Goal: Communication & Community: Answer question/provide support

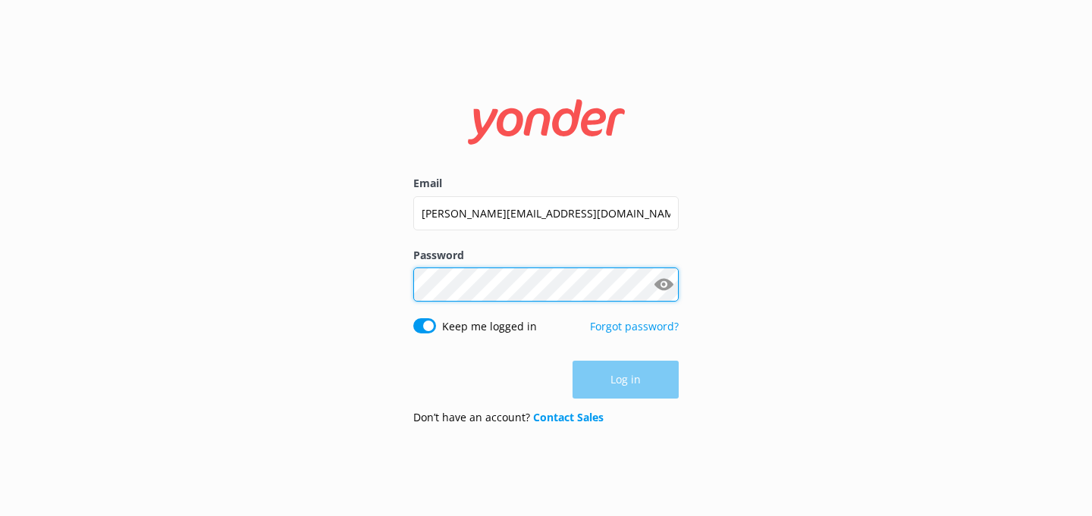
click at [626, 381] on button "Log in" at bounding box center [626, 380] width 106 height 38
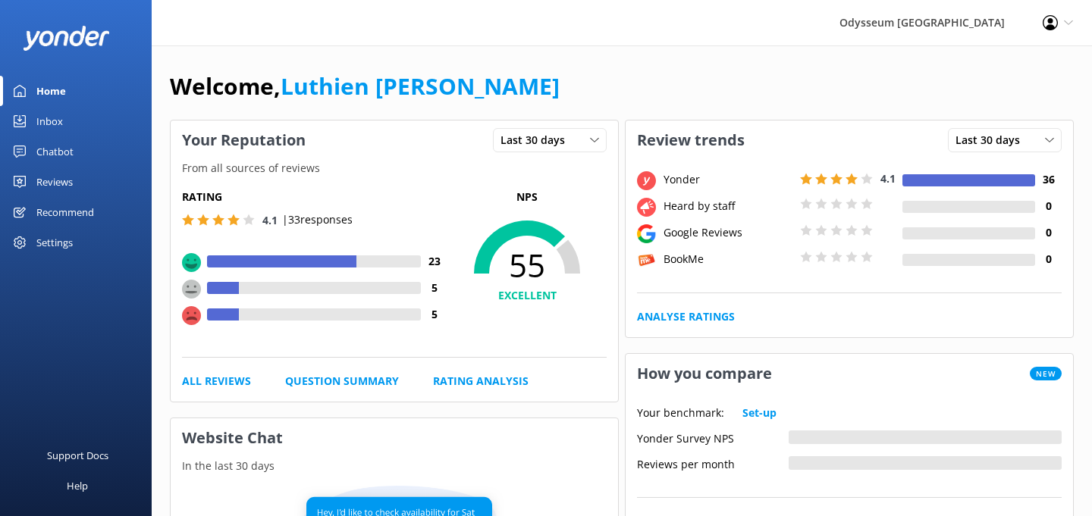
click at [42, 182] on div "Reviews" at bounding box center [54, 182] width 36 height 30
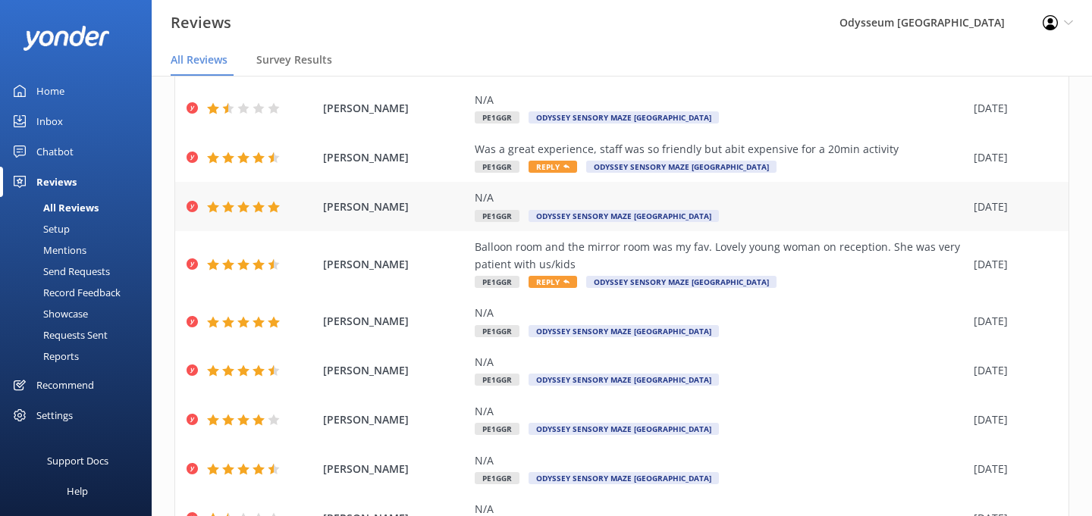
scroll to position [183, 0]
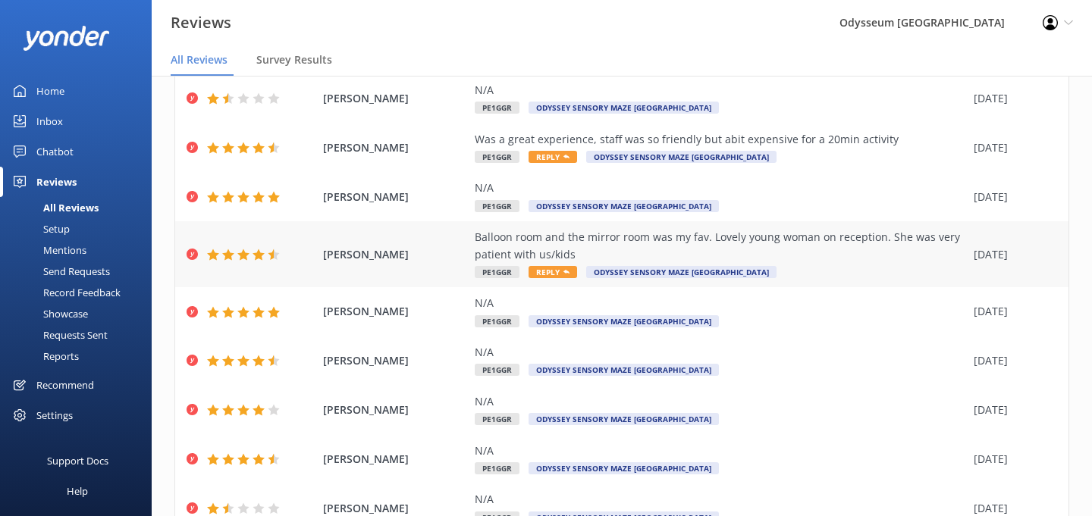
click at [557, 269] on span "Reply" at bounding box center [553, 272] width 49 height 12
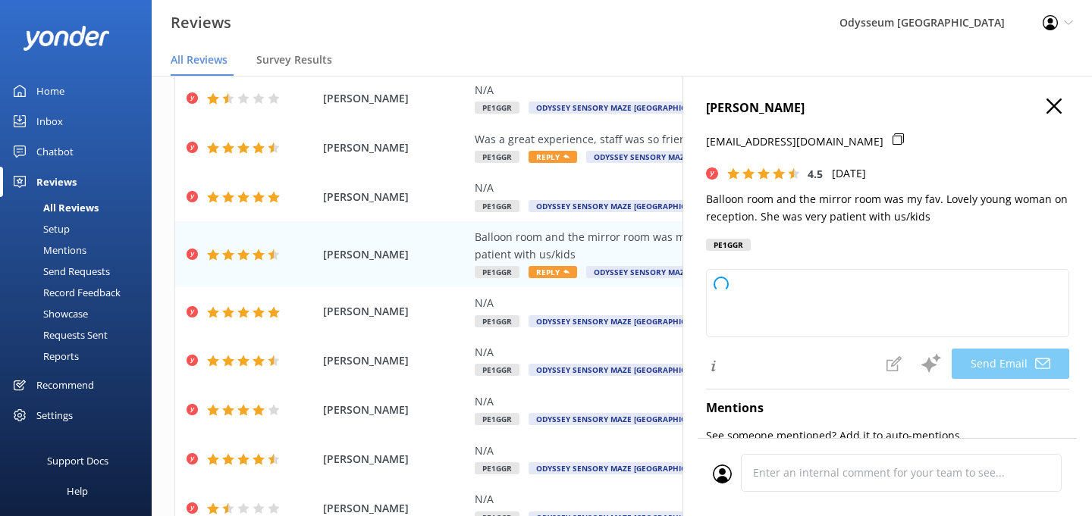
type textarea "Thank you so much for your kind words, Sunita! We're delighted to hear you and …"
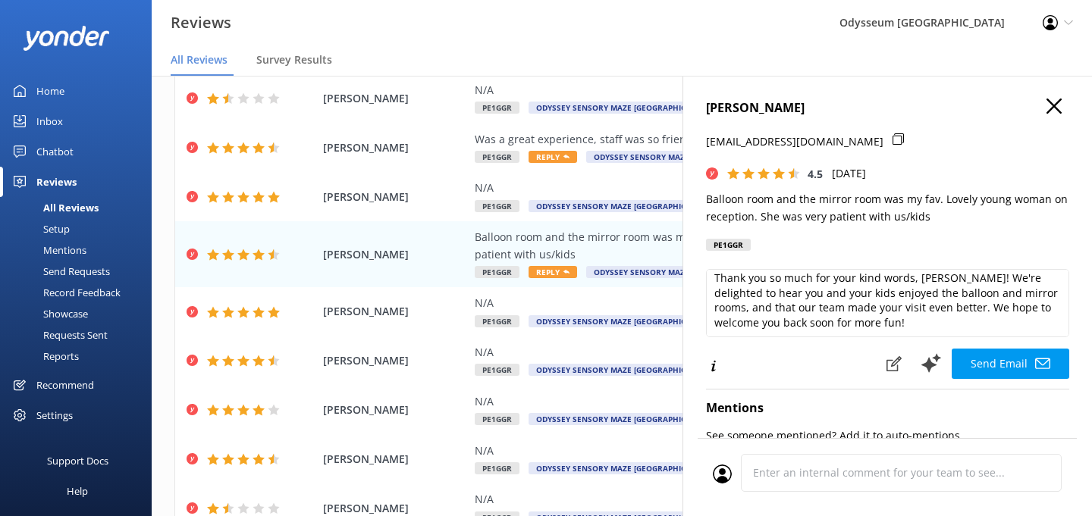
scroll to position [6, 0]
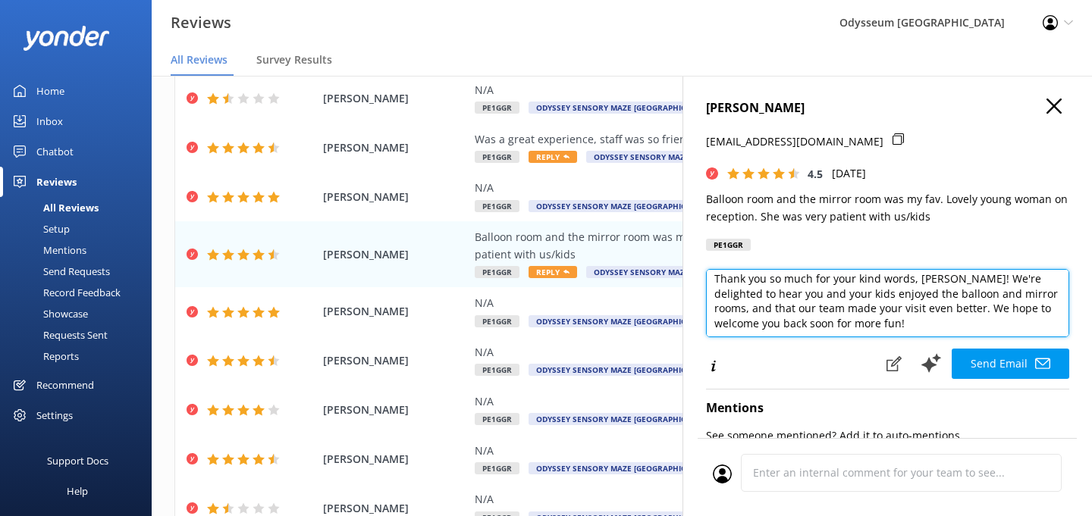
drag, startPoint x: 847, startPoint y: 324, endPoint x: 696, endPoint y: 271, distance: 160.0
click at [696, 271] on div "Sunita Westerbaan sunita.rama15@gmail.com 4.5 Sat, 4th Oct 2025 Balloon room an…" at bounding box center [888, 334] width 410 height 516
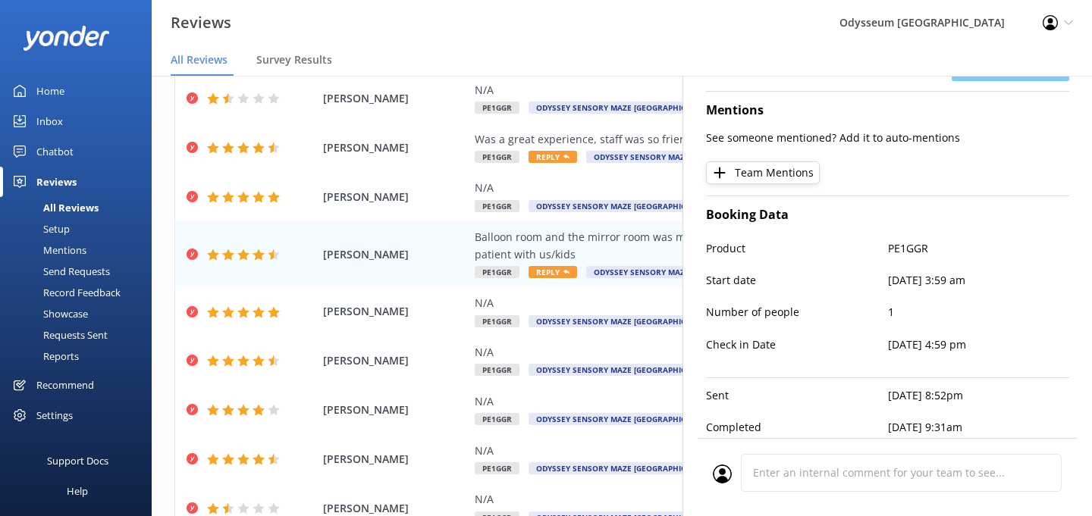
scroll to position [297, 0]
click at [566, 180] on div "N/A" at bounding box center [720, 188] width 491 height 17
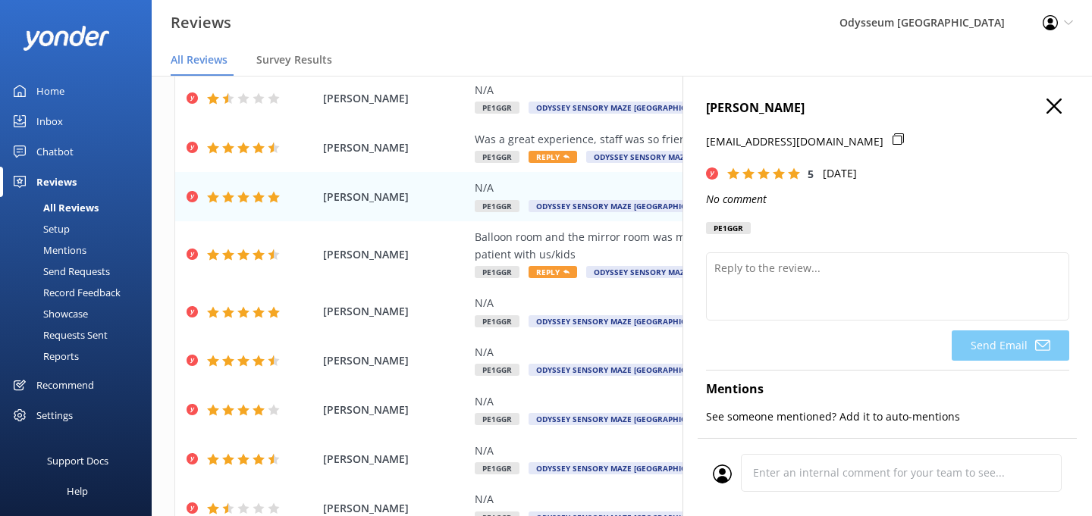
click at [1059, 105] on icon "button" at bounding box center [1054, 106] width 15 height 15
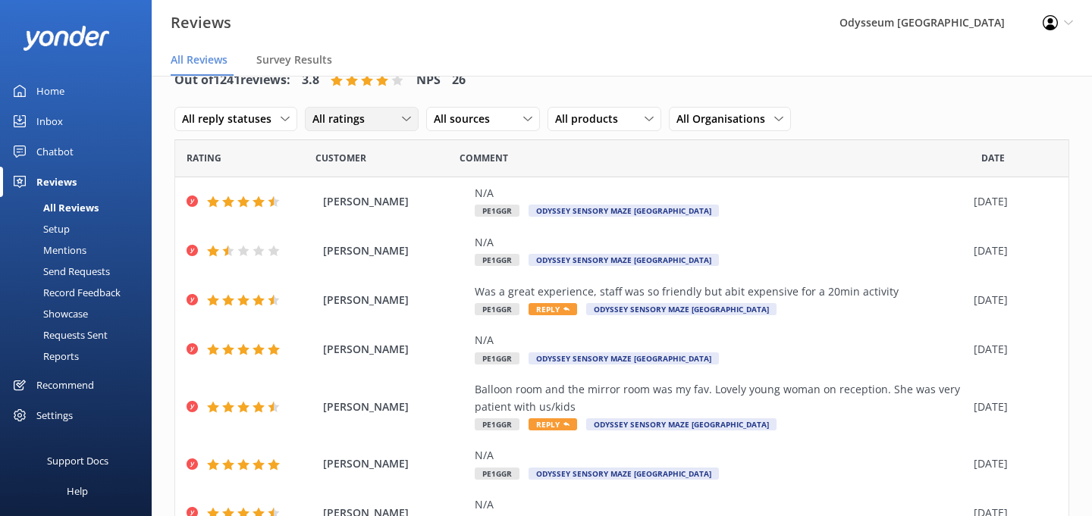
scroll to position [0, 0]
click at [303, 64] on span "Survey Results" at bounding box center [294, 59] width 76 height 15
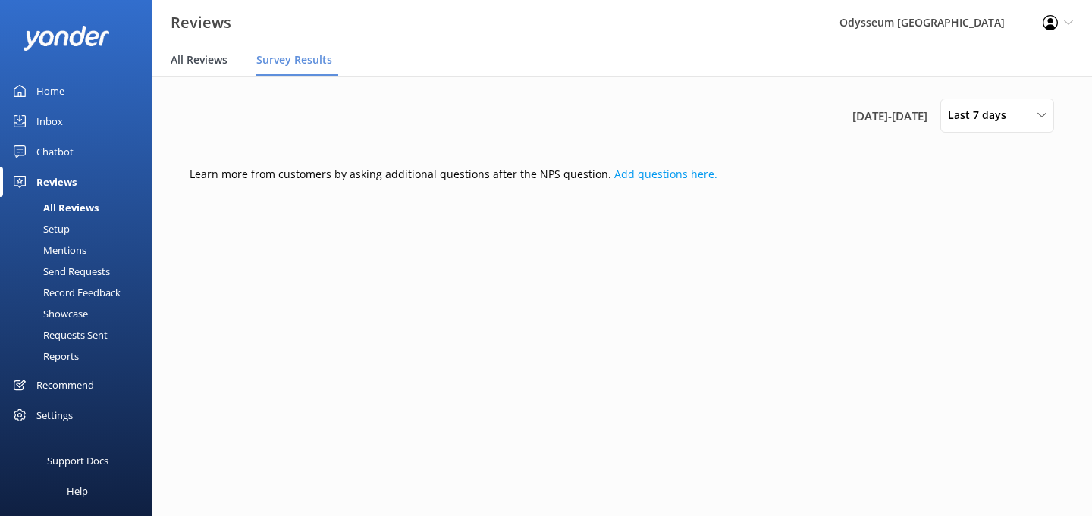
click at [186, 58] on span "All Reviews" at bounding box center [199, 59] width 57 height 15
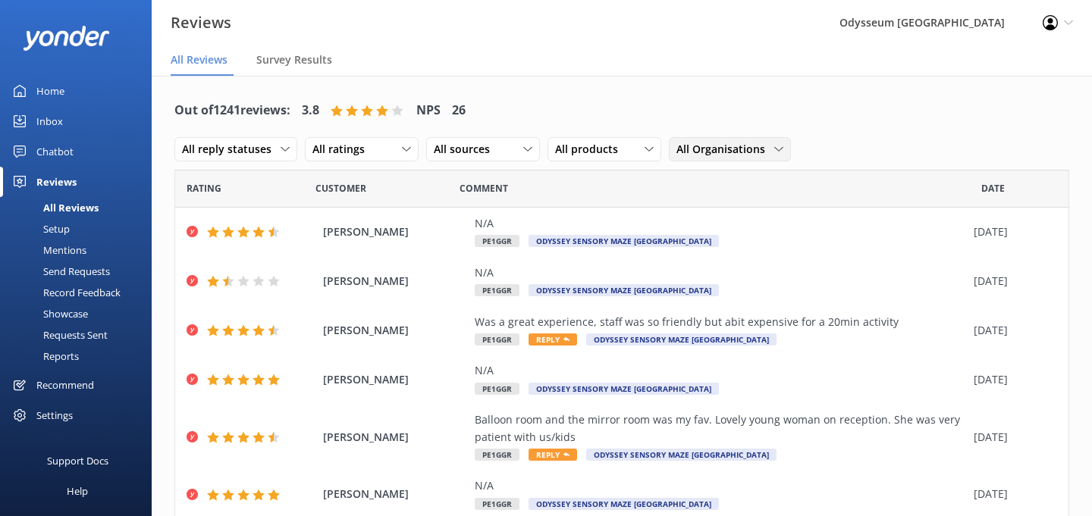
click at [742, 149] on span "All Organisations" at bounding box center [725, 149] width 98 height 17
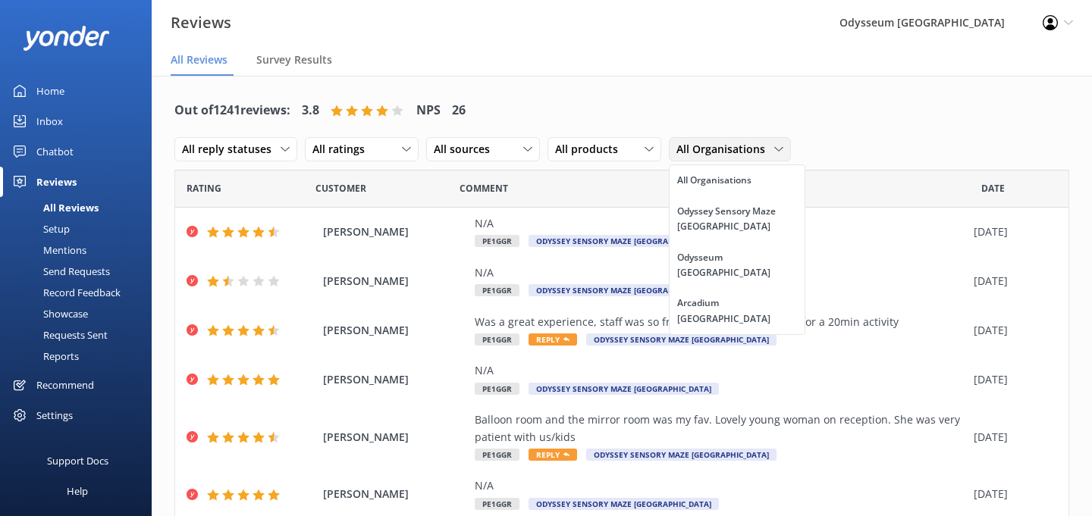
click at [742, 149] on span "All Organisations" at bounding box center [725, 149] width 98 height 17
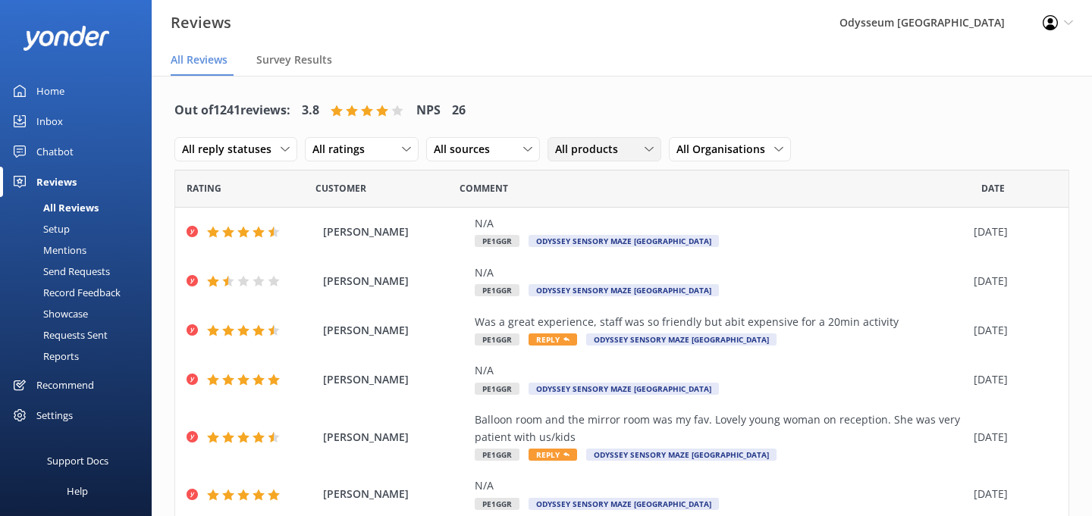
click at [633, 155] on div "All products" at bounding box center [604, 149] width 106 height 17
click at [599, 91] on div "Out of 1241 reviews: 3.8 NPS 26 All reply statuses All reply statuses Needs a r…" at bounding box center [621, 130] width 895 height 79
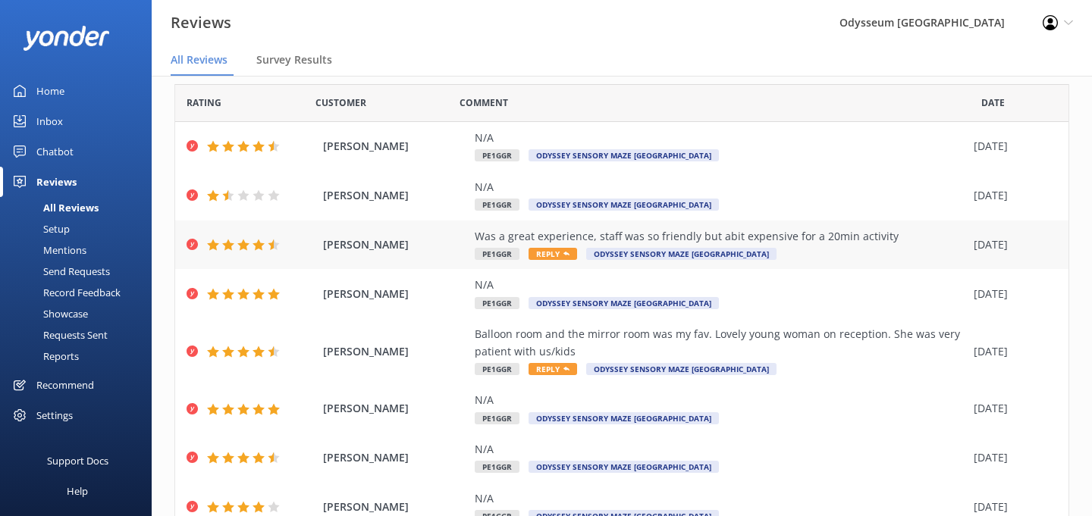
scroll to position [55, 0]
click at [557, 368] on span "Reply" at bounding box center [553, 370] width 49 height 12
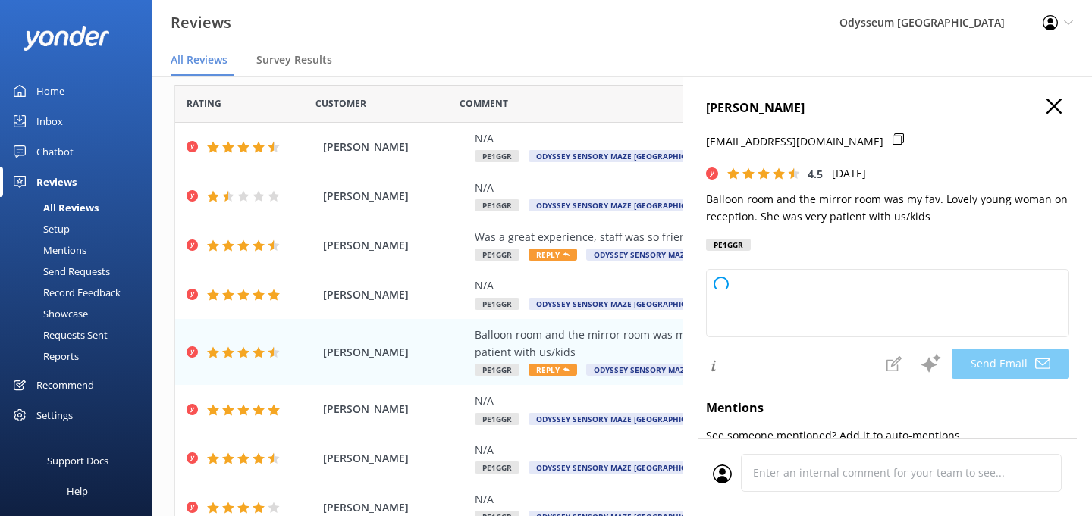
type textarea "Thank you so much, Sunita! We're delighted to hear you enjoyed the balloon and …"
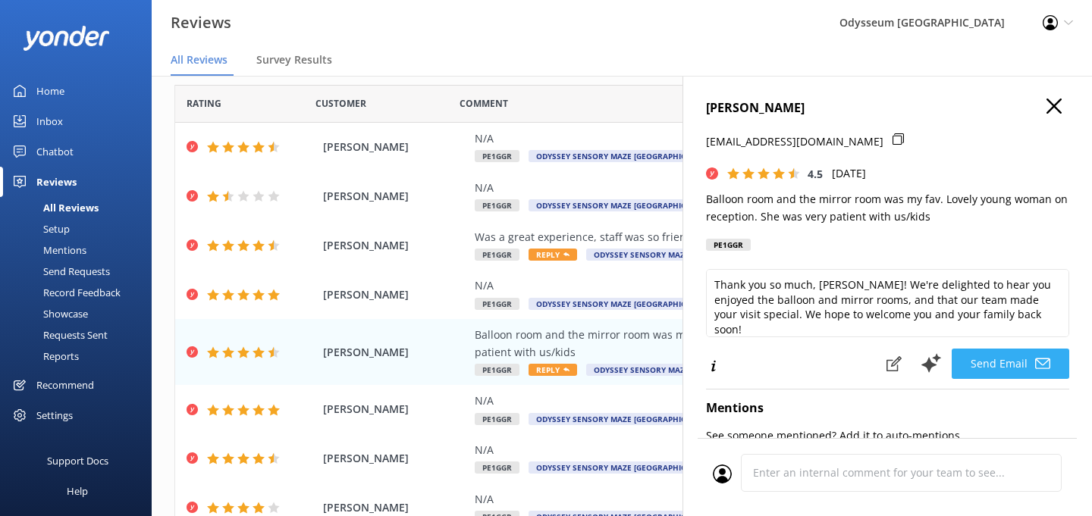
click at [999, 364] on button "Send Email" at bounding box center [1011, 364] width 118 height 30
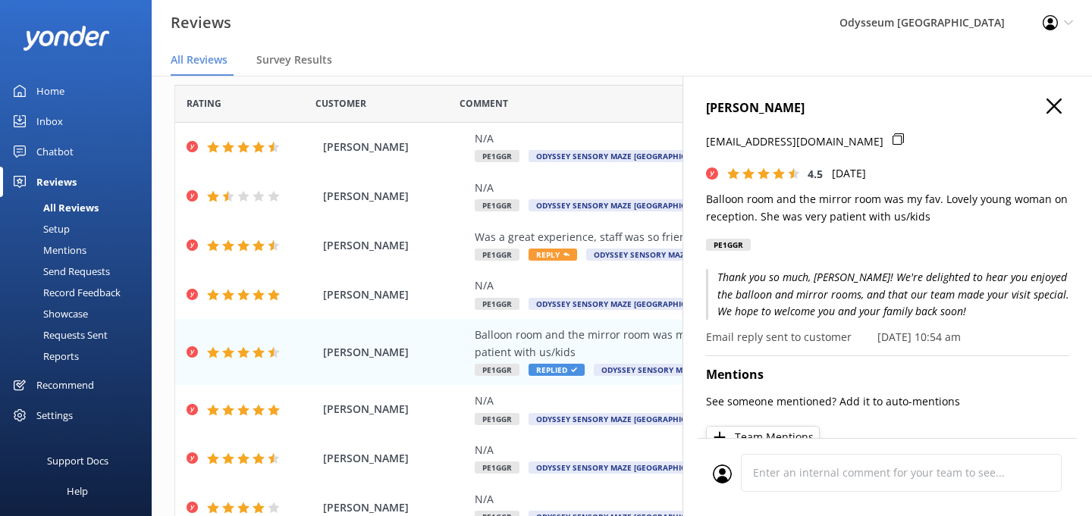
click at [1053, 104] on icon "button" at bounding box center [1054, 106] width 15 height 15
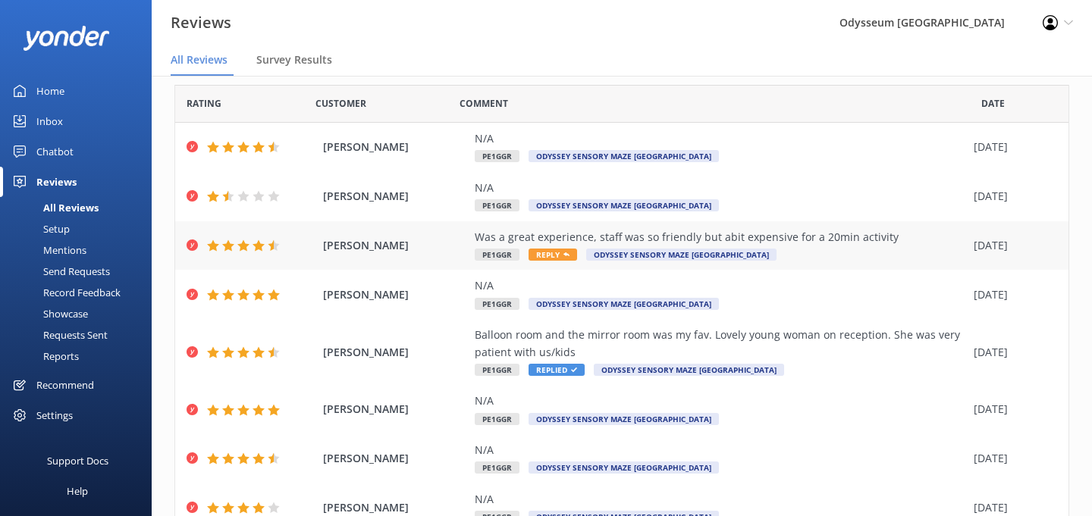
click at [558, 254] on span "Reply" at bounding box center [553, 255] width 49 height 12
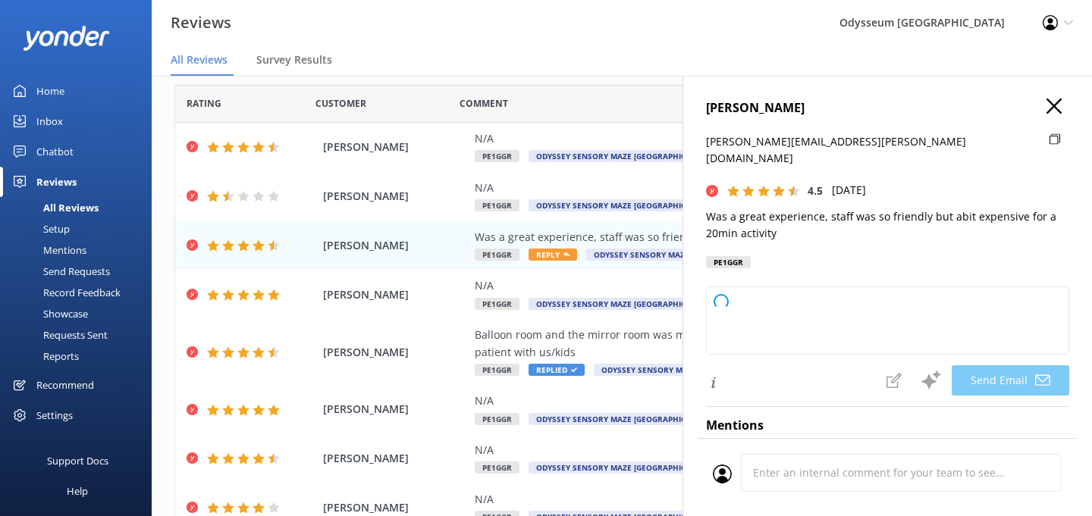
type textarea "Thank you so much for your feedback, Leah! We're glad you enjoyed your experien…"
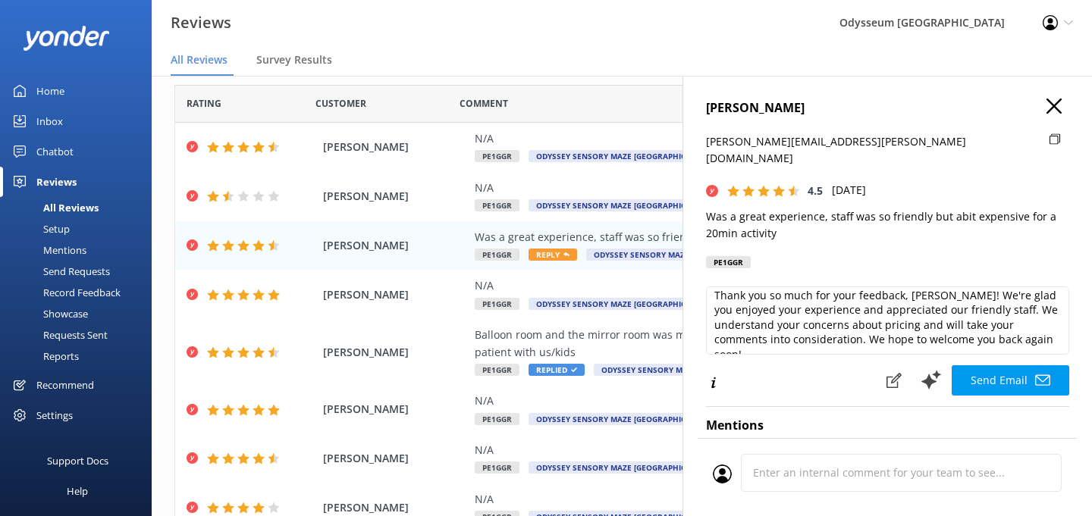
scroll to position [6, 0]
click at [1017, 366] on button "Send Email" at bounding box center [1011, 381] width 118 height 30
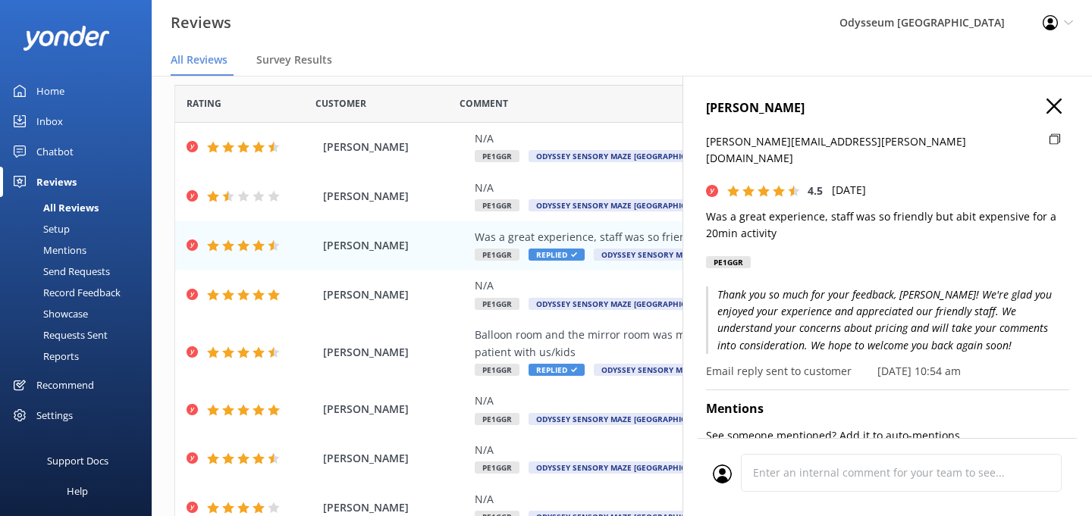
click at [1054, 110] on icon "button" at bounding box center [1054, 106] width 15 height 15
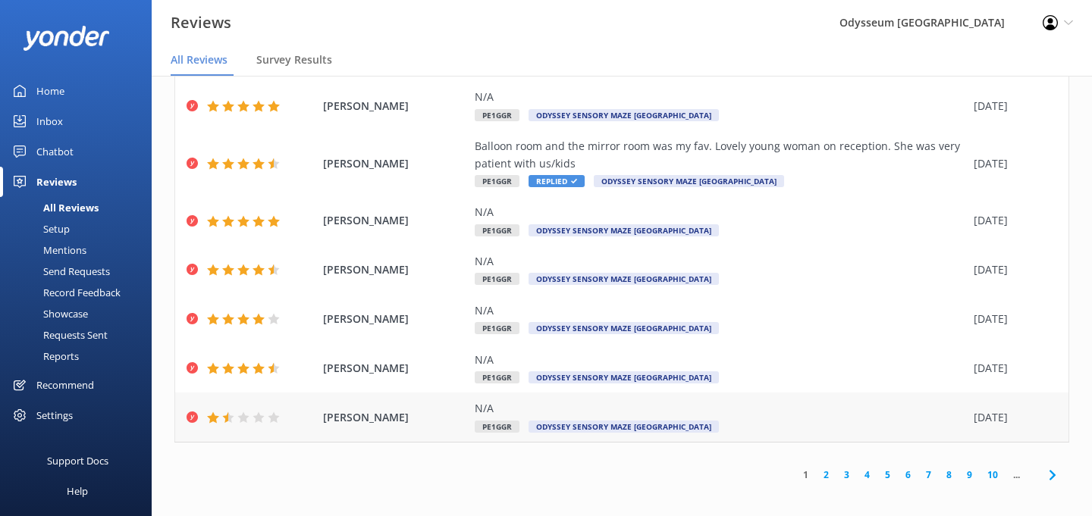
scroll to position [30, 0]
click at [825, 469] on link "2" at bounding box center [826, 475] width 20 height 14
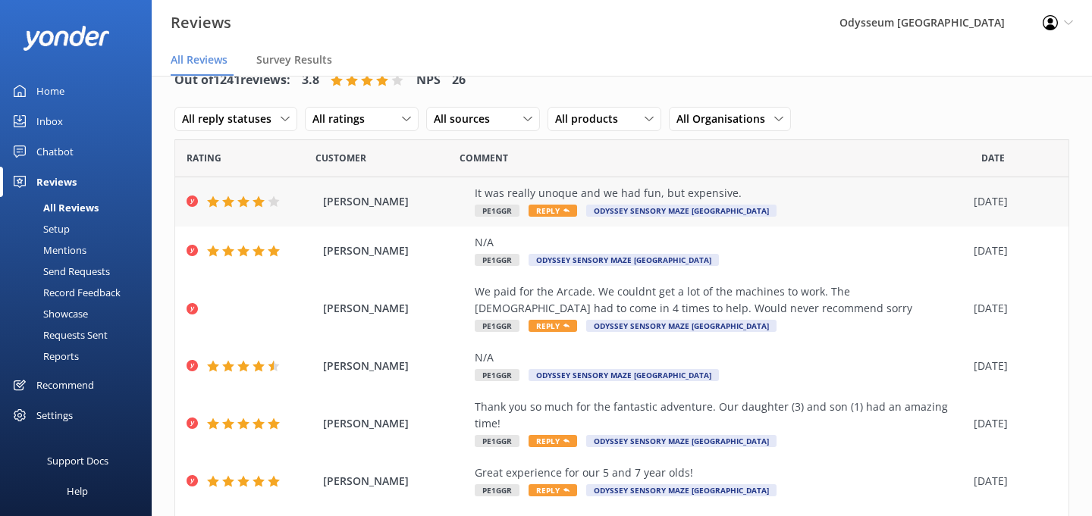
click at [555, 212] on span "Reply" at bounding box center [553, 211] width 49 height 12
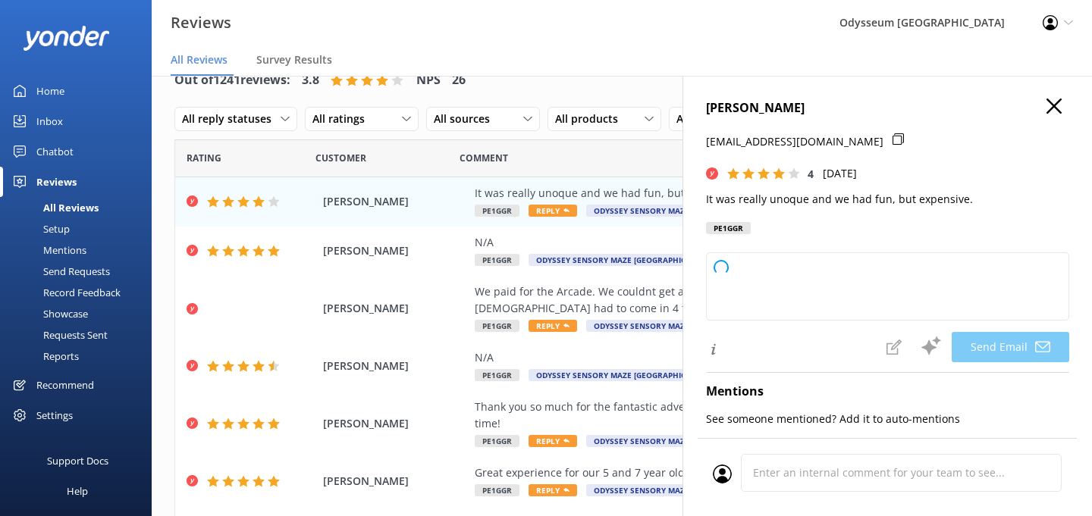
type textarea "Thank you for your feedback, Shana! We're glad to hear you had fun and enjoyed …"
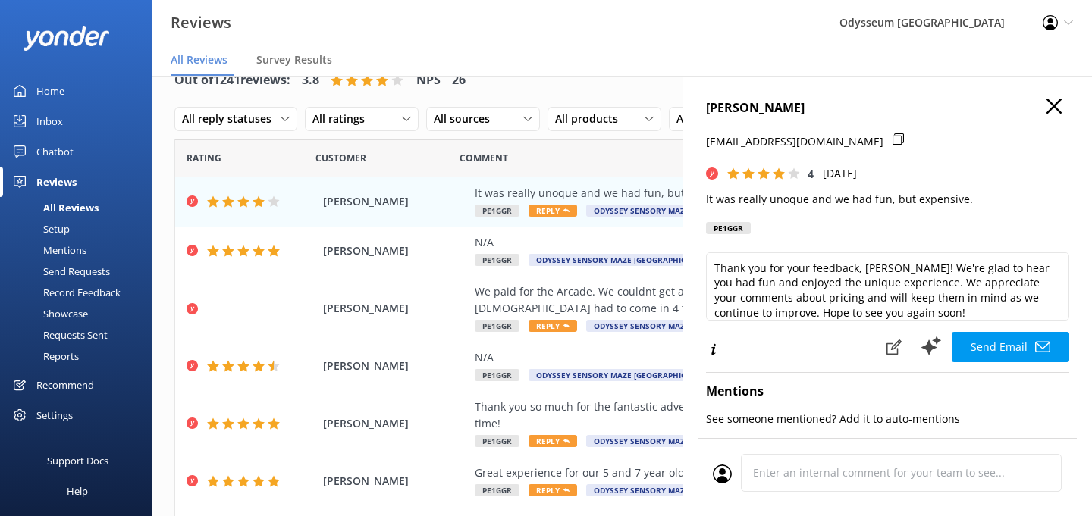
click at [1054, 101] on icon "button" at bounding box center [1054, 106] width 15 height 15
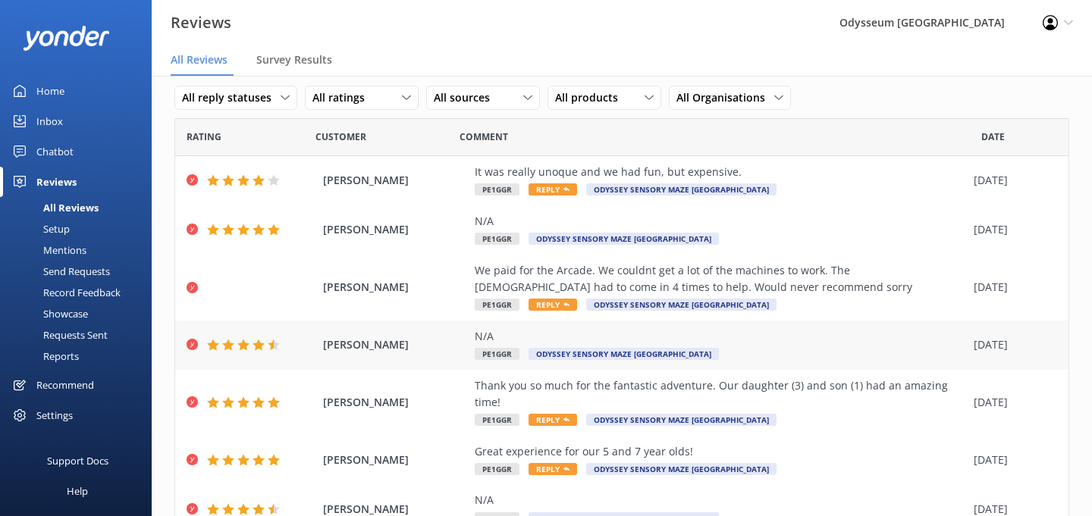
scroll to position [30, 0]
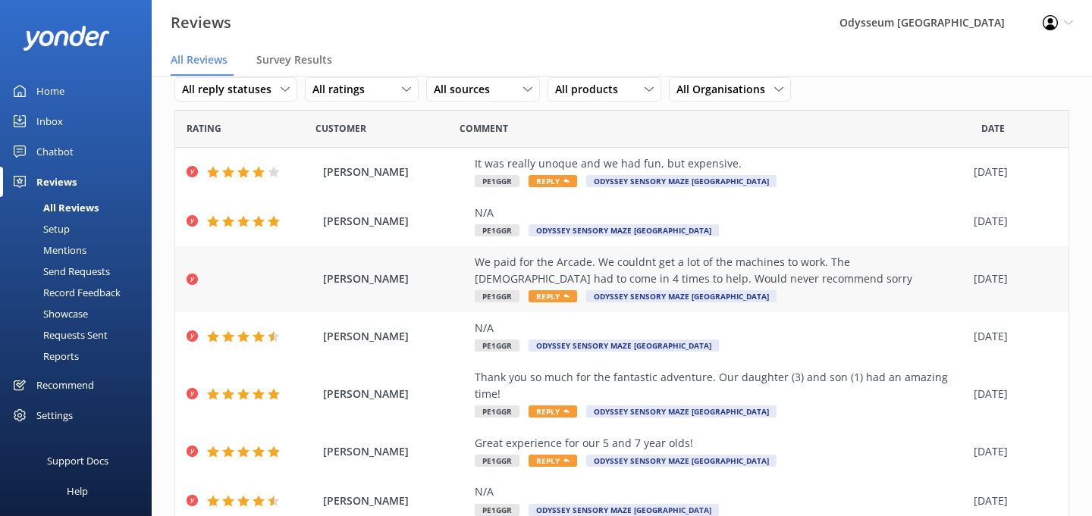
click at [557, 296] on span "Reply" at bounding box center [553, 296] width 49 height 12
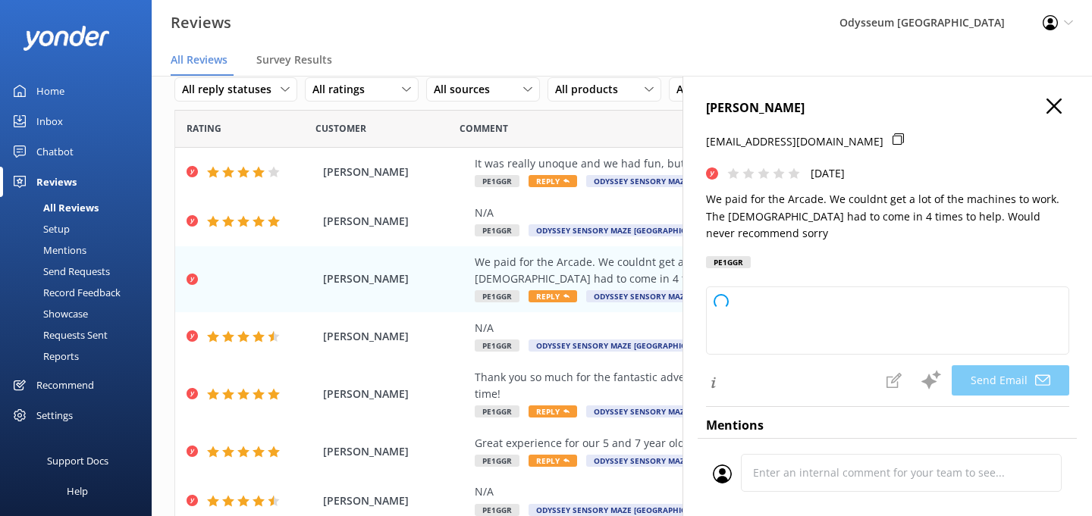
click at [1054, 111] on icon "button" at bounding box center [1054, 106] width 15 height 15
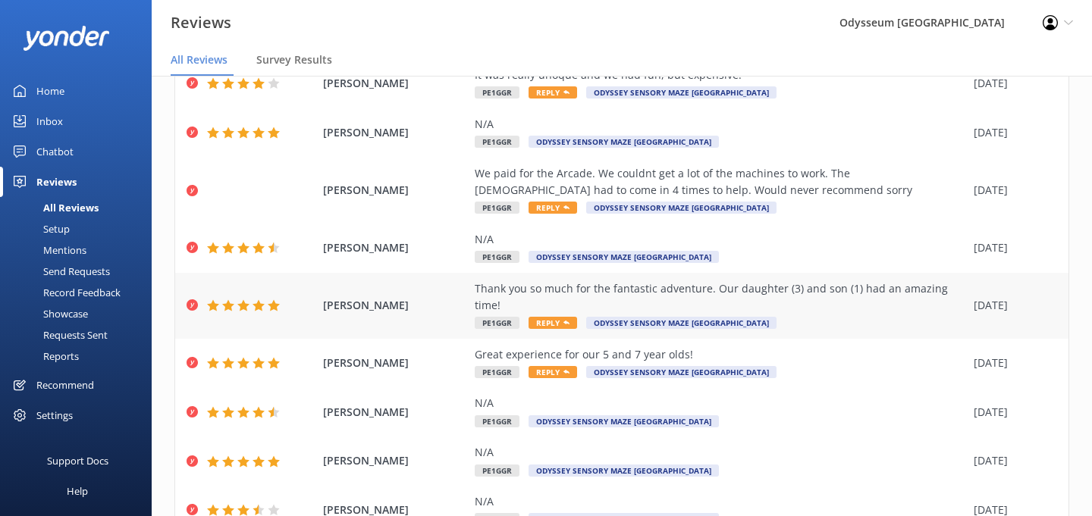
scroll to position [114, 0]
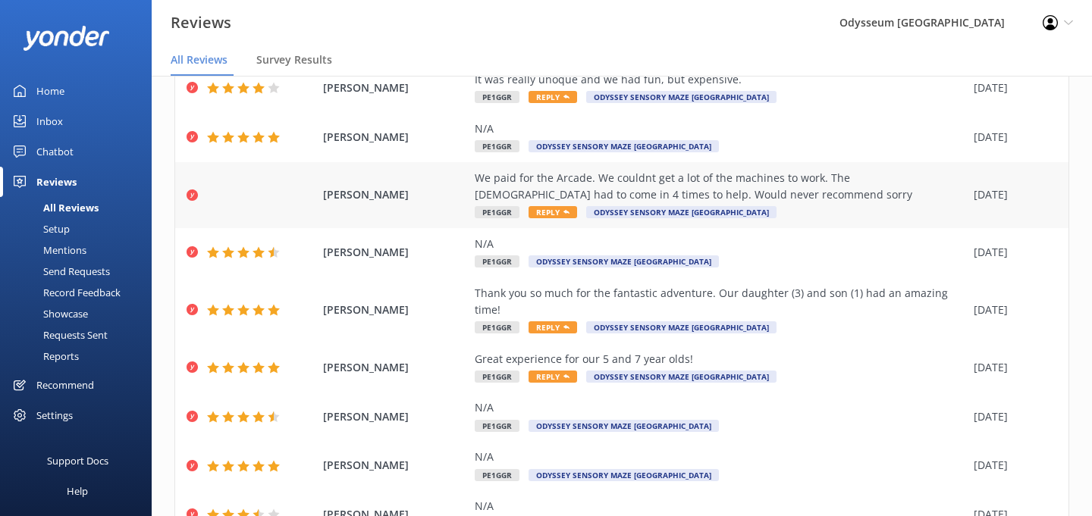
click at [552, 186] on div "We paid for the Arcade. We couldnt get a lot of the machines to work. The [DEMO…" at bounding box center [720, 187] width 491 height 34
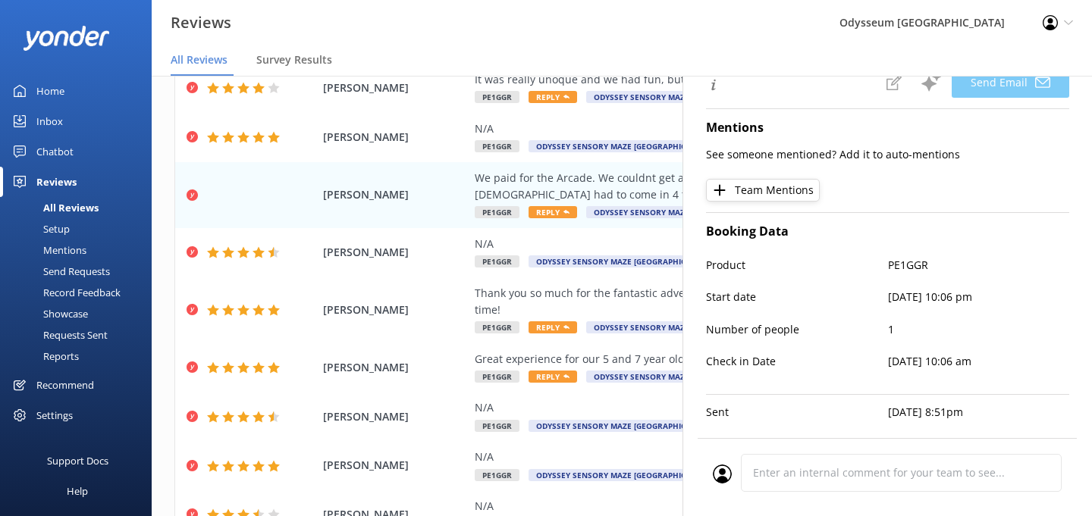
scroll to position [297, 0]
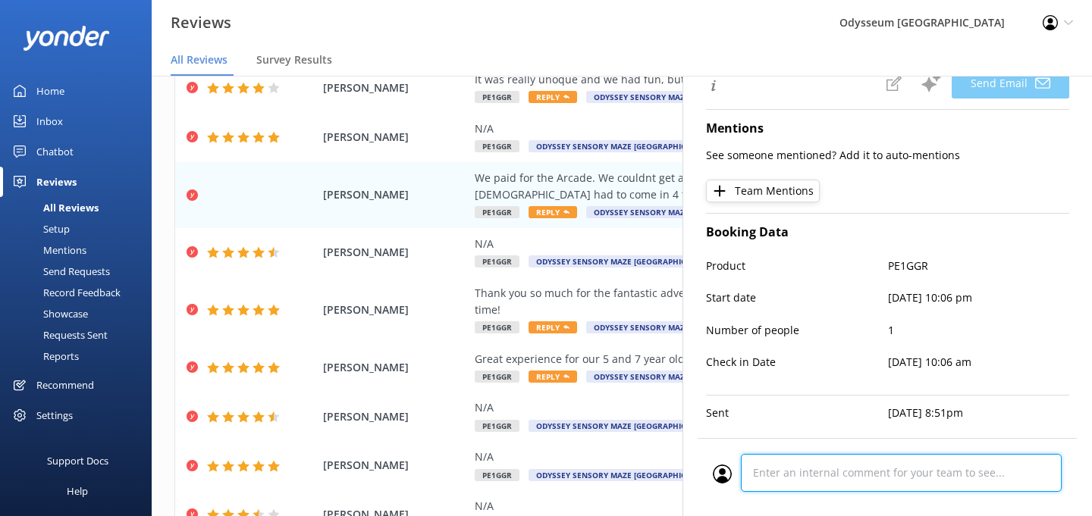
click at [830, 474] on div "Cancel Comment" at bounding box center [887, 477] width 379 height 78
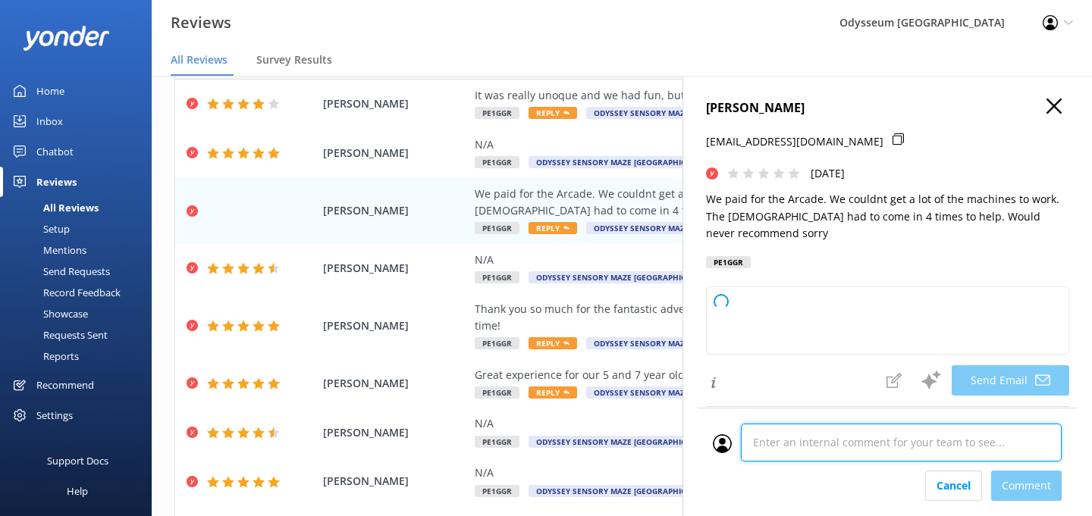
scroll to position [10, 0]
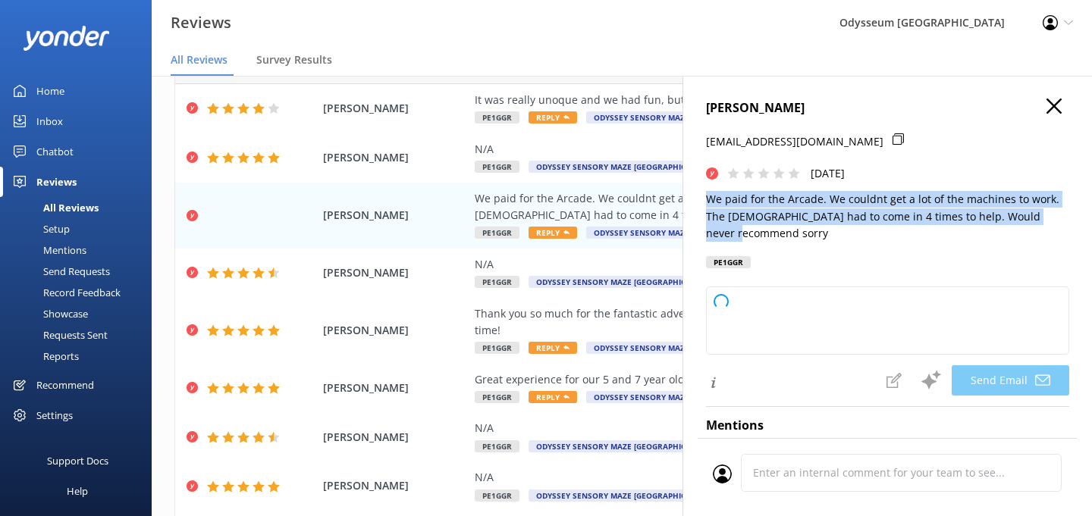
drag, startPoint x: 1059, startPoint y: 218, endPoint x: 702, endPoint y: 202, distance: 357.5
click at [702, 202] on div "Cherylyn Pryor pryors67@bigpond.com Sun, 28th Sep 2025 We paid for the Arcade. …" at bounding box center [888, 334] width 410 height 516
copy p "We paid for the Arcade. We couldnt get a lot of the machines to work. The [DEMO…"
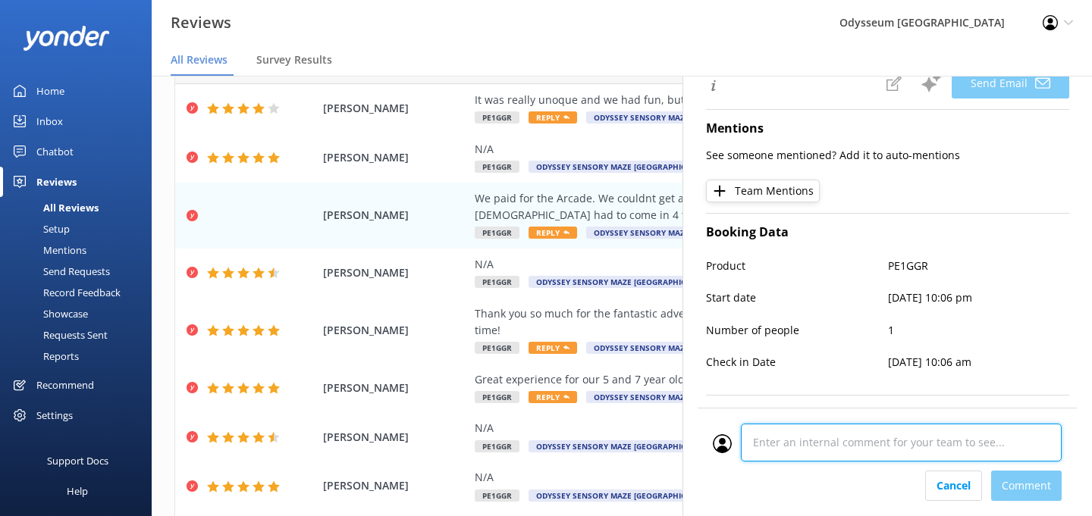
click at [834, 476] on div "Cancel Comment" at bounding box center [887, 462] width 379 height 108
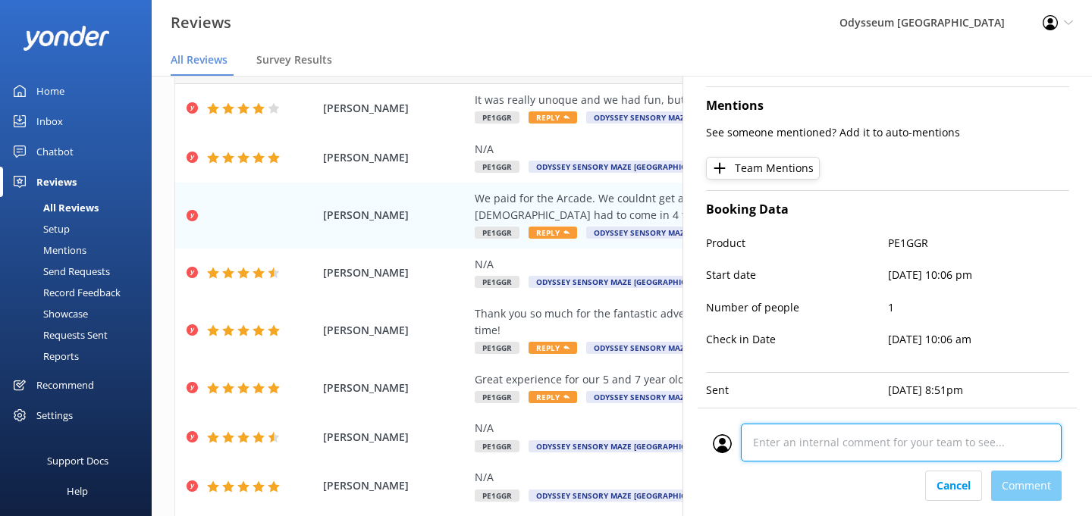
scroll to position [320, 0]
paste textarea "I explained to her about the arcades and mentioned that they’re old-school mach…"
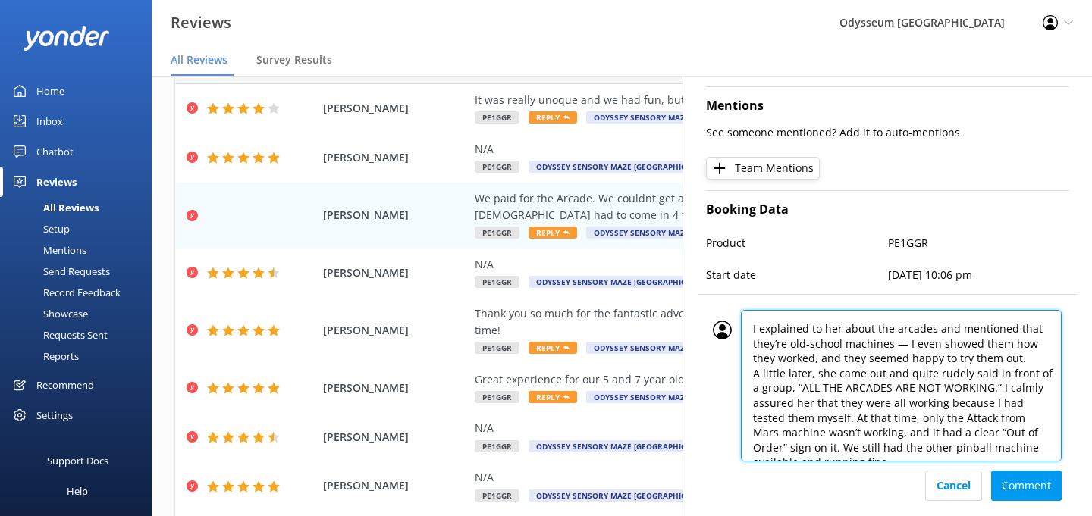
scroll to position [0, 0]
drag, startPoint x: 808, startPoint y: 325, endPoint x: 890, endPoint y: 326, distance: 81.2
click at [890, 326] on textarea "I explained to her about the arcades and mentioned that they’re old-school mach…" at bounding box center [901, 386] width 321 height 152
click at [846, 347] on textarea "I explained the arcades and mentioned that they’re old-school machines — I even…" at bounding box center [901, 386] width 321 height 152
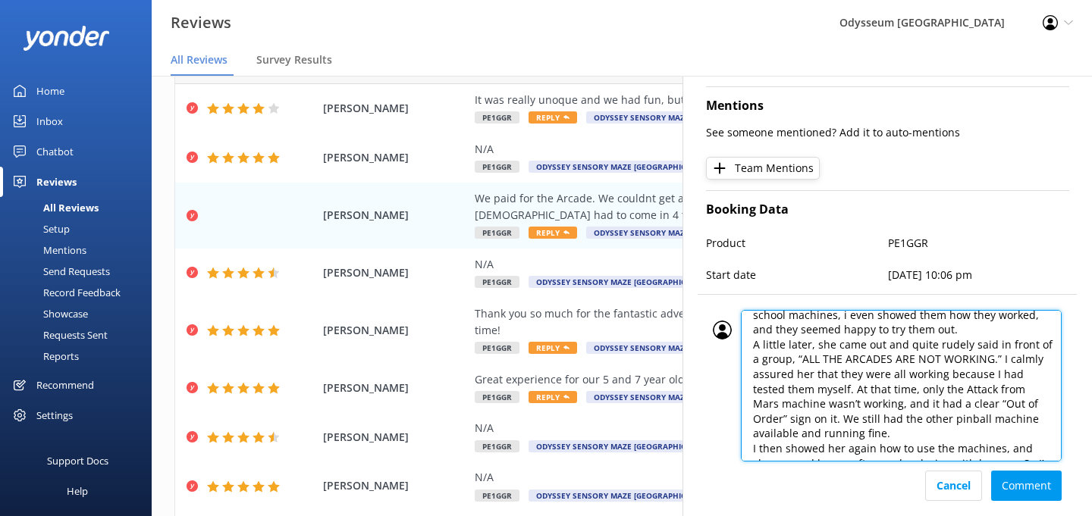
scroll to position [31, 0]
click at [1004, 362] on textarea "I explained the arcades and mentioned that they’re old-school machines, i even …" at bounding box center [901, 386] width 321 height 152
click at [1004, 356] on textarea "I explained the arcades and mentioned that they’re old-school machines, i even …" at bounding box center [901, 386] width 321 height 152
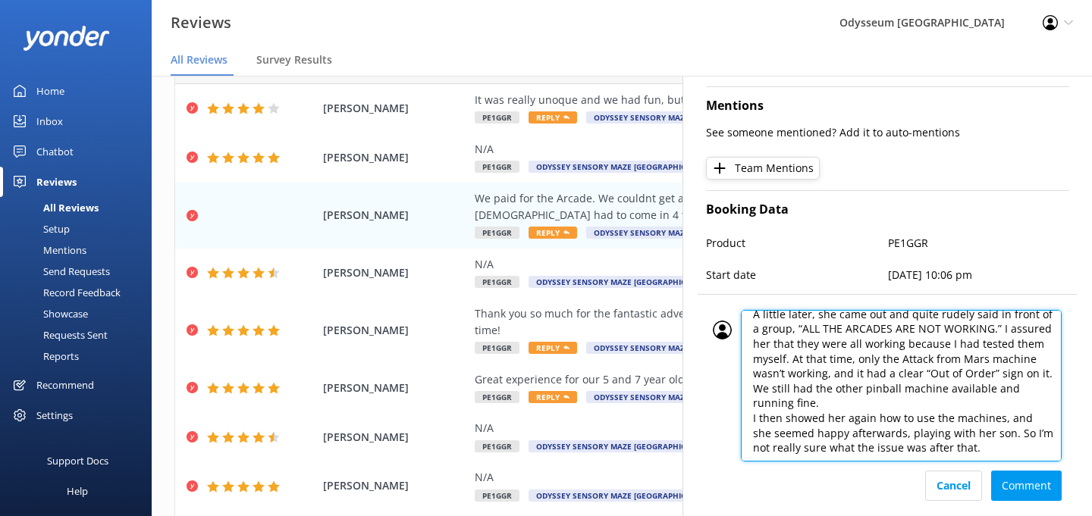
scroll to position [58, 0]
click at [971, 385] on textarea "I explained the arcades and mentioned that they’re old-school machines, i even …" at bounding box center [901, 386] width 321 height 152
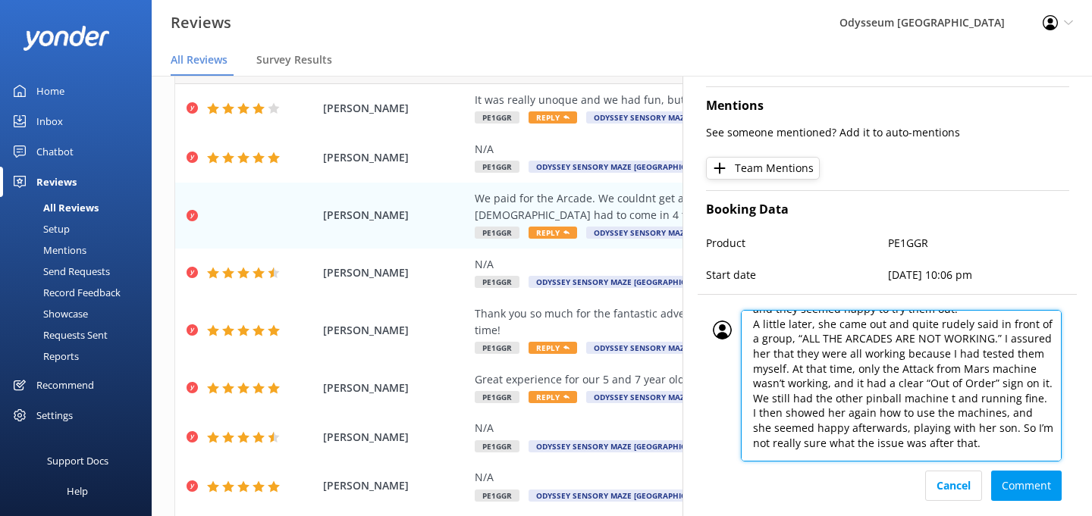
scroll to position [44, 0]
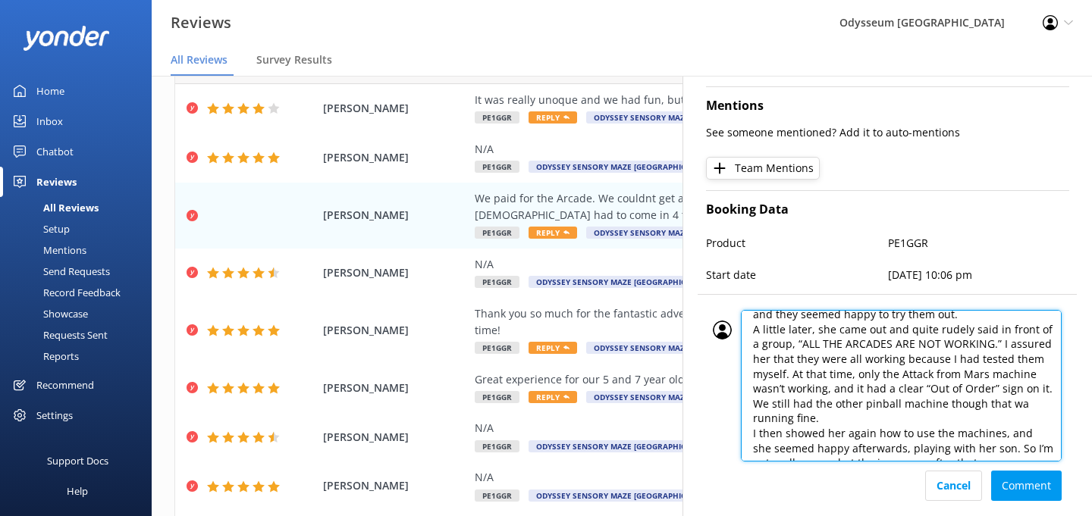
type textarea "I explained the arcades and mentioned that they’re old-school machines, i even …"
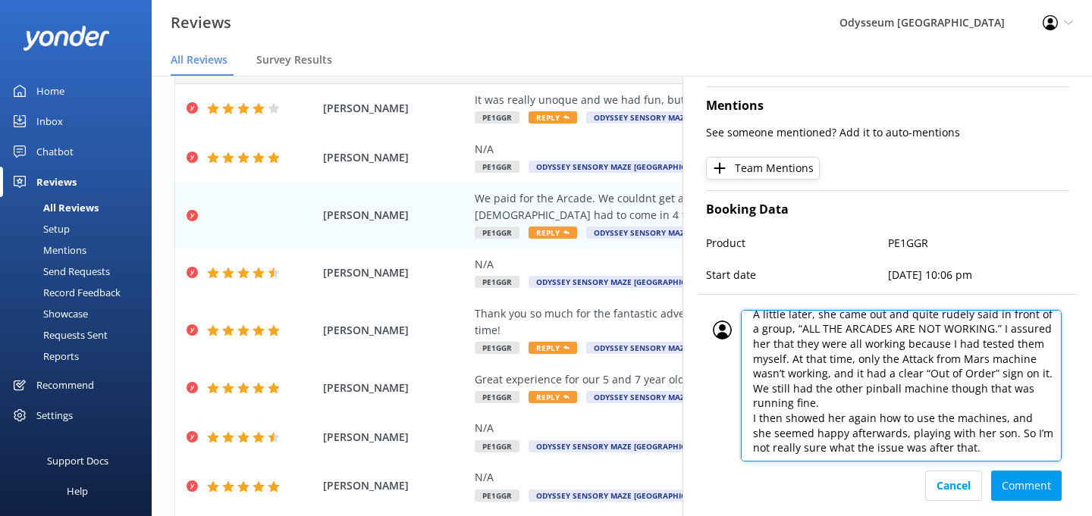
scroll to position [58, 0]
click at [974, 446] on textarea "I explained the arcades and mentioned that they’re old-school machines, i even …" at bounding box center [901, 386] width 321 height 152
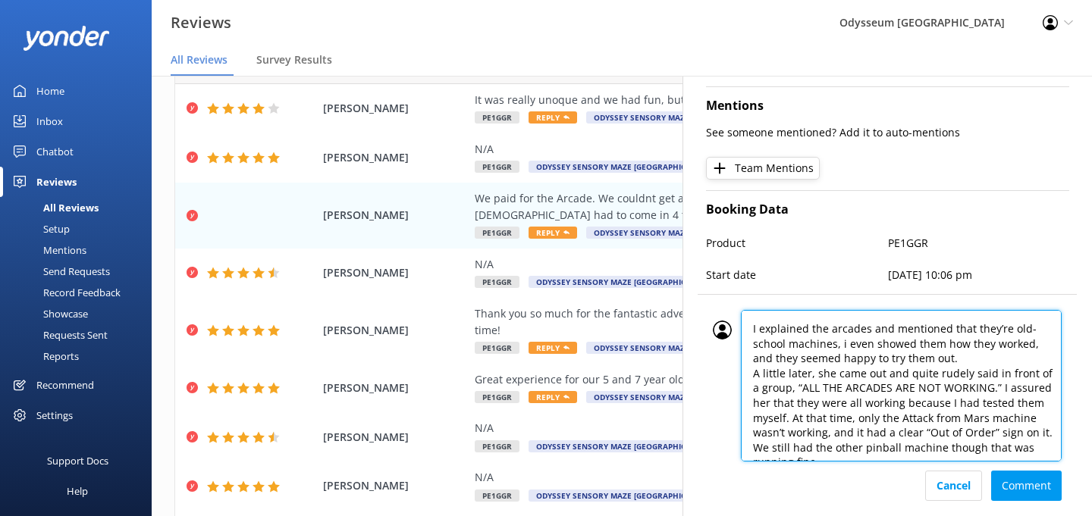
scroll to position [0, 0]
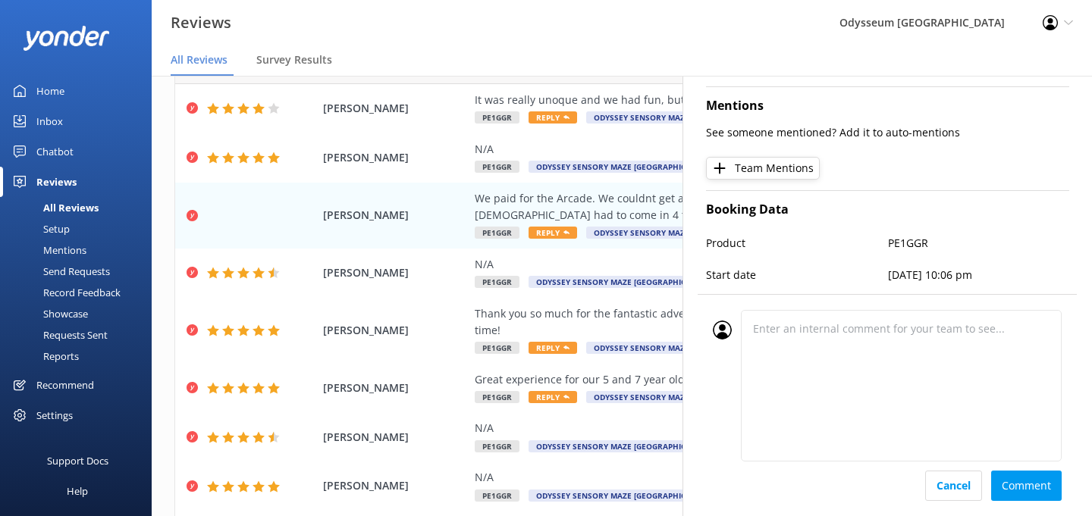
click at [1019, 488] on div "Cancel Comment" at bounding box center [887, 486] width 349 height 30
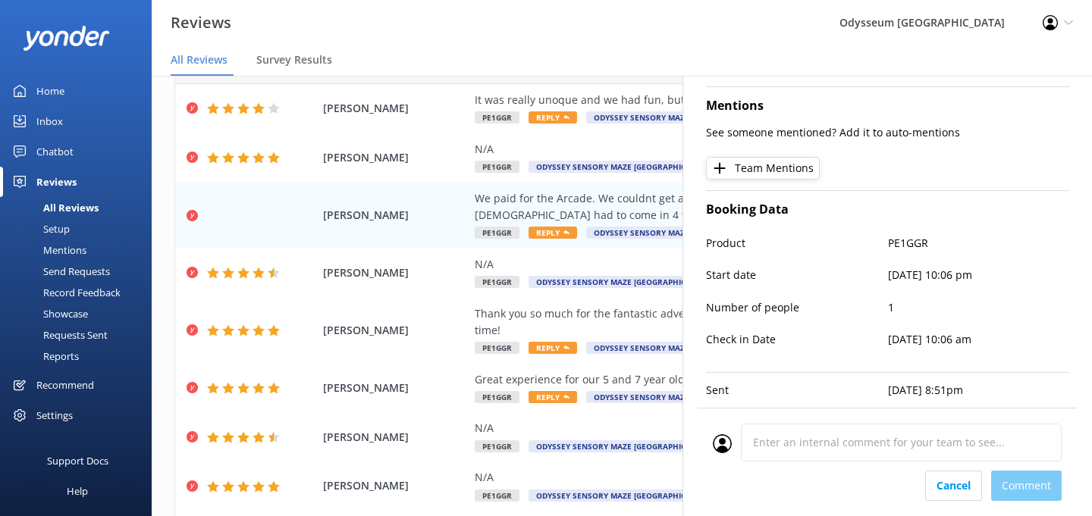
scroll to position [297, 0]
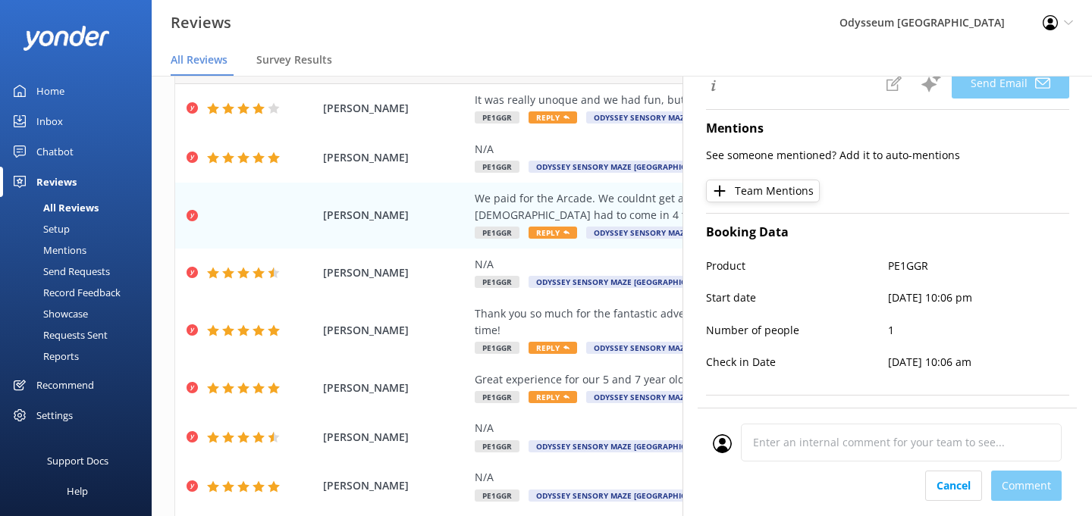
click at [460, 21] on div "Reviews Odysseum Queenstown Profile Settings Logout" at bounding box center [546, 23] width 1092 height 46
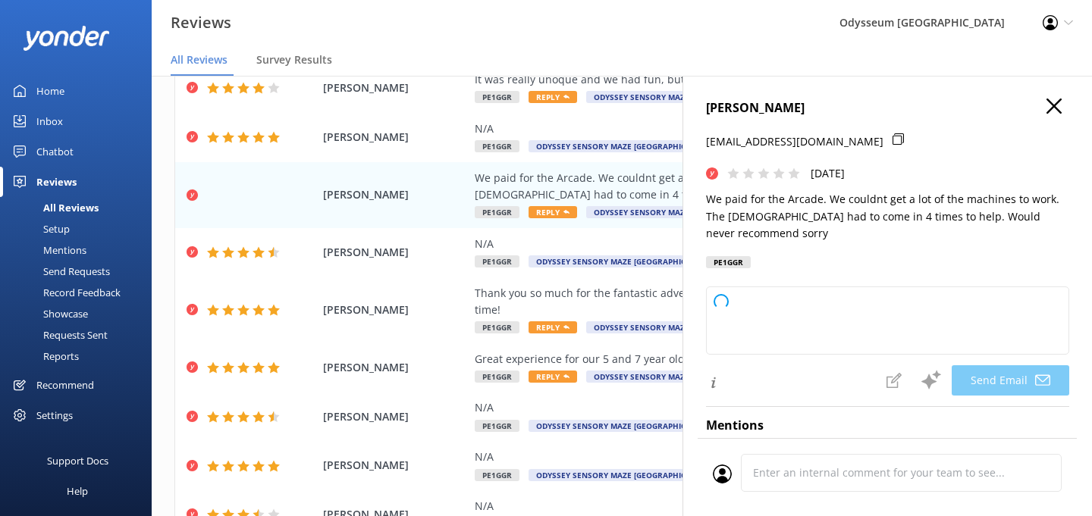
scroll to position [0, 0]
click at [1050, 103] on use "button" at bounding box center [1054, 106] width 15 height 15
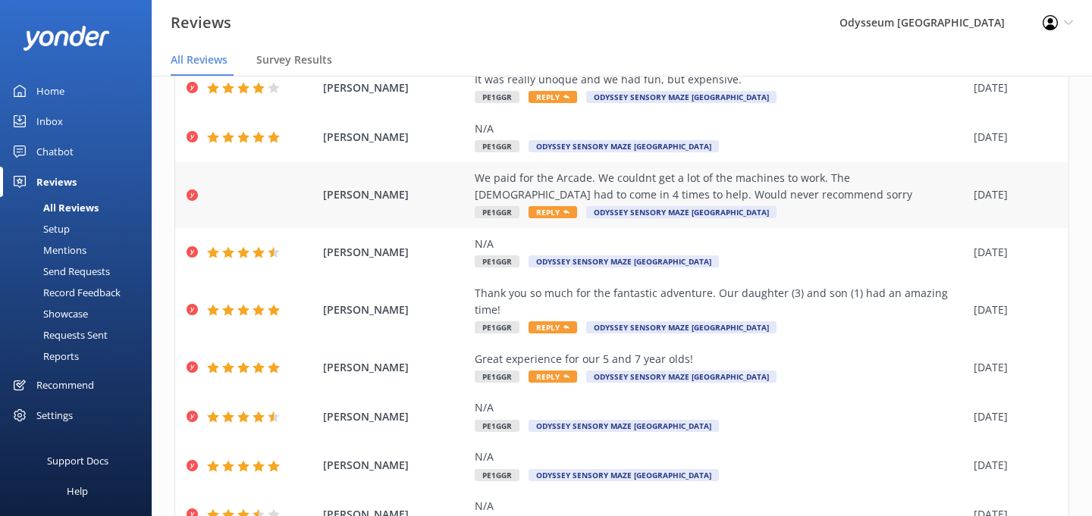
click at [726, 187] on div "We paid for the Arcade. We couldnt get a lot of the machines to work. The [DEMO…" at bounding box center [720, 187] width 491 height 34
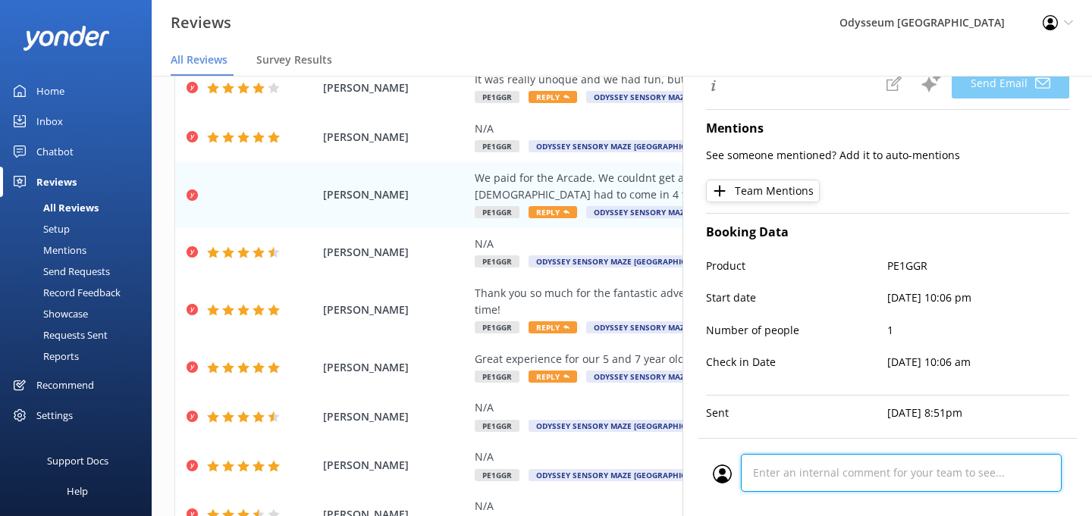
click at [821, 482] on div "Cancel Comment" at bounding box center [887, 477] width 379 height 78
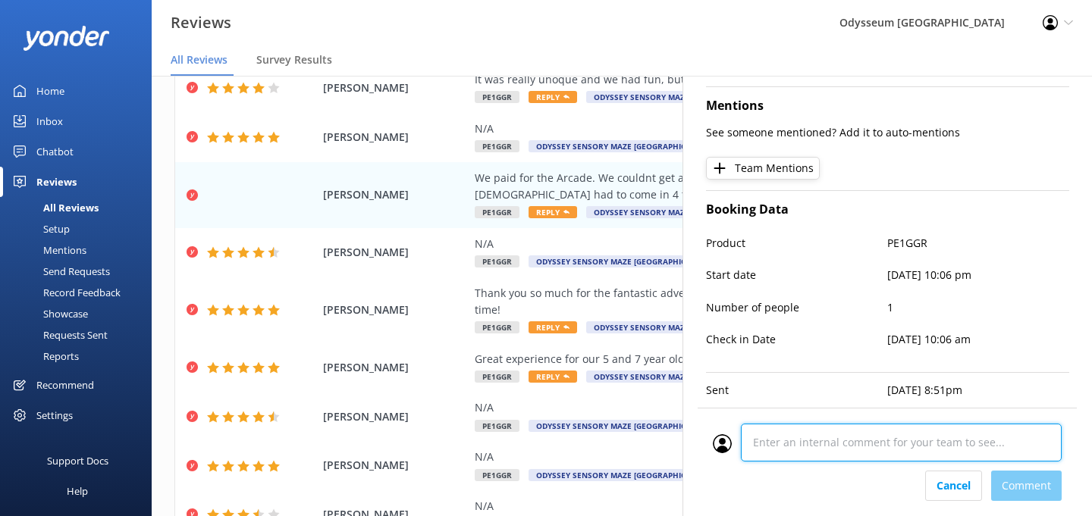
click at [830, 450] on textarea at bounding box center [901, 443] width 321 height 38
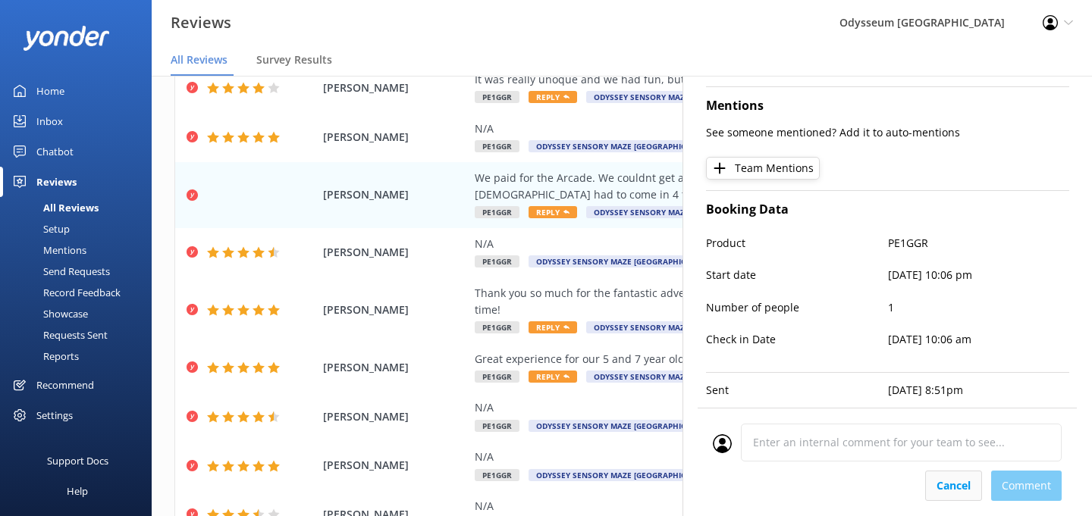
click at [956, 482] on button "Cancel" at bounding box center [953, 486] width 57 height 30
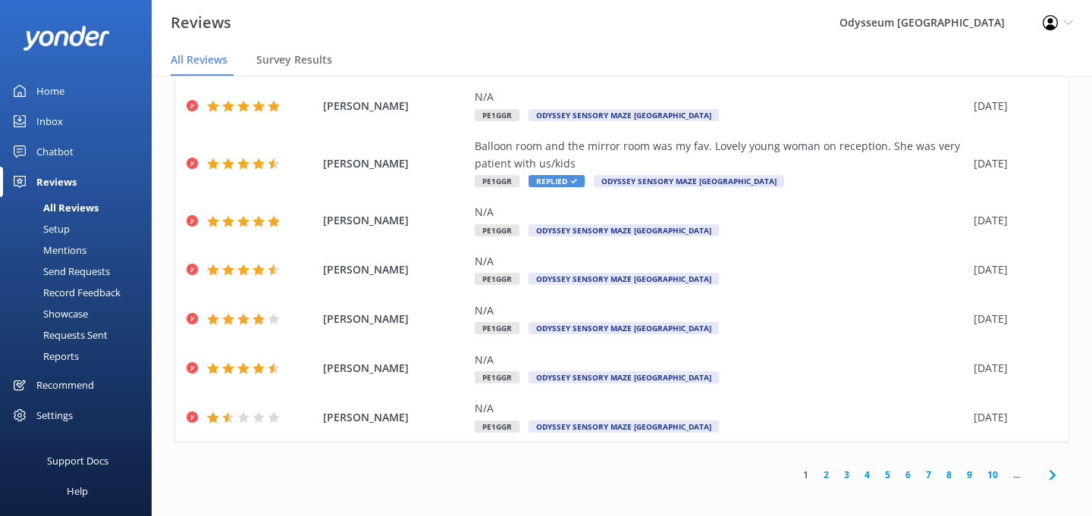
scroll to position [30, 0]
click at [828, 468] on link "2" at bounding box center [826, 475] width 20 height 14
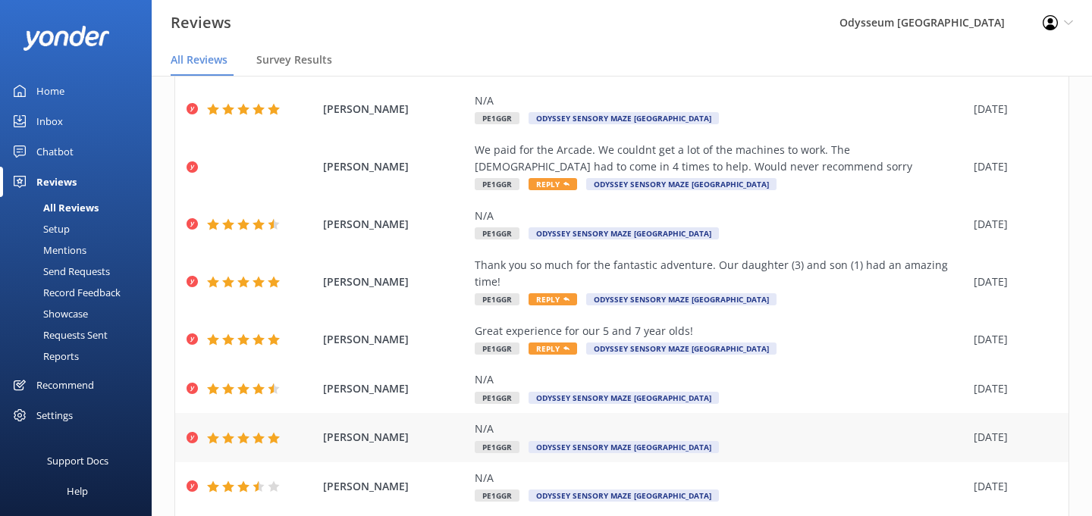
scroll to position [133, 0]
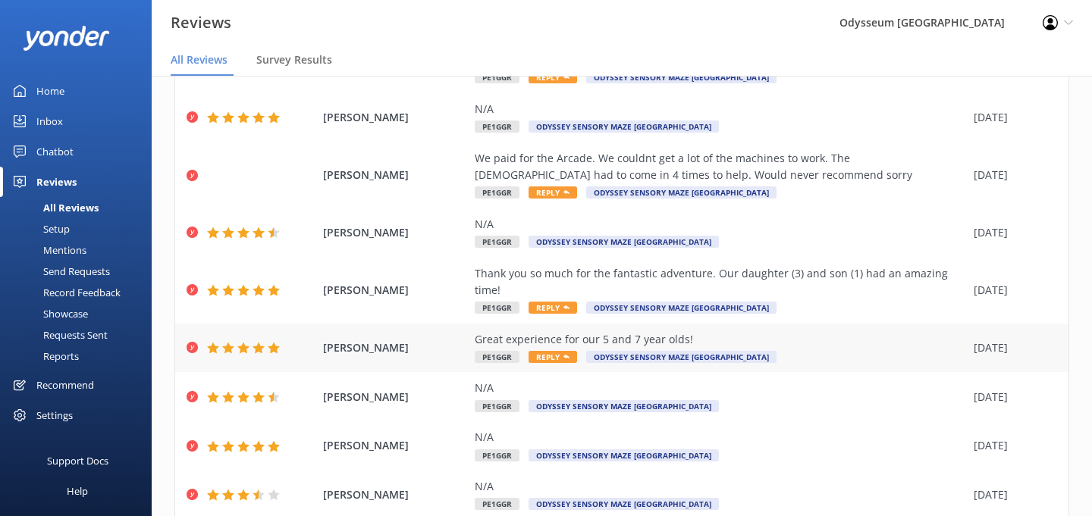
click at [568, 351] on span "Reply" at bounding box center [553, 357] width 49 height 12
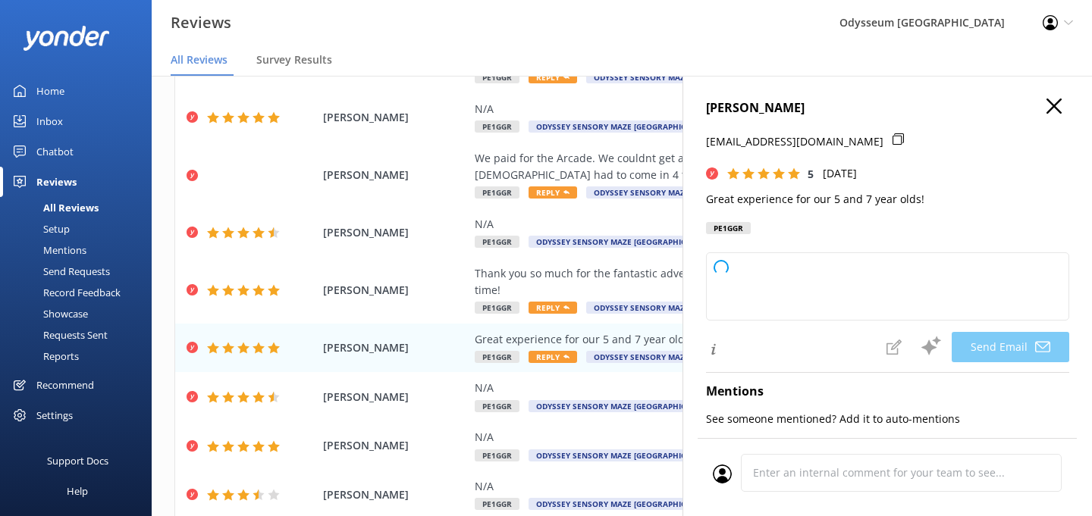
type textarea "Thank you so much, [PERSON_NAME]! We're thrilled to hear your 5 and 7 year olds…"
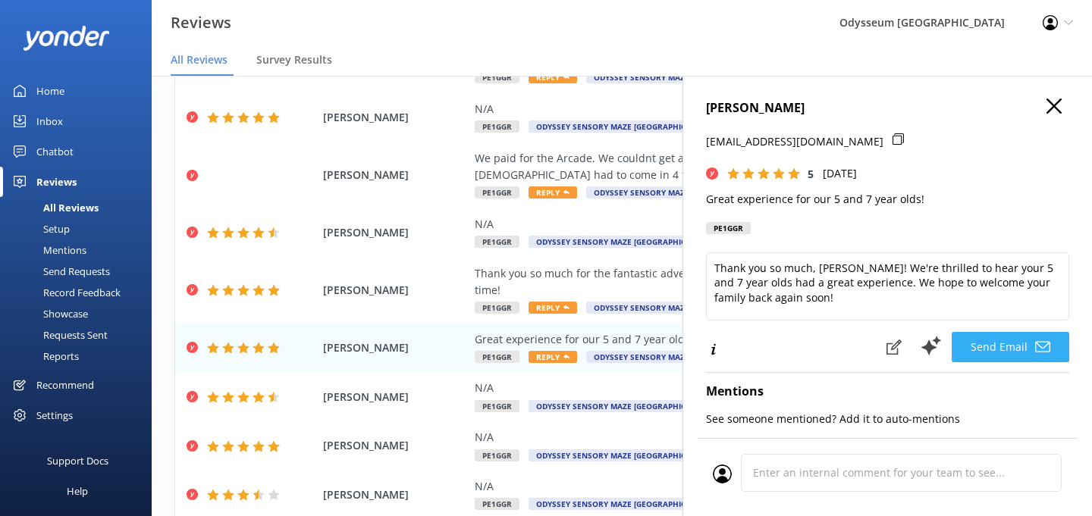
click at [1013, 347] on button "Send Email" at bounding box center [1011, 347] width 118 height 30
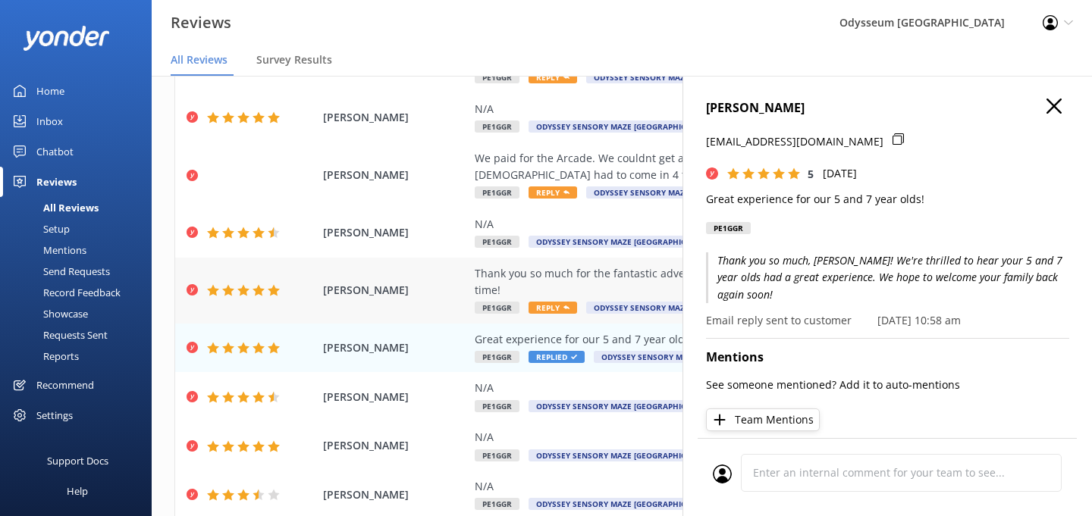
click at [554, 302] on span "Reply" at bounding box center [553, 308] width 49 height 12
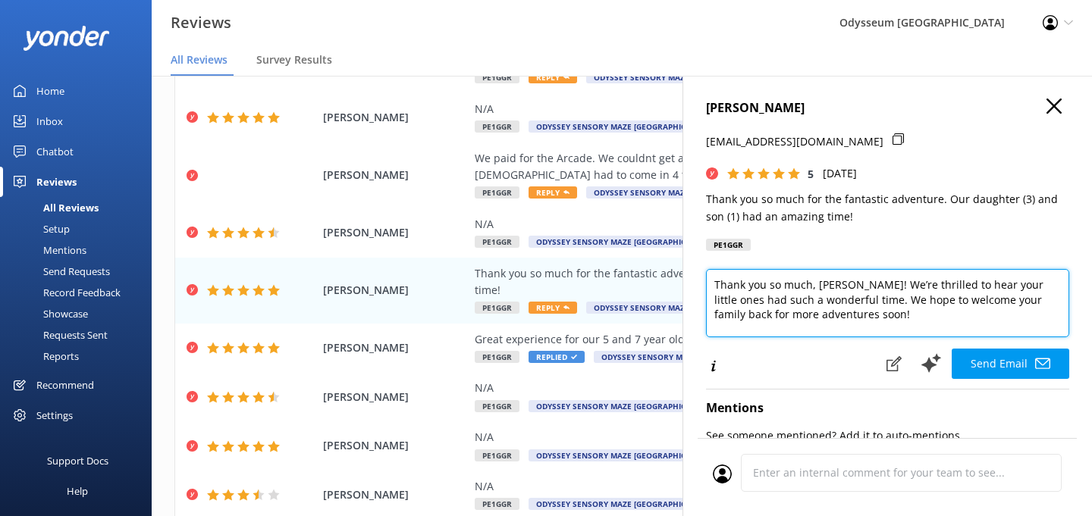
click at [847, 319] on textarea "Thank you so much, [PERSON_NAME]! We’re thrilled to hear your little ones had s…" at bounding box center [887, 303] width 363 height 68
paste textarea "If you’re happy to share your thoughts publicly, it would mean a lot to us (and…"
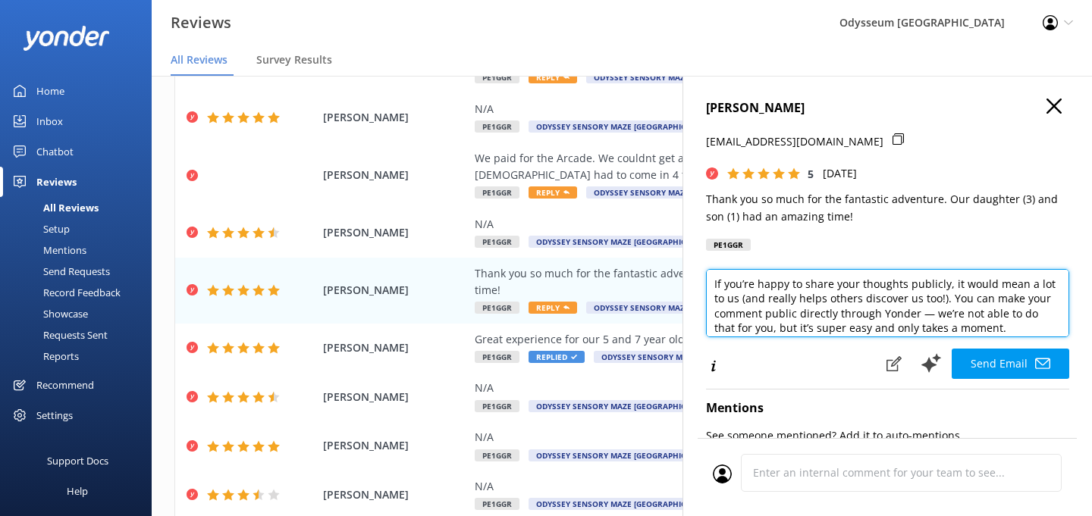
scroll to position [62, 0]
drag, startPoint x: 936, startPoint y: 293, endPoint x: 1003, endPoint y: 322, distance: 73.7
click at [1003, 322] on textarea "Thank you so much, [PERSON_NAME]! We’re thrilled to hear your little ones had s…" at bounding box center [887, 303] width 363 height 68
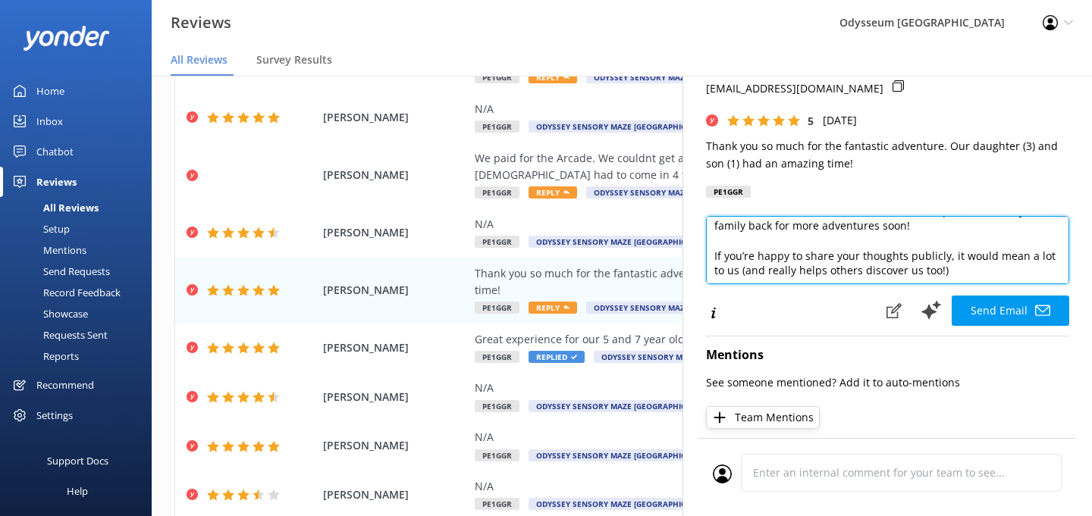
scroll to position [35, 0]
drag, startPoint x: 943, startPoint y: 269, endPoint x: 712, endPoint y: 254, distance: 231.0
click at [712, 254] on textarea "Thank you so much, [PERSON_NAME]! We’re thrilled to hear your little ones had s…" at bounding box center [887, 250] width 363 height 68
click at [950, 262] on textarea "Thank you so much, [PERSON_NAME]! We’re thrilled to hear your little ones had s…" at bounding box center [887, 250] width 363 height 68
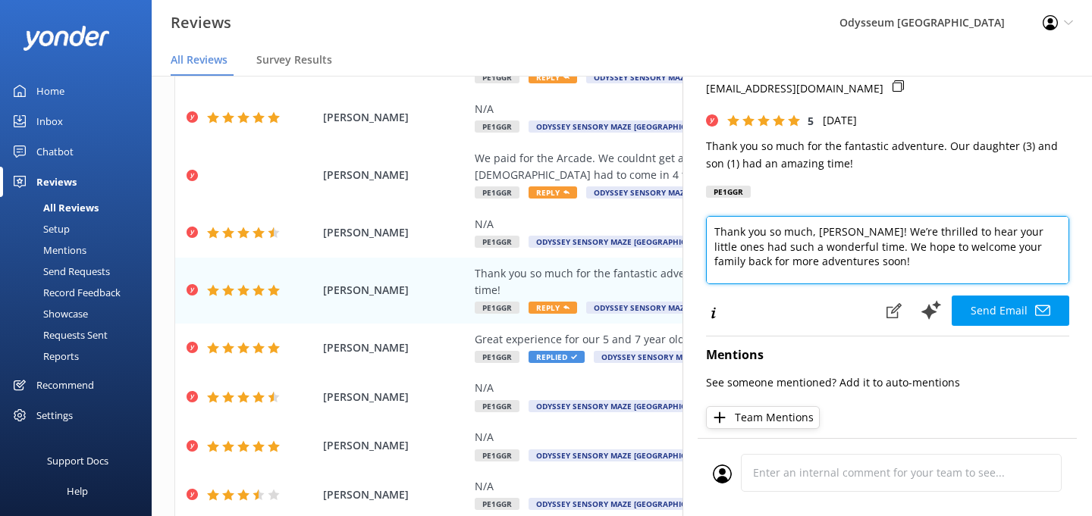
scroll to position [0, 0]
drag, startPoint x: 831, startPoint y: 246, endPoint x: 838, endPoint y: 257, distance: 12.6
click at [838, 257] on textarea "Thank you so much, [PERSON_NAME]! We’re thrilled to hear your little ones had s…" at bounding box center [887, 250] width 363 height 68
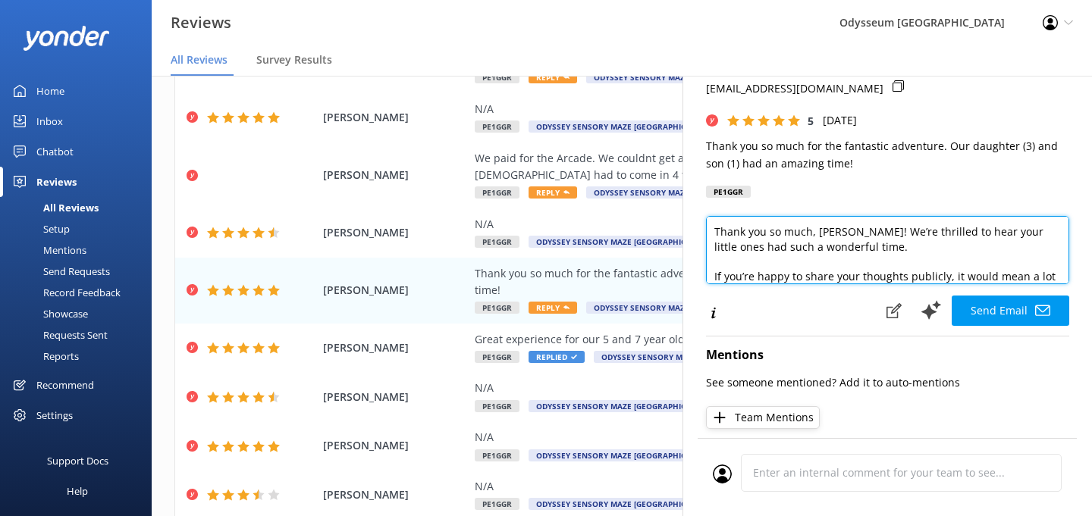
click at [839, 261] on textarea "Thank you so much, [PERSON_NAME]! We’re thrilled to hear your little ones had s…" at bounding box center [887, 250] width 363 height 68
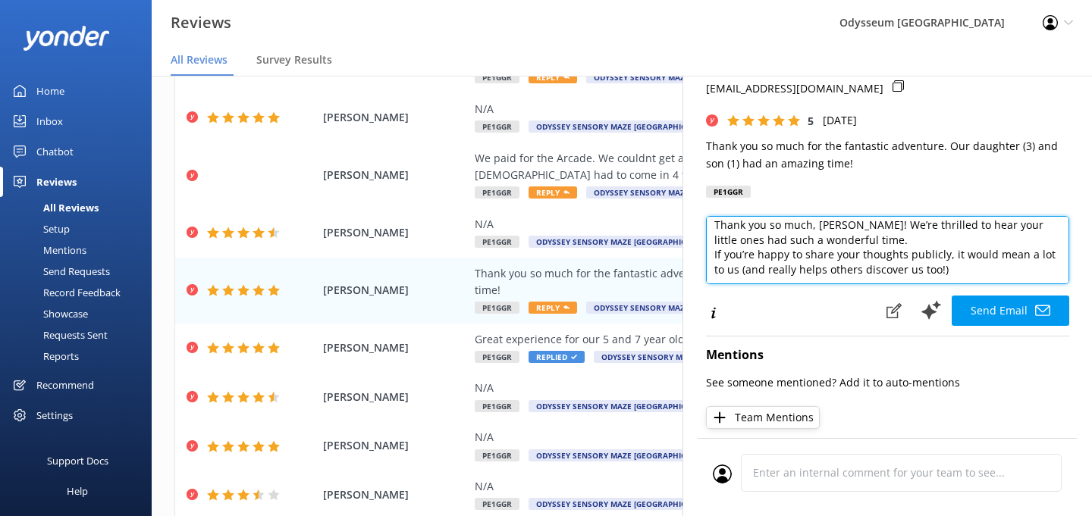
scroll to position [6, 0]
click at [937, 268] on textarea "Thank you so much, [PERSON_NAME]! We’re thrilled to hear your little ones had s…" at bounding box center [887, 250] width 363 height 68
click at [862, 244] on textarea "Thank you so much, [PERSON_NAME]! We’re thrilled to hear your little ones had s…" at bounding box center [887, 250] width 363 height 68
paste textarea "We hope to welcome your family back for more adventures soon!"
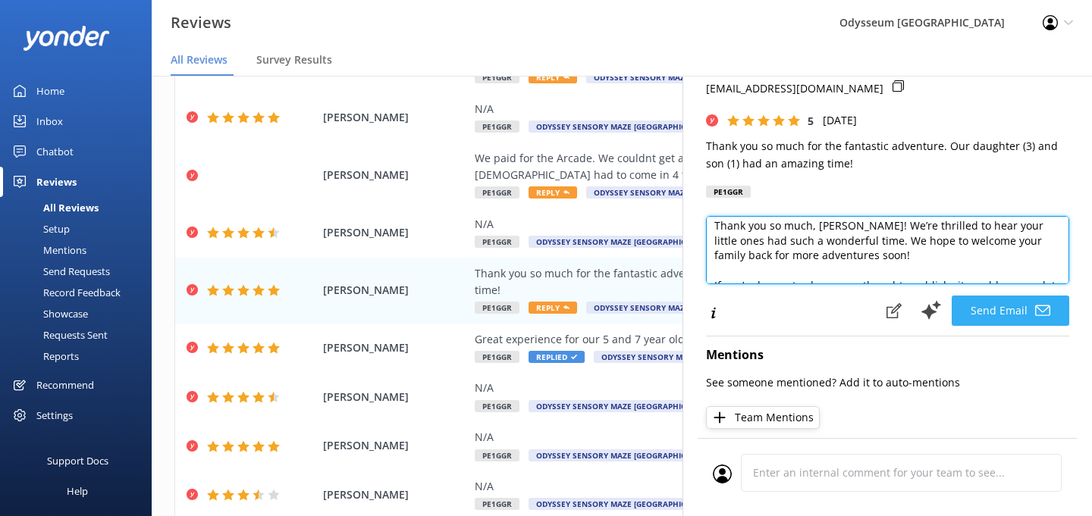
type textarea "Thank you so much, [PERSON_NAME]! We’re thrilled to hear your little ones had s…"
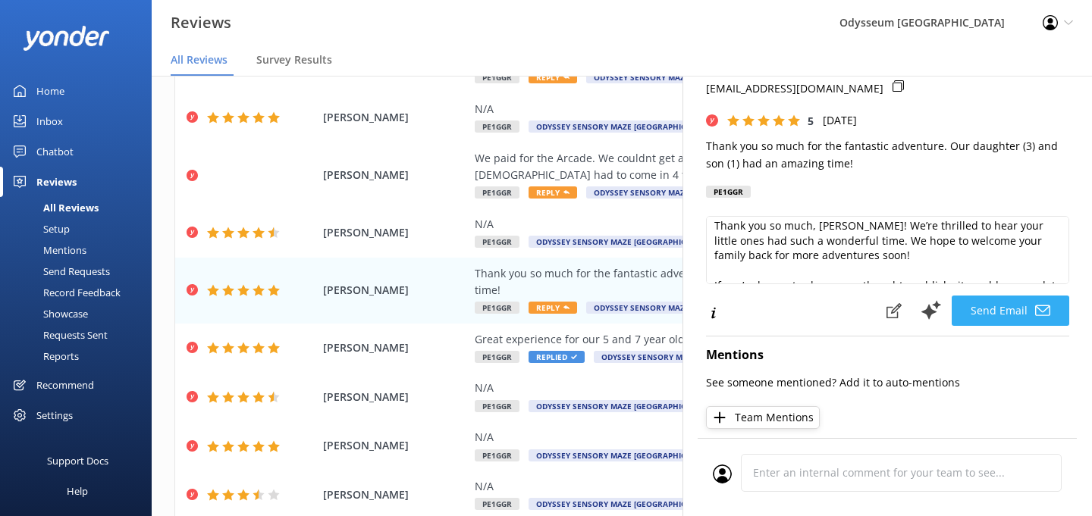
click at [996, 310] on button "Send Email" at bounding box center [1011, 311] width 118 height 30
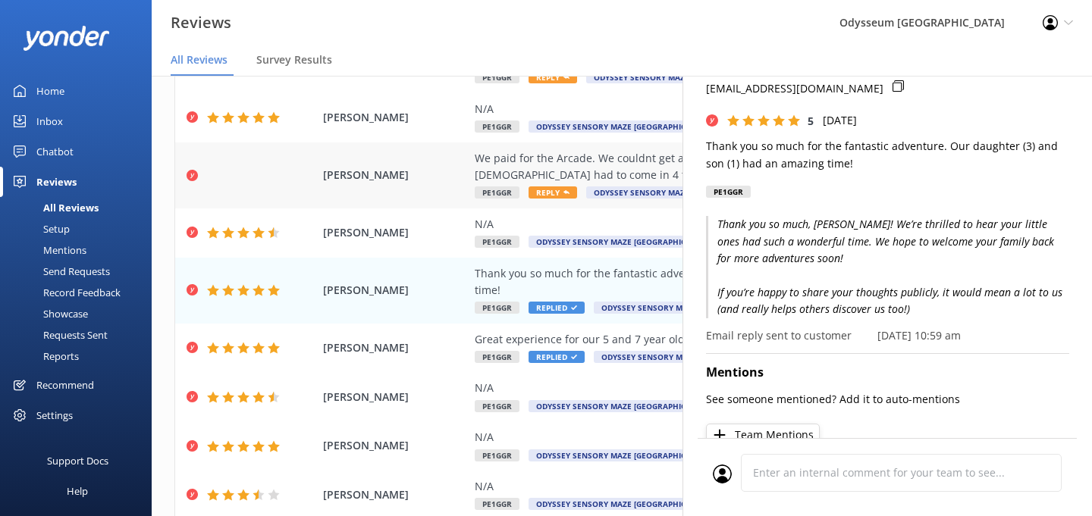
click at [586, 166] on div "We paid for the Arcade. We couldnt get a lot of the machines to work. The [DEMO…" at bounding box center [720, 167] width 491 height 34
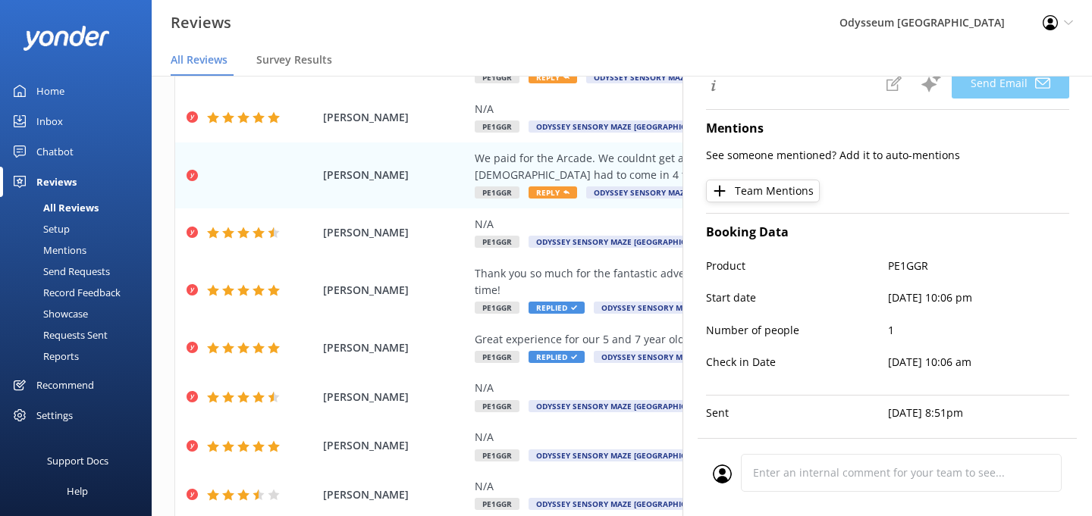
scroll to position [30, 0]
type textarea "Hi [PERSON_NAME], Thank you for your feedback. We're very sorry to hear about y…"
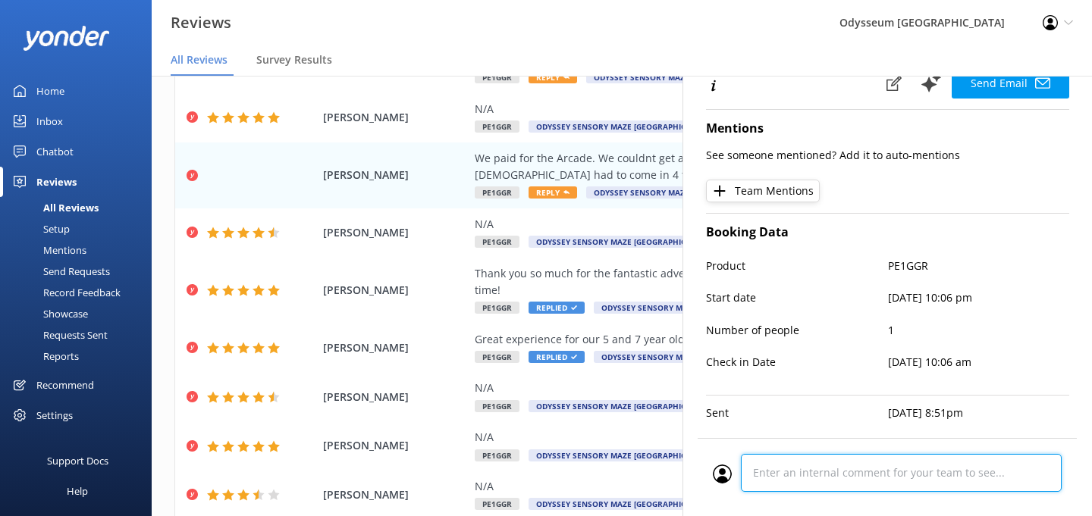
scroll to position [320, 0]
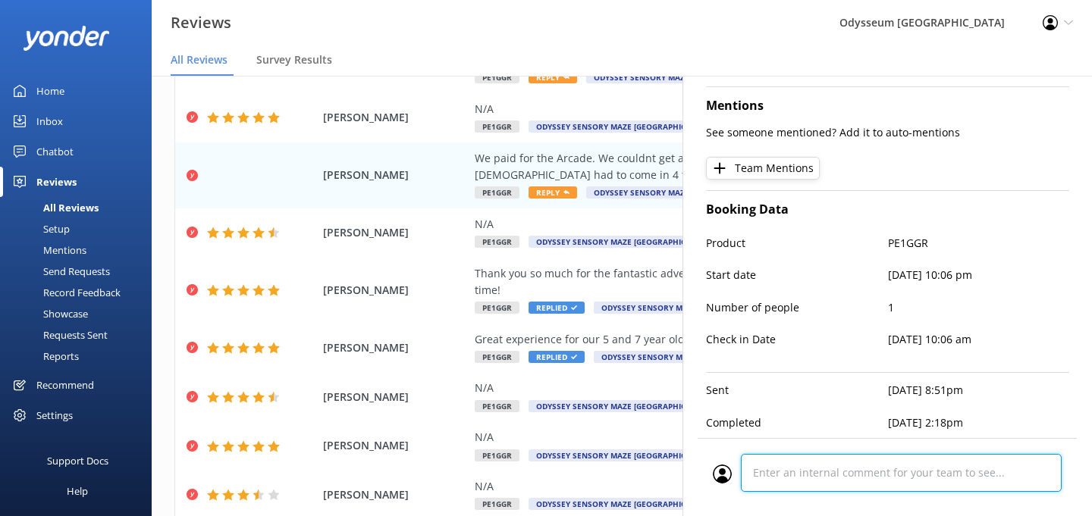
click at [826, 474] on div "Cancel Comment" at bounding box center [887, 477] width 379 height 78
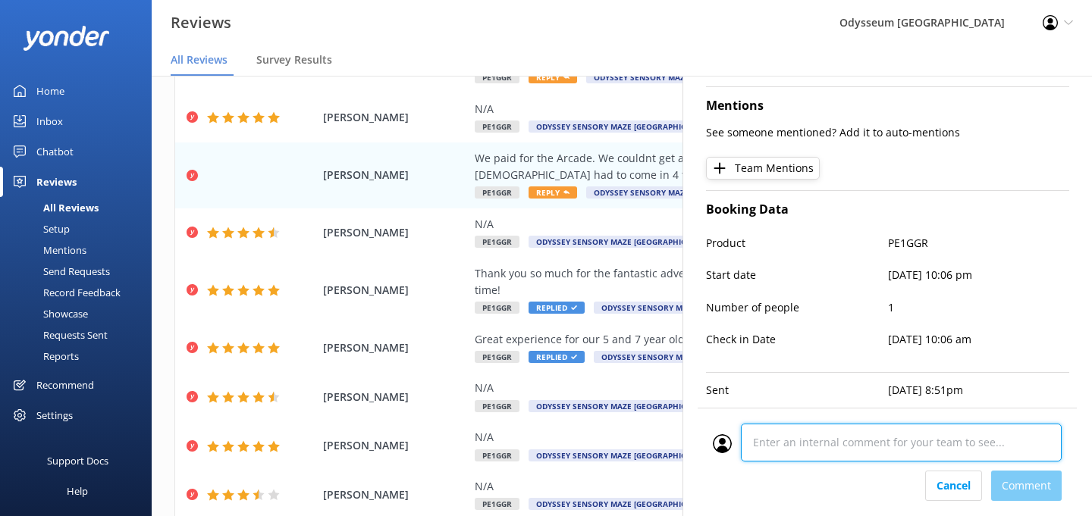
paste textarea "I told her about the arcades and that they’re old-school — even showed them how…"
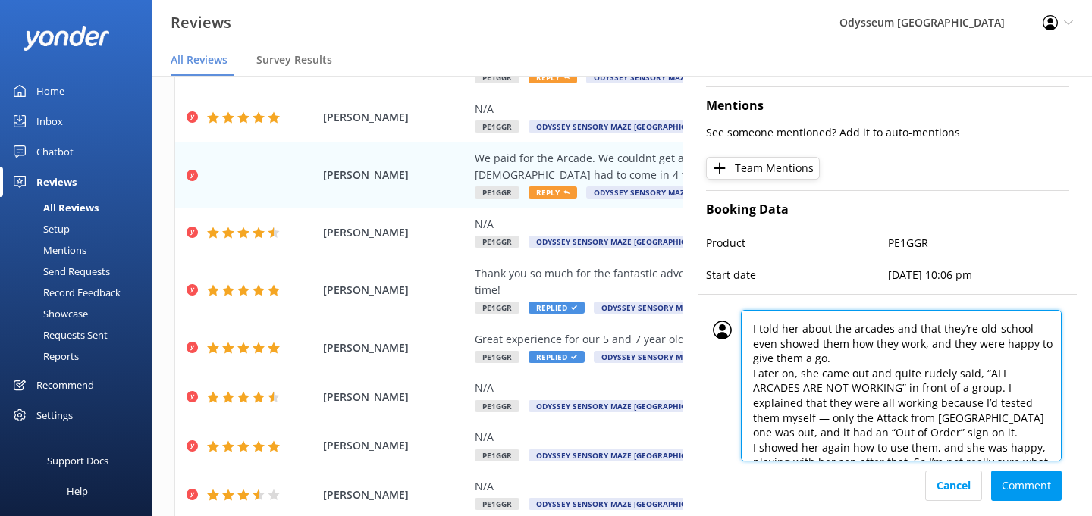
scroll to position [0, 0]
click at [1039, 329] on textarea "I told her about the arcades and that they’re old-school — even showed them how…" at bounding box center [901, 386] width 321 height 152
click at [909, 366] on textarea "I told her about the arcades and that they’re old-school, even showed them how …" at bounding box center [901, 386] width 321 height 152
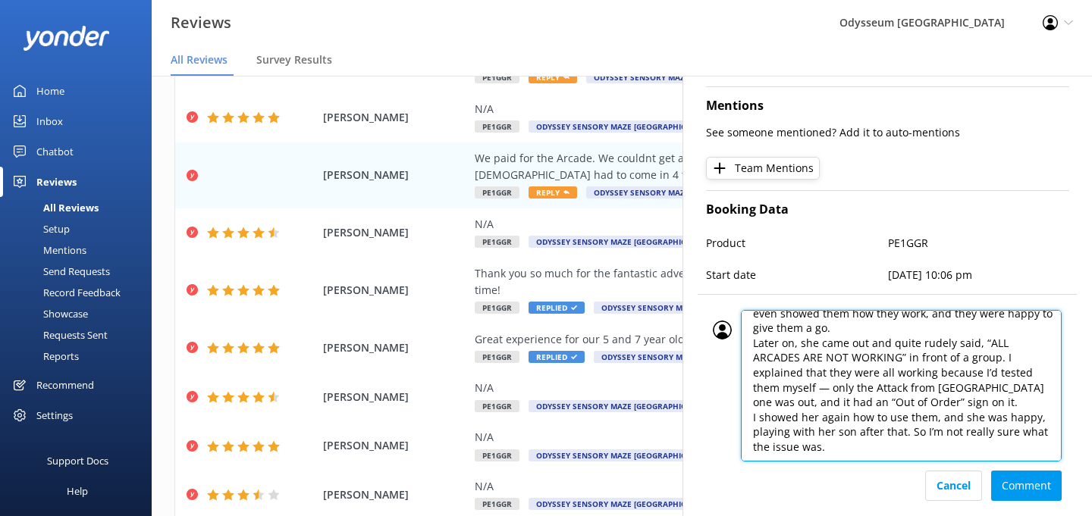
scroll to position [30, 0]
click at [1003, 372] on textarea "I told her about the arcades and that they’re old-school, even showed them how …" at bounding box center [901, 386] width 321 height 152
type textarea "I told her about the arcades and that they’re old-school, even showed them how …"
click at [894, 401] on textarea "I told her about the arcades and that they’re old-school, even showed them how …" at bounding box center [901, 386] width 321 height 152
click at [872, 403] on textarea "I told her about the arcades and that they’re old-school, even showed them how …" at bounding box center [901, 386] width 321 height 152
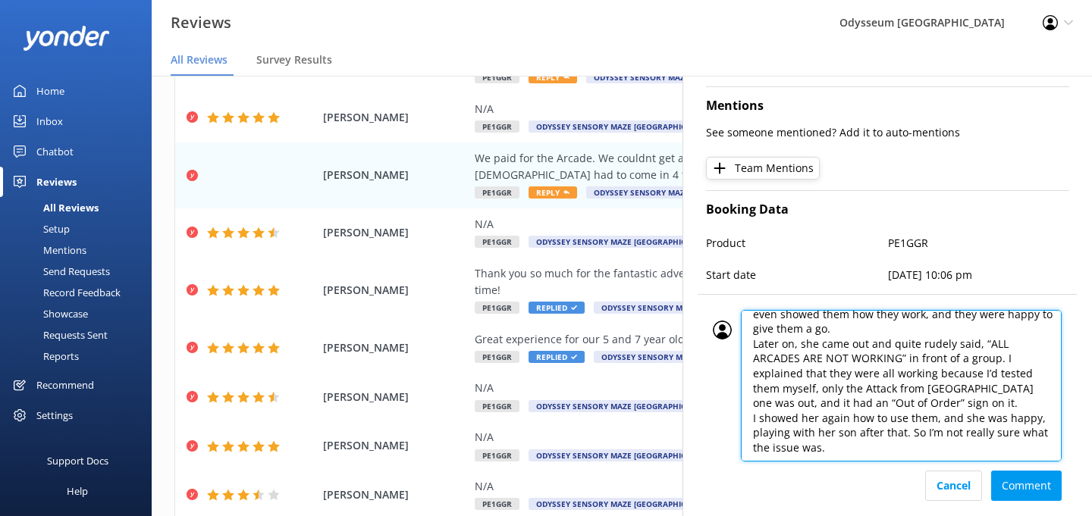
scroll to position [30, 0]
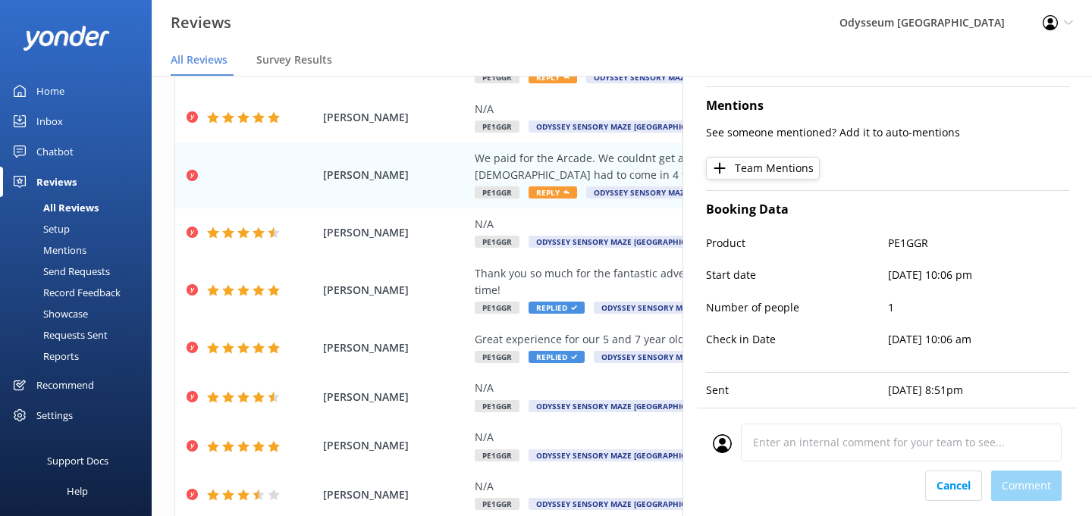
click at [1021, 482] on div "Cancel Comment" at bounding box center [887, 486] width 349 height 30
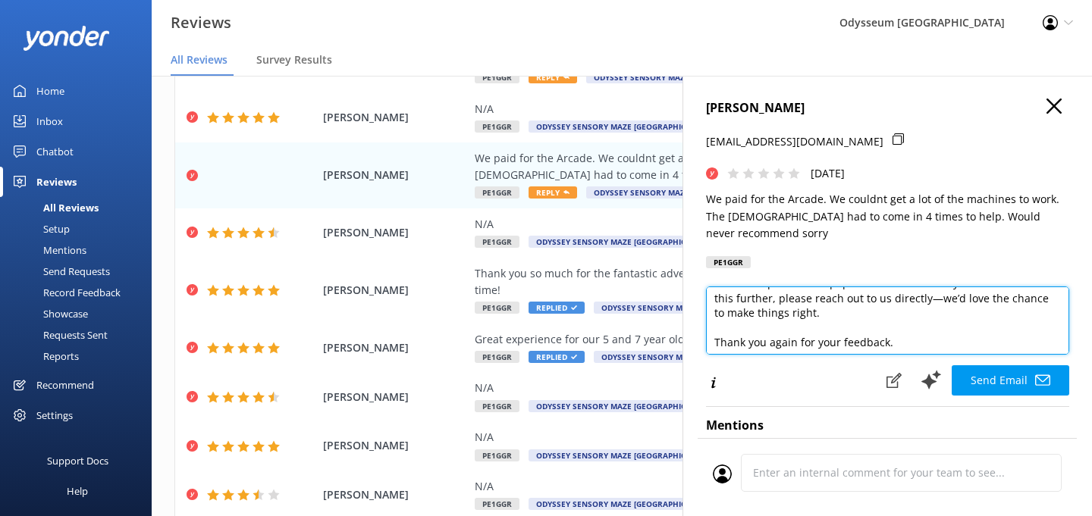
scroll to position [0, 0]
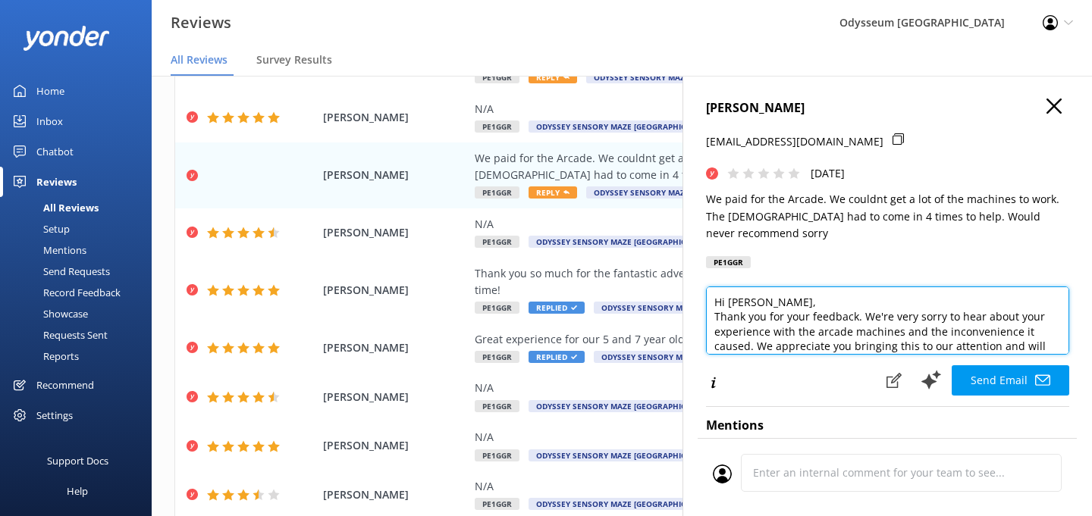
drag, startPoint x: 902, startPoint y: 319, endPoint x: 785, endPoint y: 186, distance: 177.8
click at [785, 186] on div "[PERSON_NAME] [EMAIL_ADDRESS][DOMAIN_NAME] [DATE] We paid for the Arcade. We co…" at bounding box center [888, 334] width 410 height 516
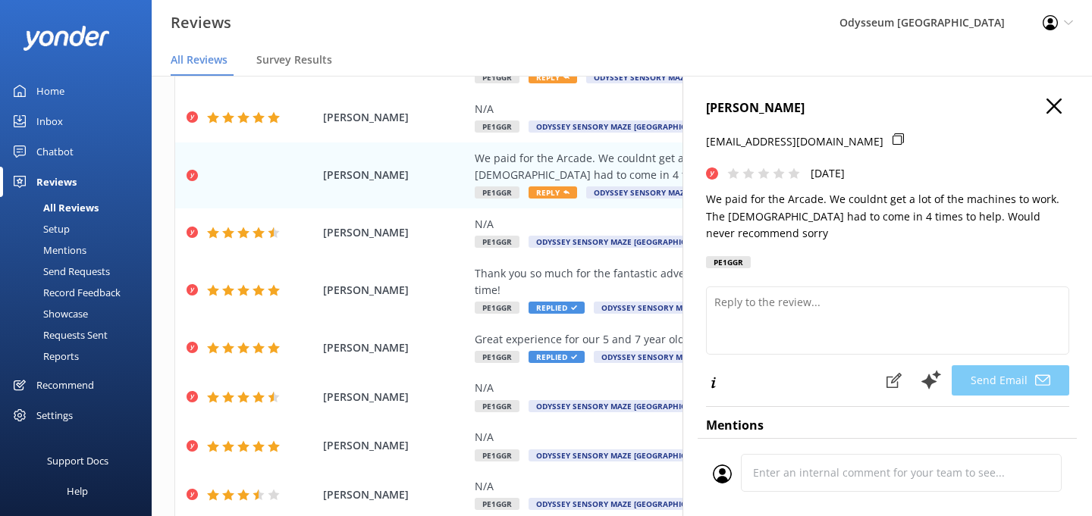
click at [1069, 104] on div "[PERSON_NAME] [EMAIL_ADDRESS][DOMAIN_NAME] [DATE] We paid for the Arcade. We co…" at bounding box center [888, 334] width 410 height 516
click at [1065, 104] on h4 "[PERSON_NAME]" at bounding box center [887, 109] width 363 height 20
click at [1053, 103] on icon "button" at bounding box center [1054, 106] width 15 height 15
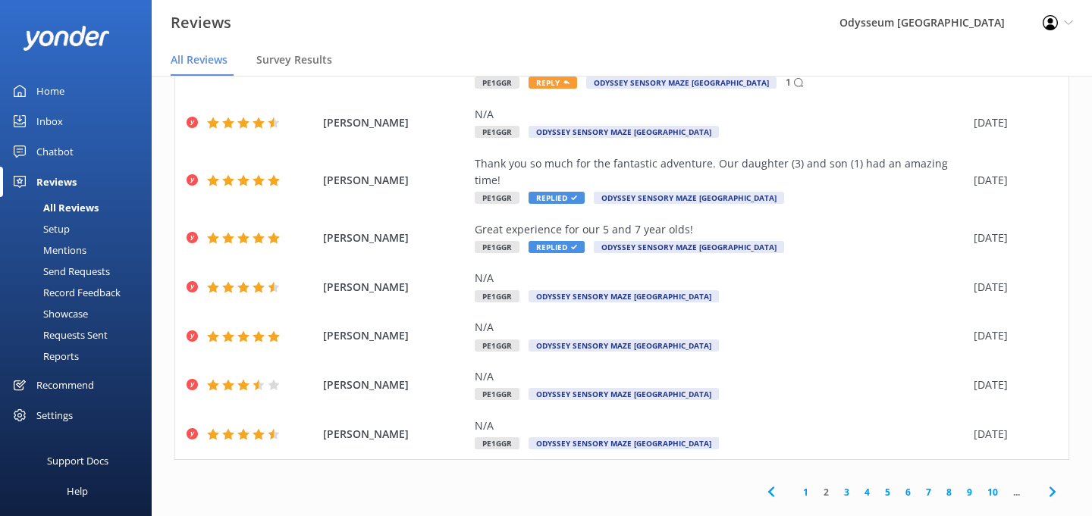
scroll to position [30, 0]
click at [848, 485] on link "3" at bounding box center [846, 492] width 20 height 14
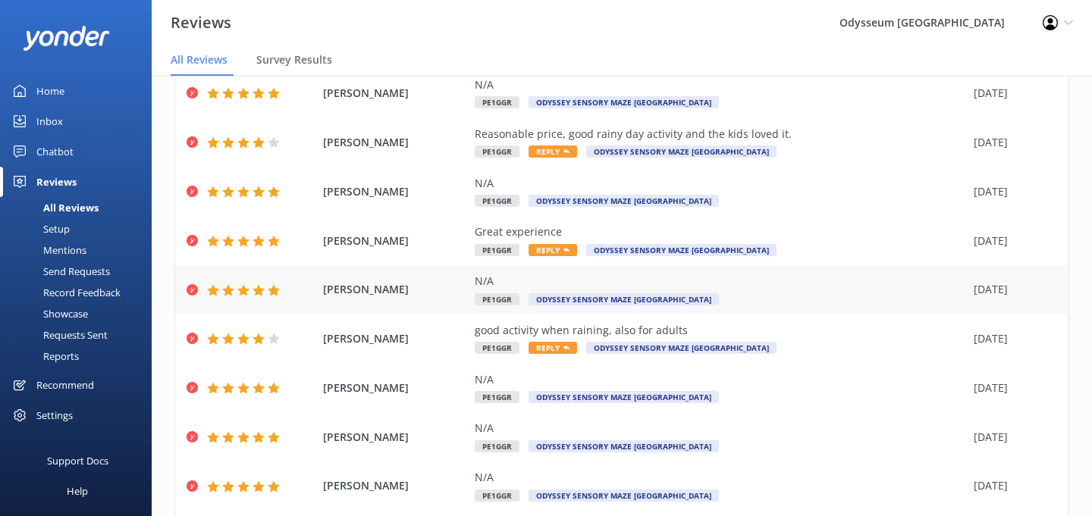
scroll to position [99, 0]
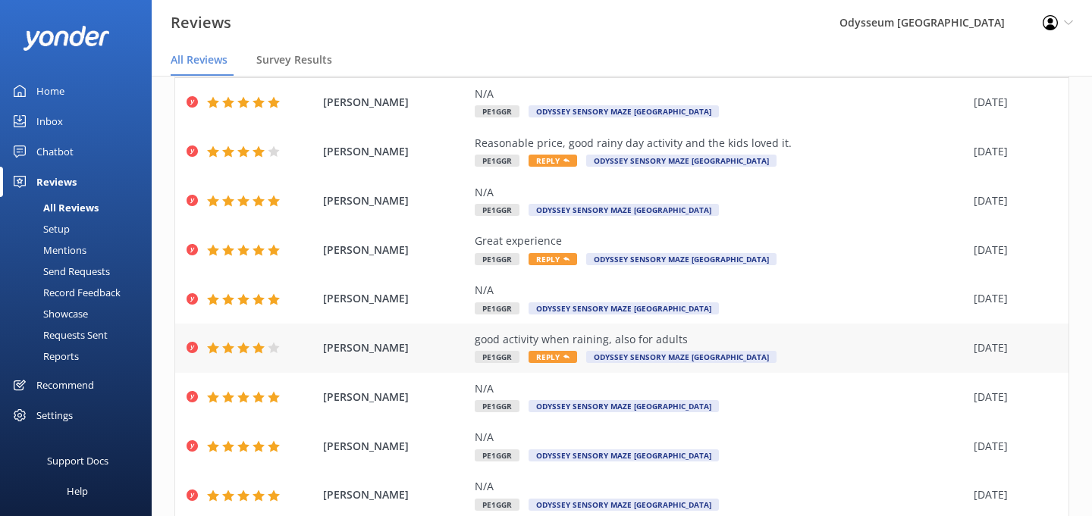
click at [554, 354] on span "Reply" at bounding box center [553, 357] width 49 height 12
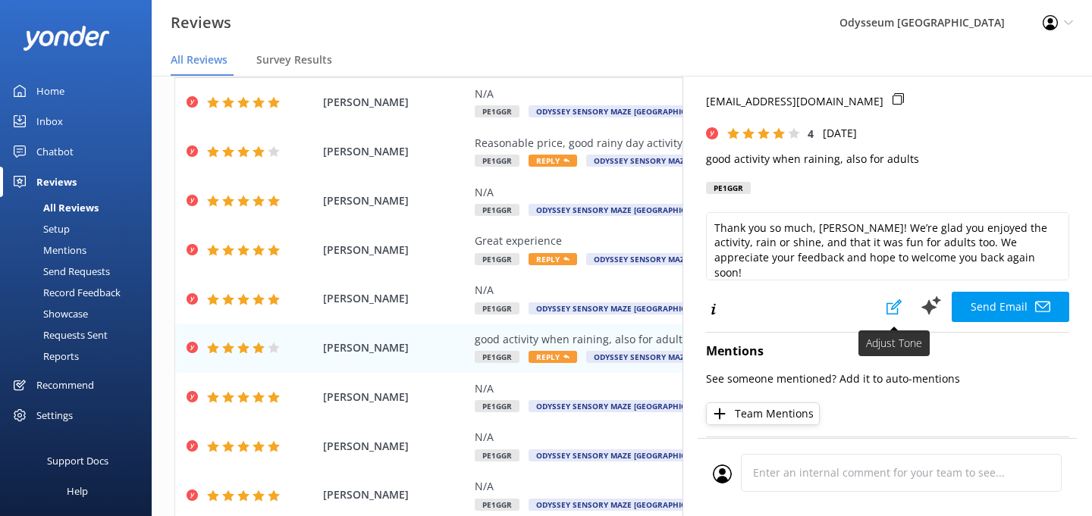
scroll to position [52, 0]
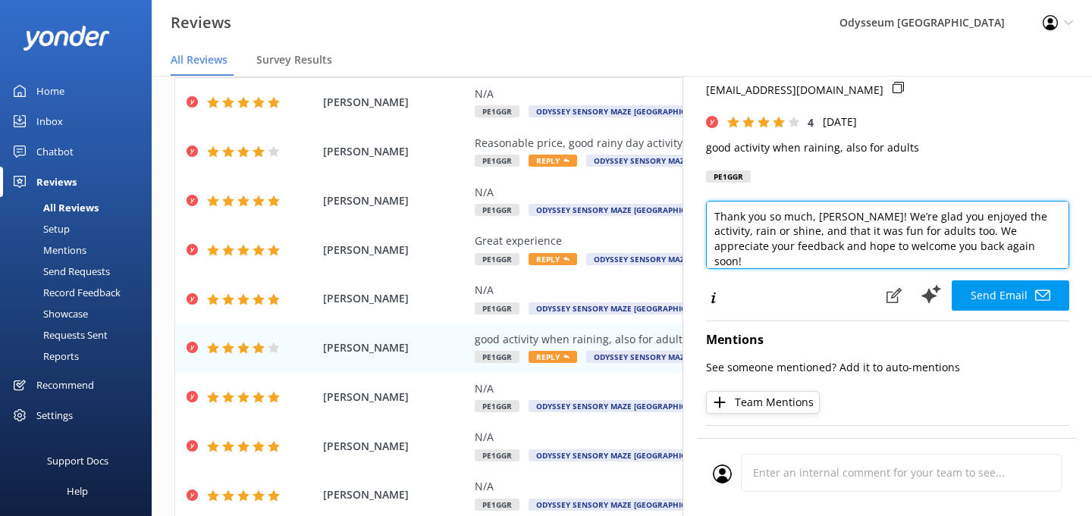
click at [864, 259] on textarea "Thank you so much, [PERSON_NAME]! We’re glad you enjoyed the activity, rain or …" at bounding box center [887, 235] width 363 height 68
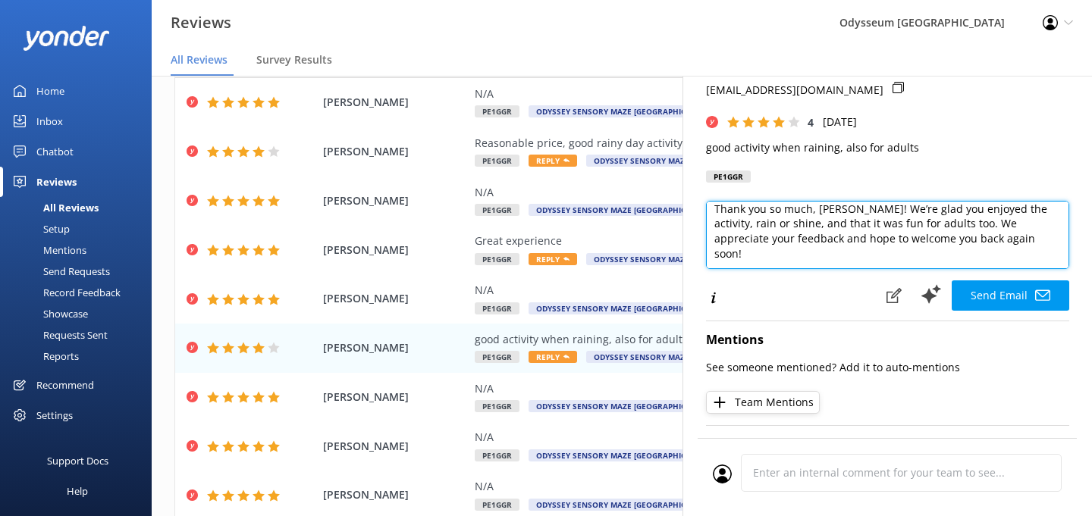
paste textarea "I told her about the arcades and that they’re old-school — even showed them how…"
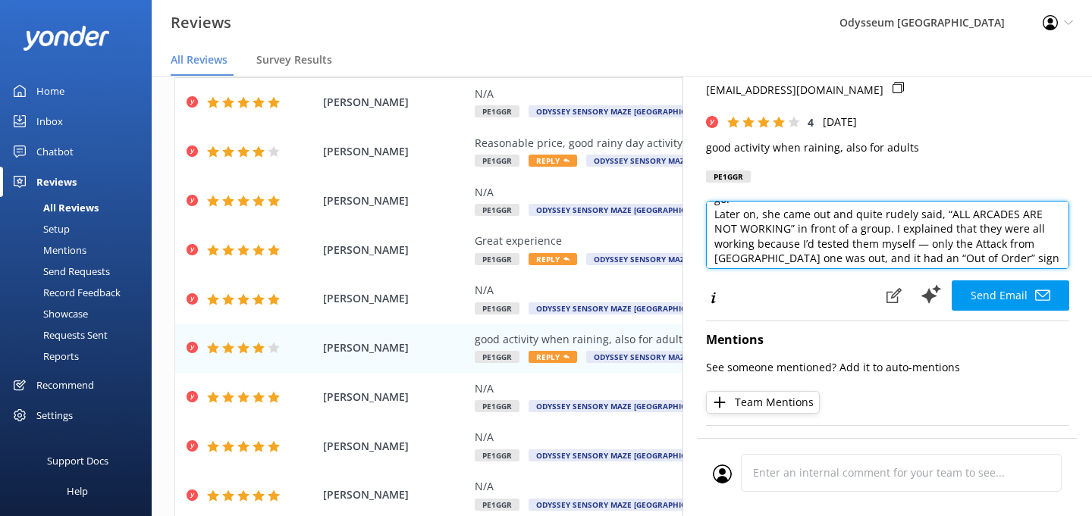
scroll to position [0, 0]
drag, startPoint x: 1015, startPoint y: 252, endPoint x: 862, endPoint y: 255, distance: 152.5
click at [862, 255] on textarea "Thank you so much, [PERSON_NAME]! We’re glad you enjoyed the activity, rain or …" at bounding box center [887, 235] width 363 height 68
paste textarea "If you’re happy to share your thoughts publicly, it would mean a lot to us (and…"
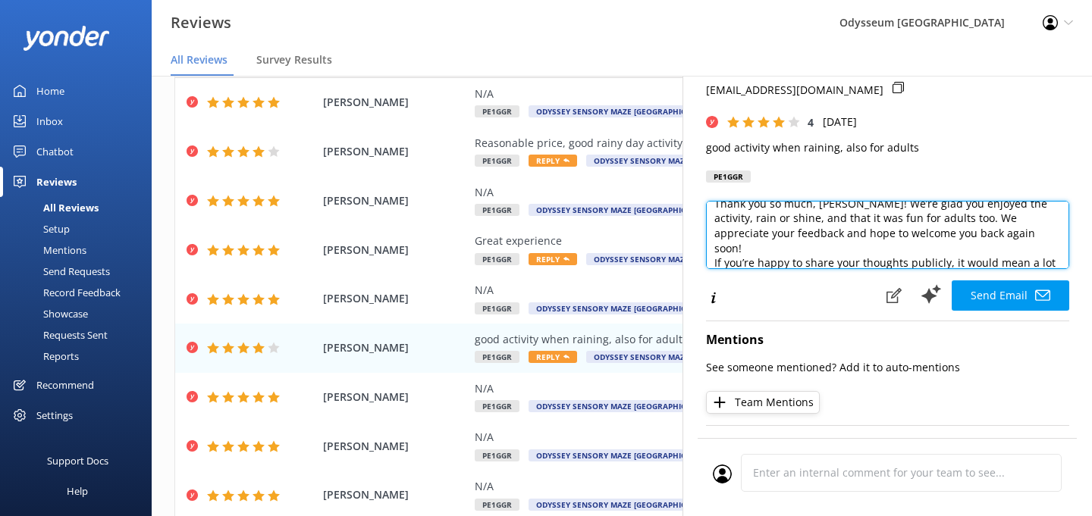
click at [942, 229] on textarea "Thank you so much, [PERSON_NAME]! We’re glad you enjoyed the activity, rain or …" at bounding box center [887, 235] width 363 height 68
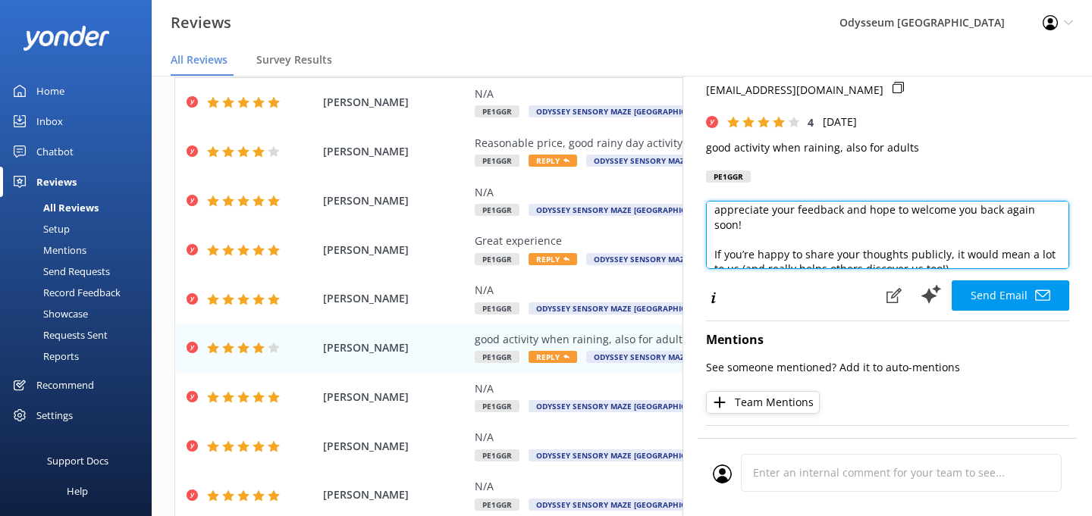
scroll to position [35, 0]
click at [939, 253] on textarea "Thank you so much, [PERSON_NAME]! We’re glad you enjoyed the activity, rain or …" at bounding box center [887, 235] width 363 height 68
drag, startPoint x: 945, startPoint y: 255, endPoint x: 711, endPoint y: 242, distance: 233.9
click at [711, 242] on textarea "Thank you so much, [PERSON_NAME]! We’re glad you enjoyed the activity, rain or …" at bounding box center [887, 235] width 363 height 68
click at [990, 249] on textarea "Thank you so much, [PERSON_NAME]! We’re glad you enjoyed the activity, rain or …" at bounding box center [887, 235] width 363 height 68
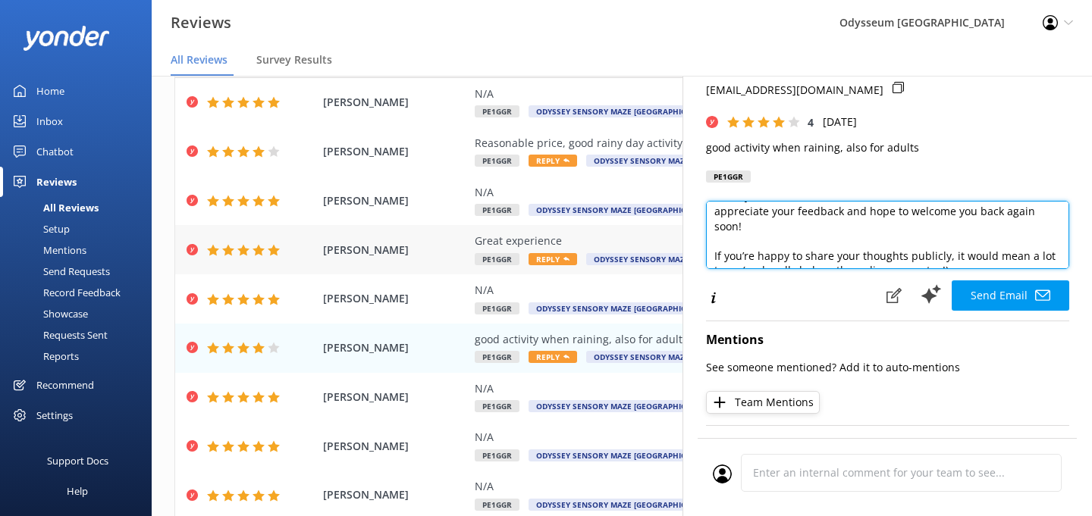
drag, startPoint x: 949, startPoint y: 253, endPoint x: 646, endPoint y: 236, distance: 303.1
click at [646, 236] on div "Out of 1241 reviews: 3.8 NPS 26 All reply statuses All reply statuses Needs a r…" at bounding box center [622, 281] width 940 height 471
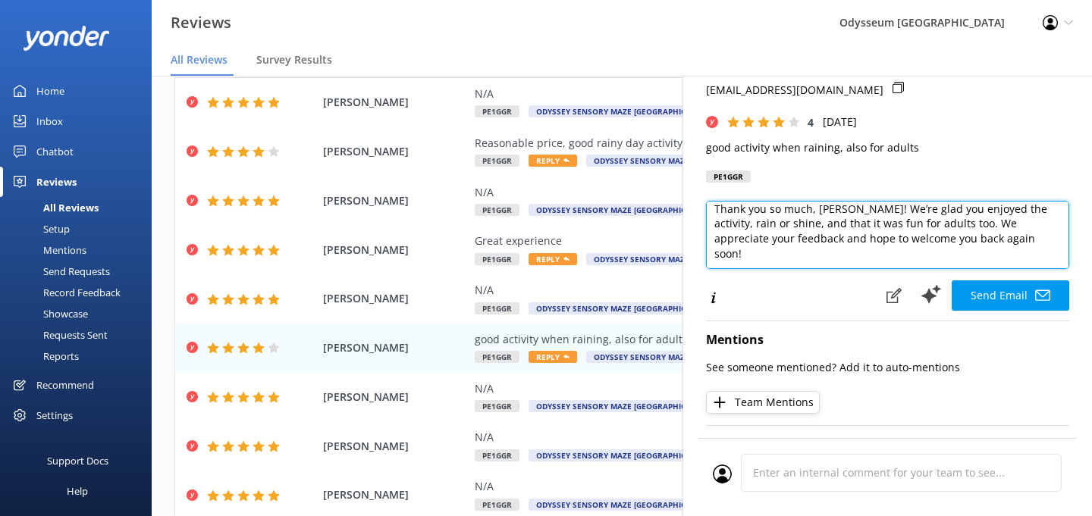
scroll to position [20, 0]
paste textarea "If you’d be happy to share your experience on Google, it would mean the world t…"
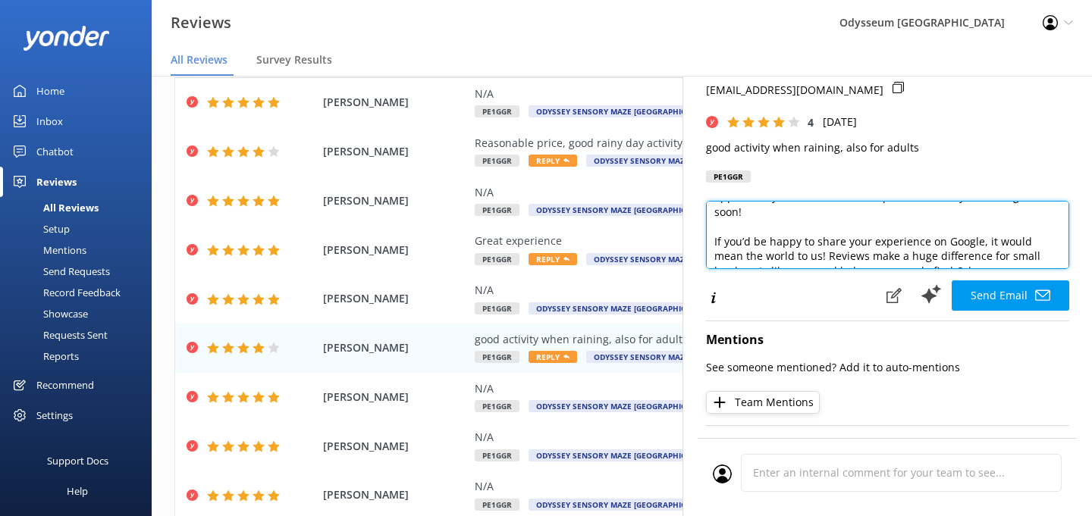
scroll to position [56, 0]
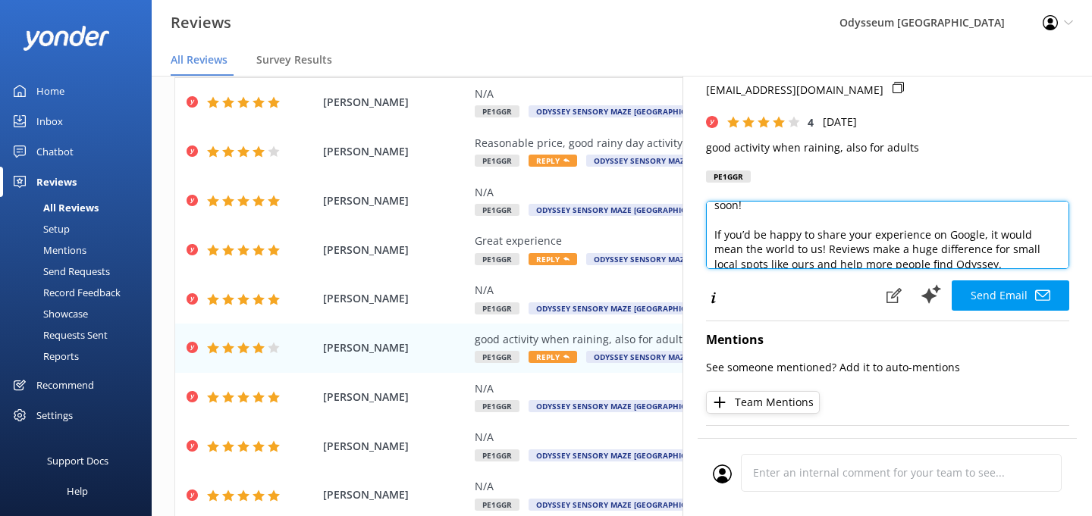
drag, startPoint x: 761, startPoint y: 260, endPoint x: 710, endPoint y: 221, distance: 63.9
click at [710, 221] on textarea "Thank you so much, [PERSON_NAME]! We’re glad you enjoyed the activity, rain or …" at bounding box center [887, 235] width 363 height 68
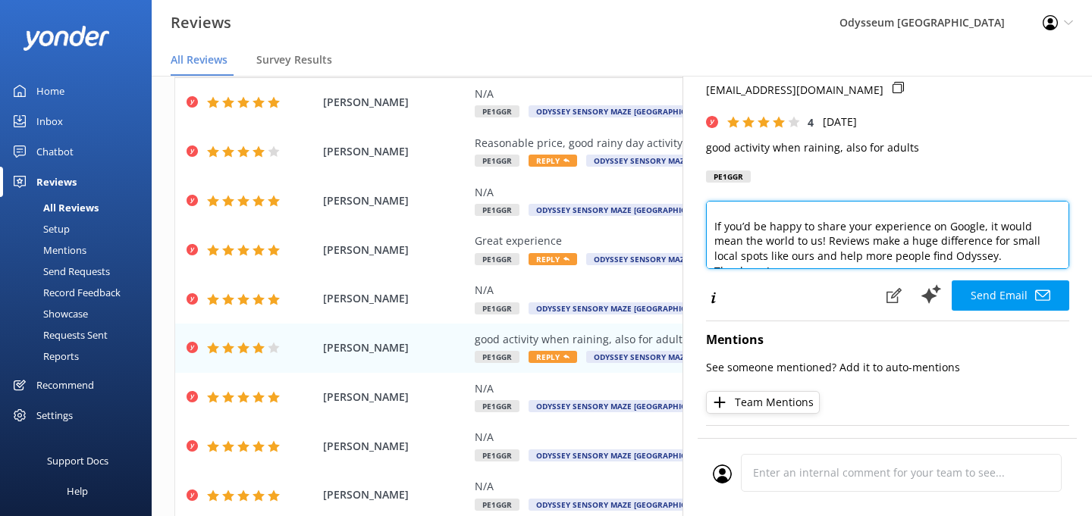
scroll to position [64, 0]
type textarea "Thank you so much, [PERSON_NAME]! We’re glad you enjoyed the activity, rain or …"
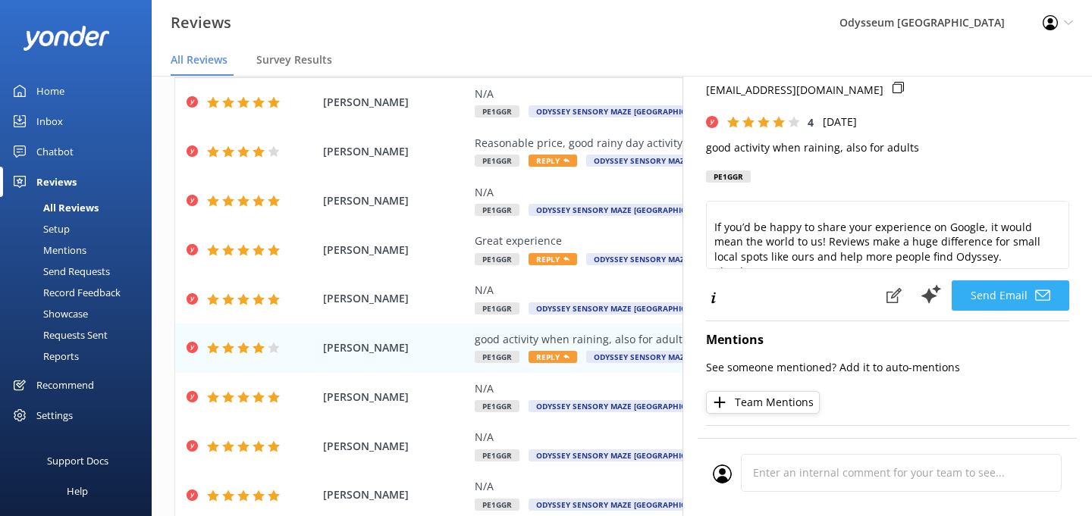
click at [983, 288] on button "Send Email" at bounding box center [1011, 296] width 118 height 30
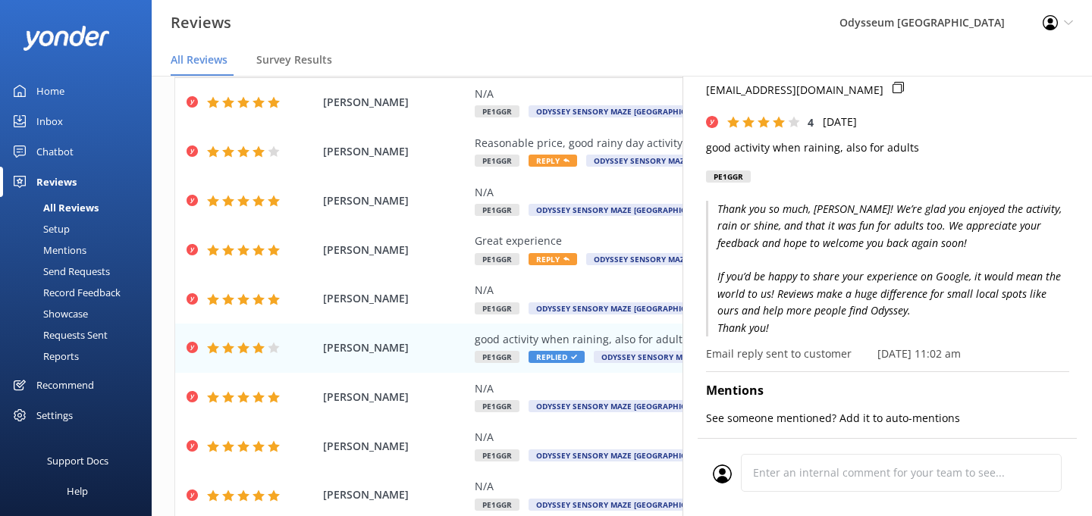
click at [587, 67] on nav "All Reviews Survey Results" at bounding box center [622, 61] width 940 height 30
click at [556, 157] on span "Reply" at bounding box center [553, 161] width 49 height 12
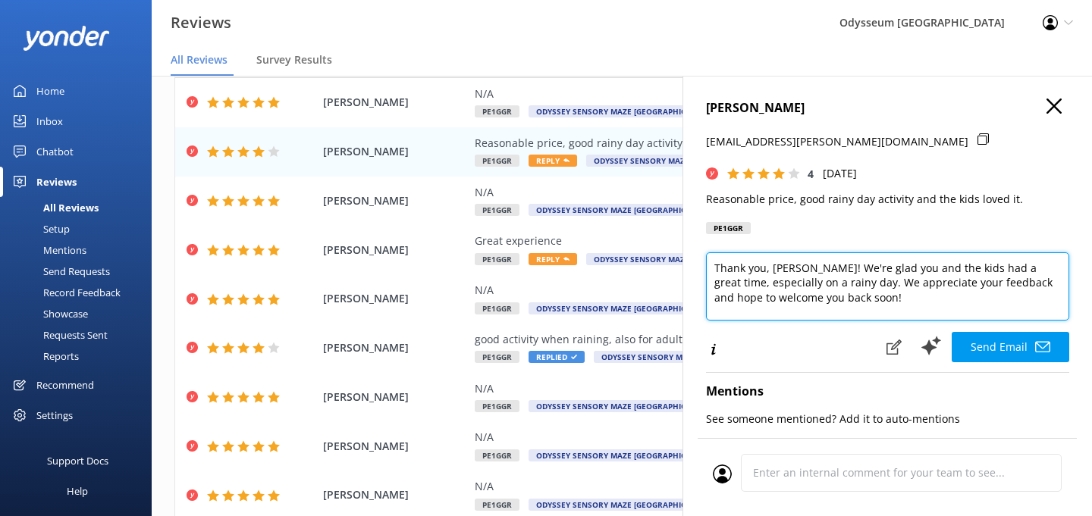
click at [858, 297] on textarea "Thank you, [PERSON_NAME]! We're glad you and the kids had a great time, especia…" at bounding box center [887, 287] width 363 height 68
paste textarea "If you’d be happy to share your experience on Google, it would mean the world t…"
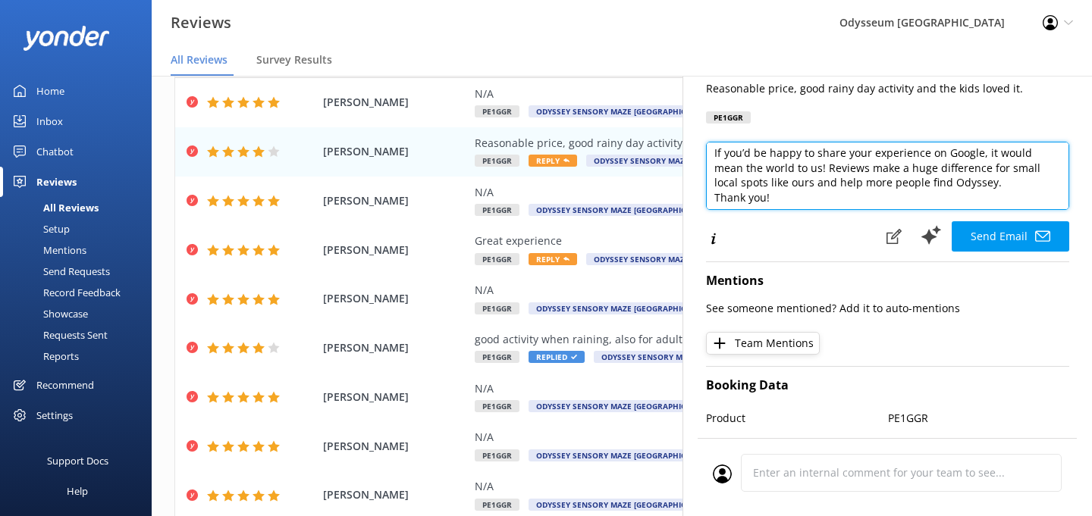
scroll to position [113, 0]
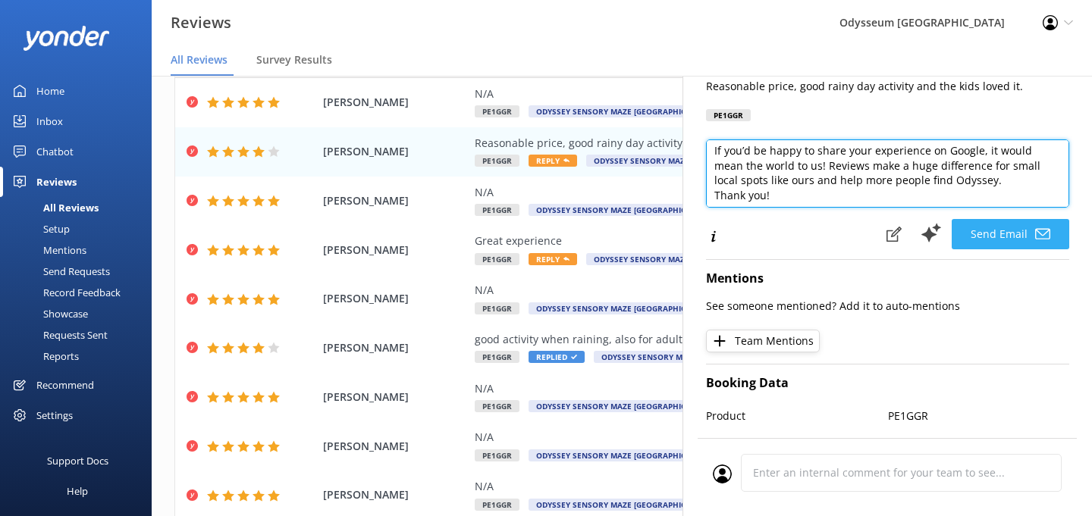
type textarea "Thank you, [PERSON_NAME]! We're glad you and the kids had a great time, especia…"
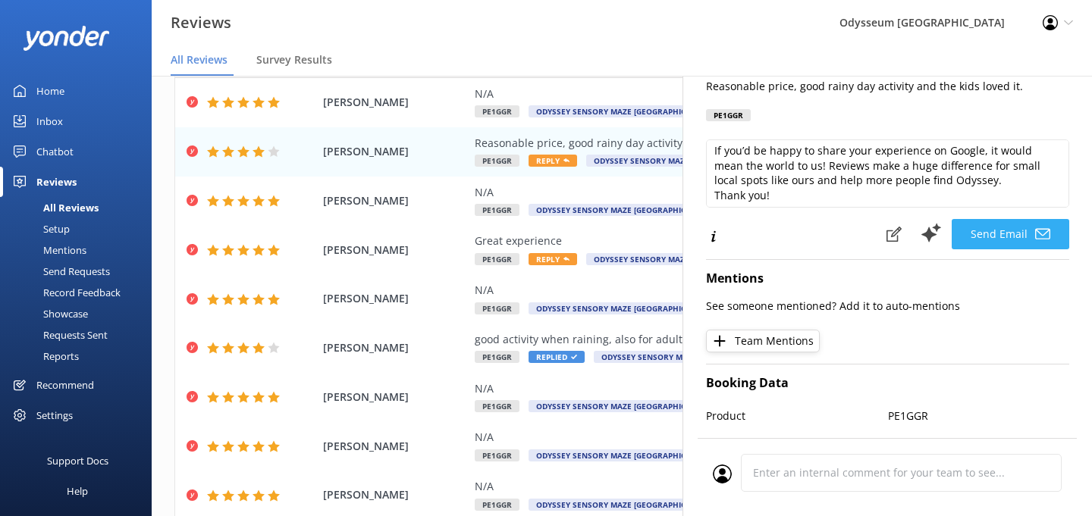
click at [987, 233] on button "Send Email" at bounding box center [1011, 234] width 118 height 30
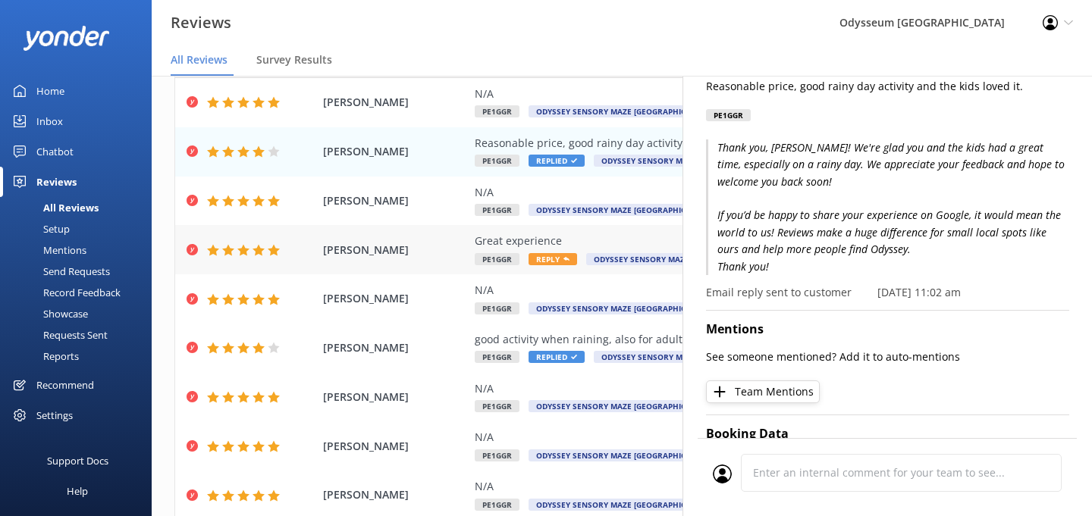
click at [554, 258] on span "Reply" at bounding box center [553, 259] width 49 height 12
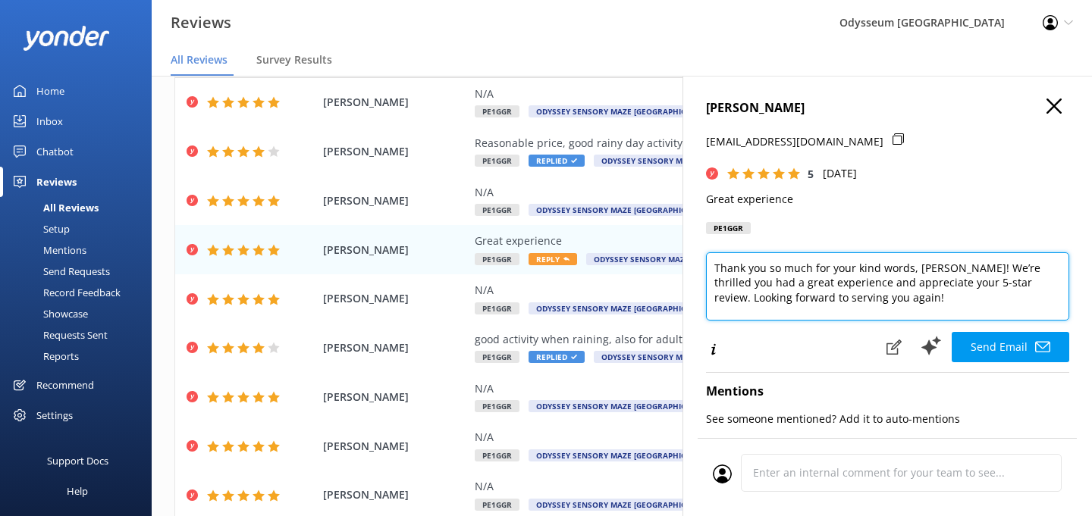
click at [877, 293] on textarea "Thank you so much for your kind words, [PERSON_NAME]! We’re thrilled you had a …" at bounding box center [887, 287] width 363 height 68
drag, startPoint x: 981, startPoint y: 283, endPoint x: 986, endPoint y: 306, distance: 23.2
click at [986, 306] on textarea "Thank you so much for your kind words, [PERSON_NAME]! We’re thrilled you had a …" at bounding box center [887, 287] width 363 height 68
paste textarea "If you’d be happy to share your experience on Google, it would mean the world t…"
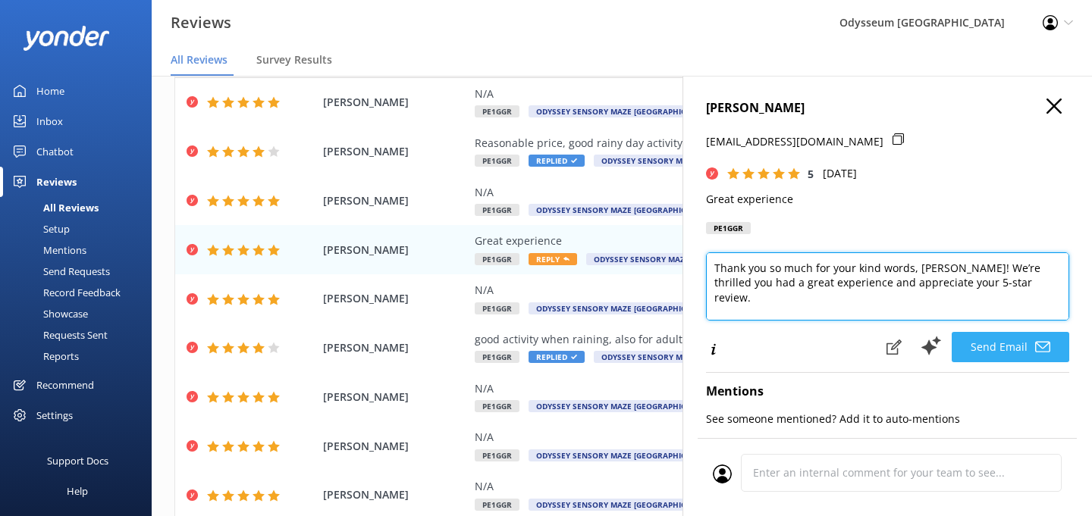
scroll to position [0, 0]
type textarea "Thank you so much for your kind words, [PERSON_NAME]! We’re thrilled you had a …"
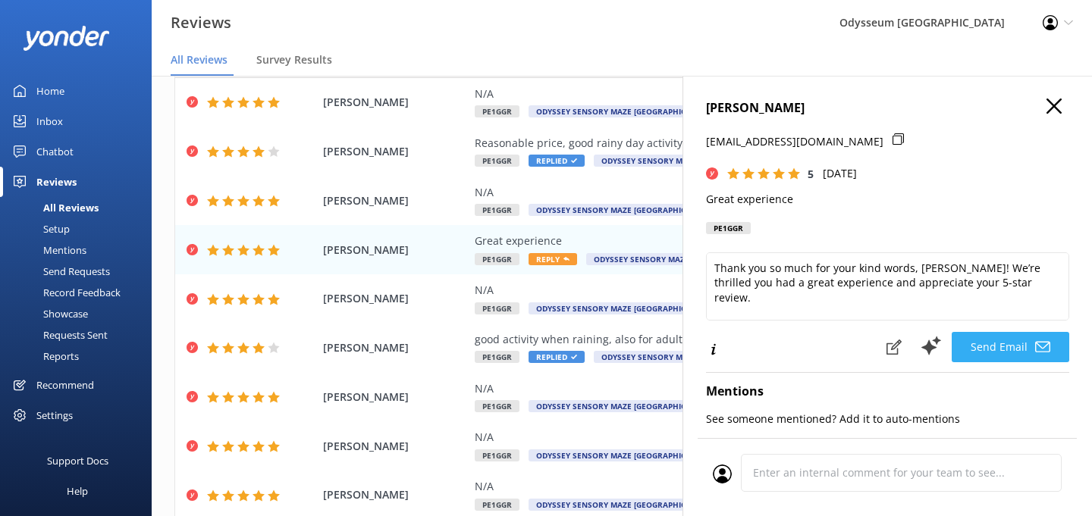
click at [1008, 350] on button "Send Email" at bounding box center [1011, 347] width 118 height 30
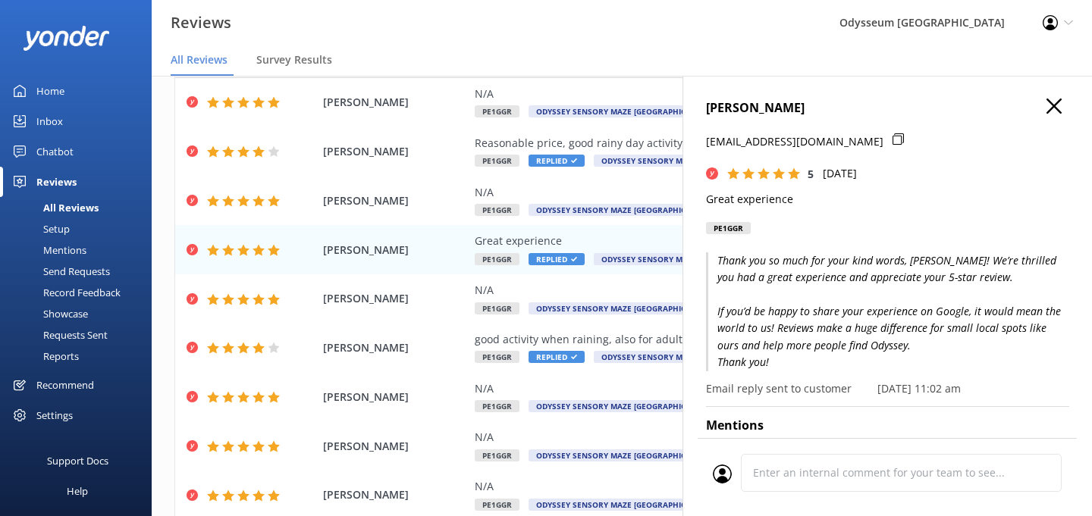
click at [1057, 104] on use "button" at bounding box center [1054, 106] width 15 height 15
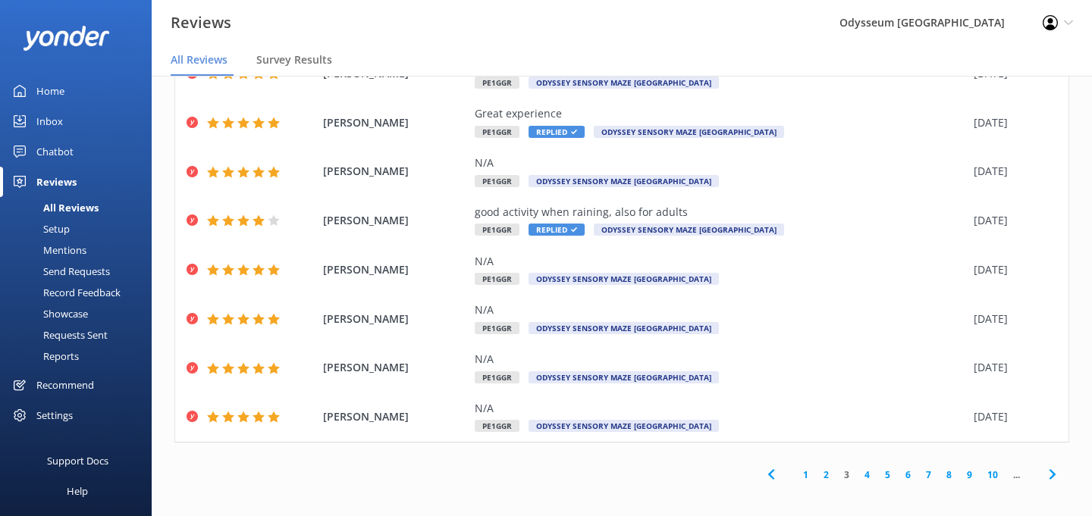
scroll to position [30, 0]
click at [866, 469] on link "4" at bounding box center [867, 475] width 20 height 14
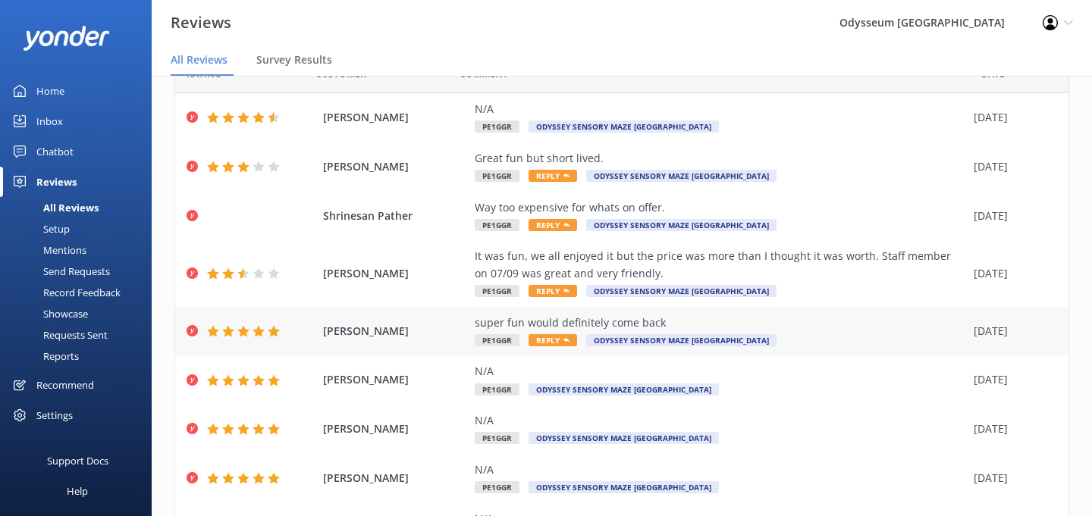
scroll to position [86, 0]
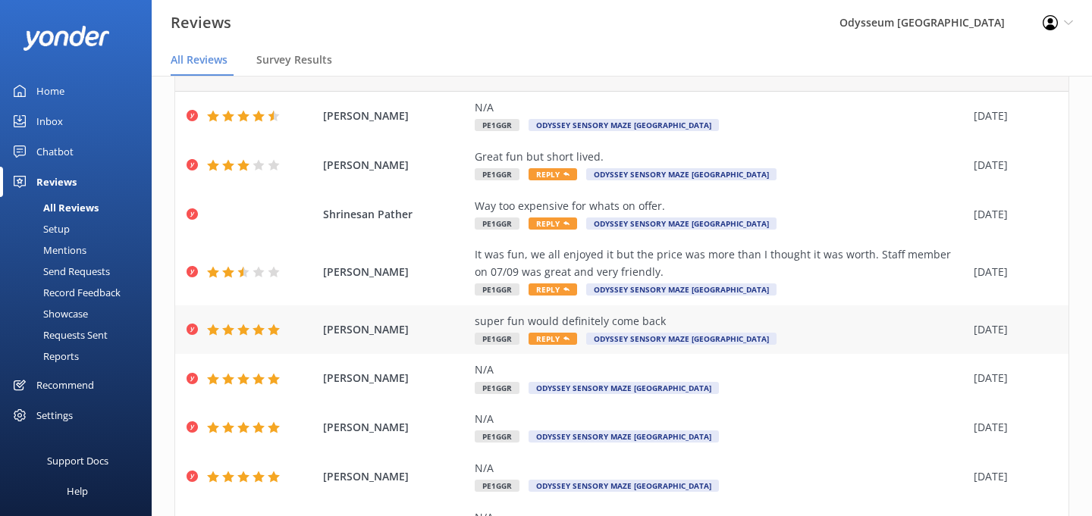
click at [562, 335] on span "Reply" at bounding box center [553, 339] width 49 height 12
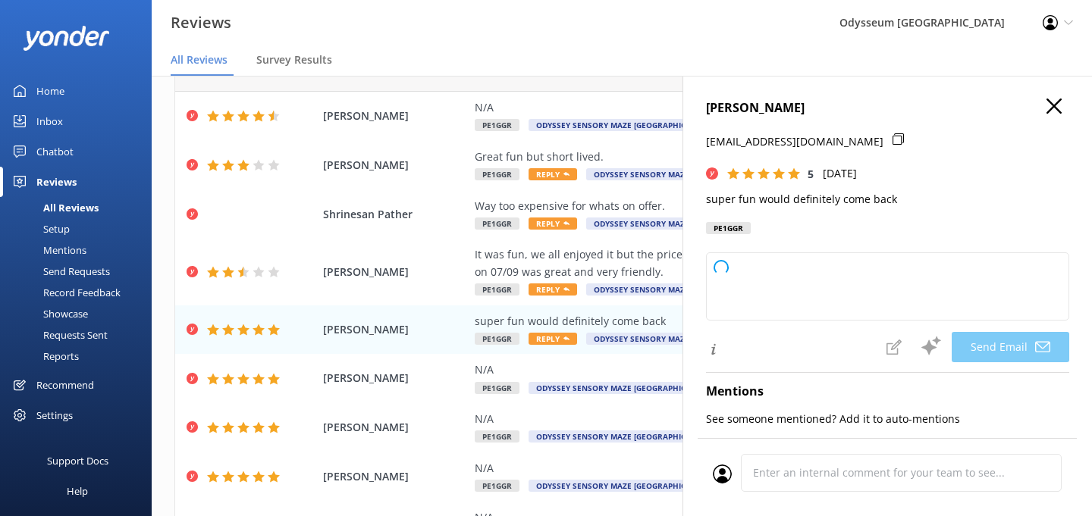
type textarea "Thank you so much, [PERSON_NAME]! We're thrilled you had a great time and look …"
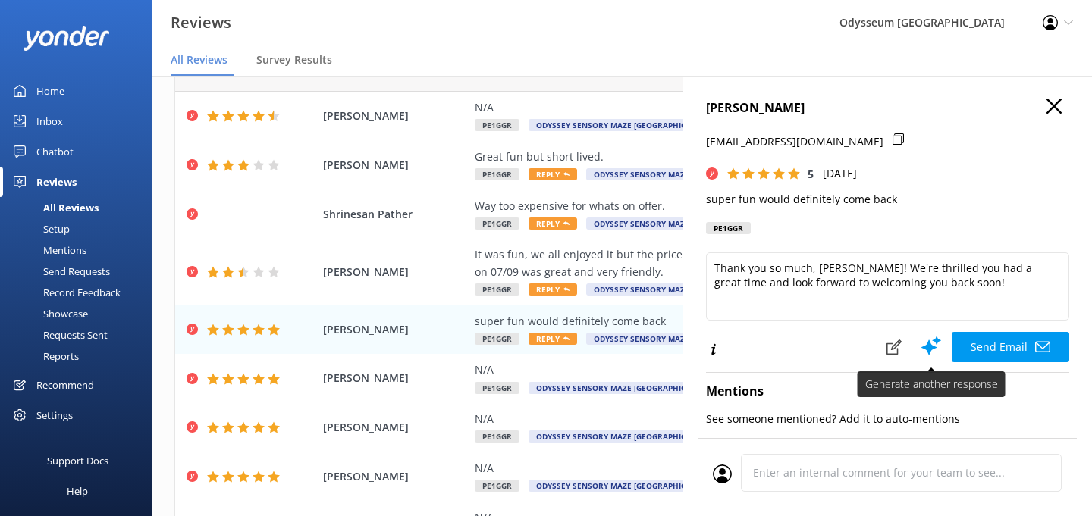
click at [934, 346] on use at bounding box center [931, 346] width 20 height 19
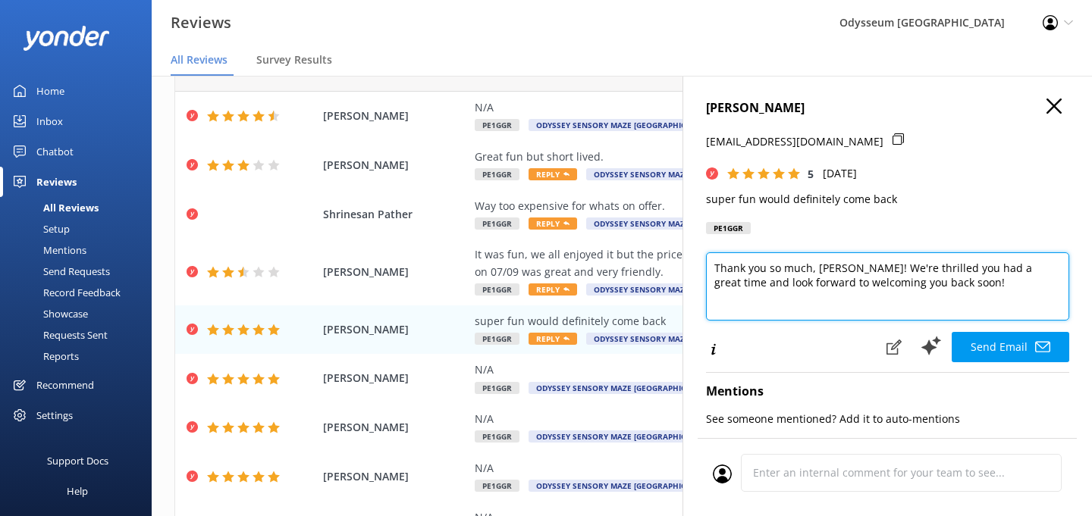
click at [911, 299] on textarea "Thank you so much, [PERSON_NAME]! We're thrilled you had a great time and look …" at bounding box center [887, 287] width 363 height 68
paste textarea "If you’d be happy to share your experience on Google, it would mean the world t…"
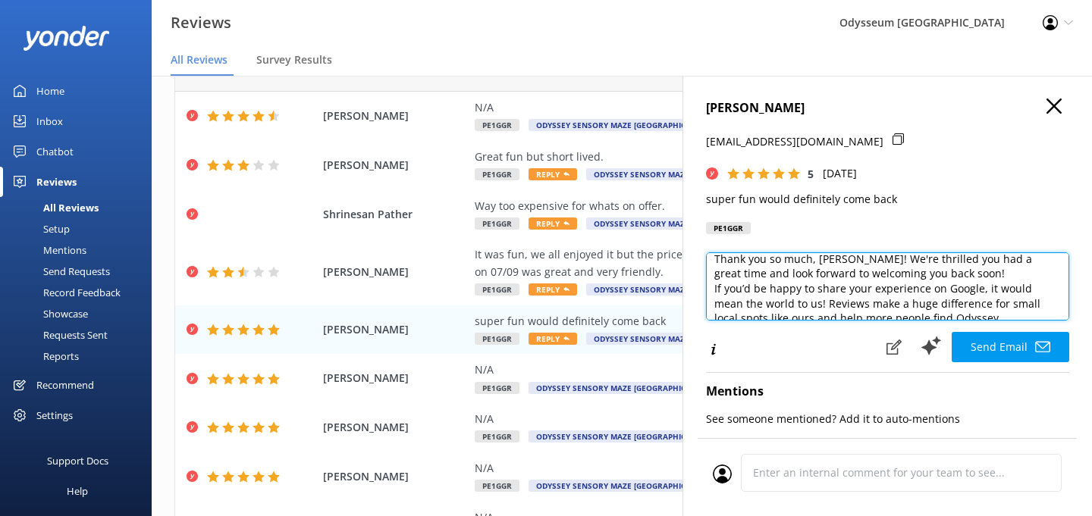
scroll to position [0, 0]
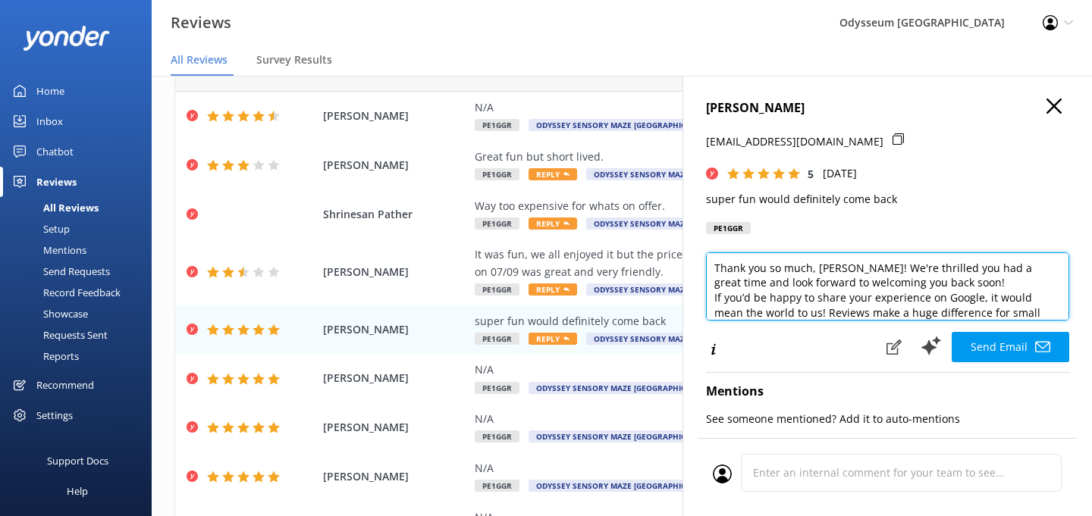
click at [934, 286] on textarea "Thank you so much, [PERSON_NAME]! We're thrilled you had a great time and look …" at bounding box center [887, 287] width 363 height 68
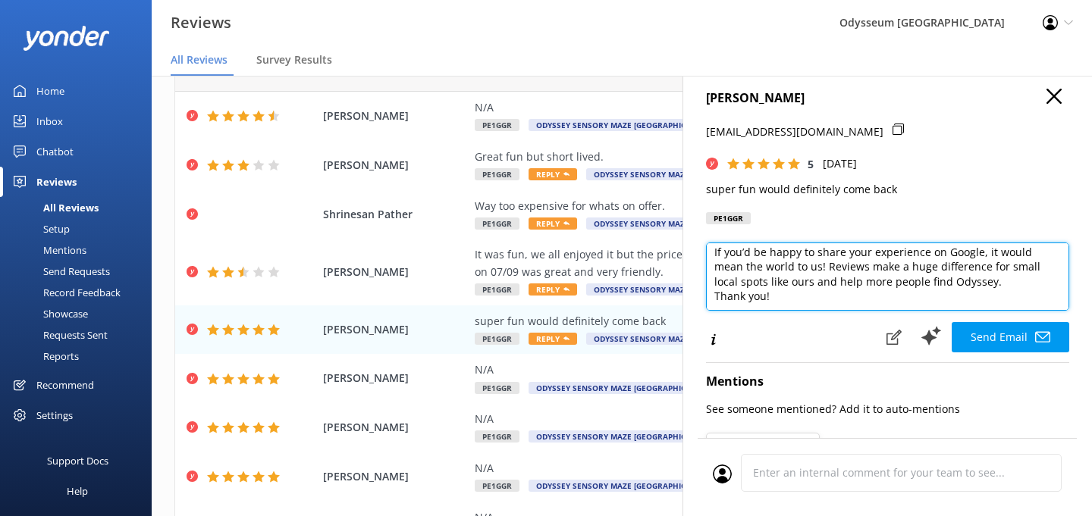
scroll to position [49, 0]
click at [851, 293] on textarea "Thank you so much, [PERSON_NAME]! We're thrilled you had a great time and look …" at bounding box center [887, 277] width 363 height 68
type textarea "Thank you so much, [PERSON_NAME]! We're thrilled you had a great time and look …"
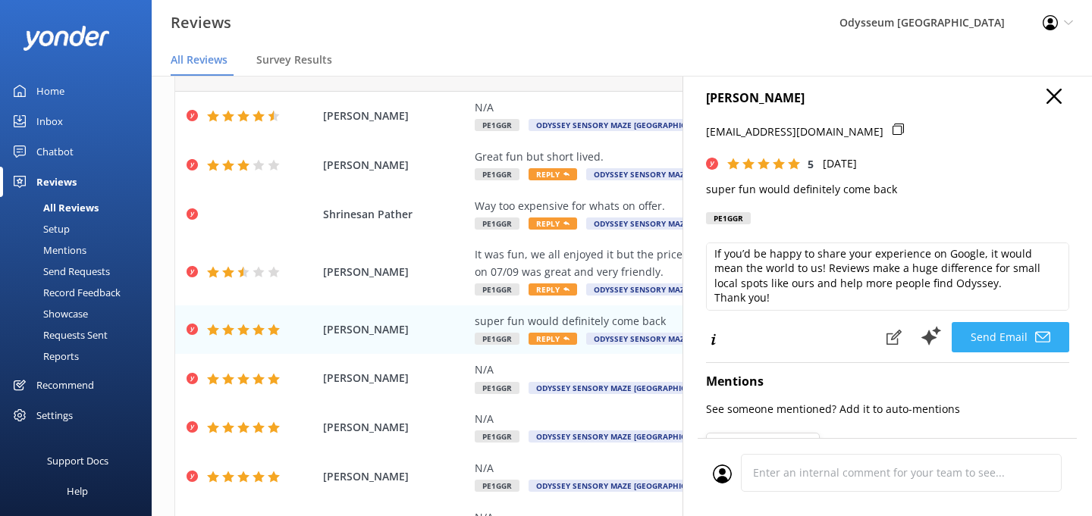
click at [986, 331] on button "Send Email" at bounding box center [1011, 337] width 118 height 30
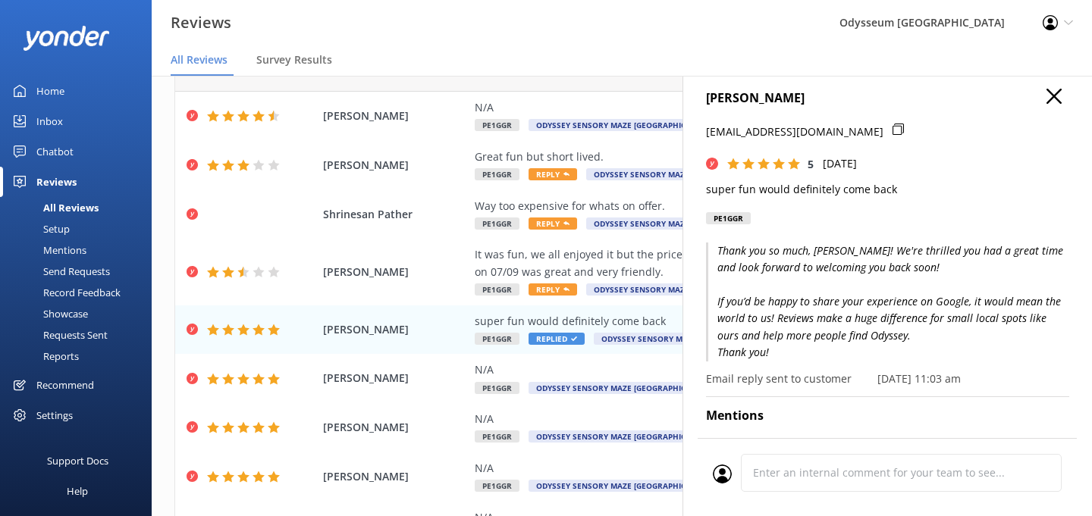
click at [1051, 114] on div "[PERSON_NAME] [EMAIL_ADDRESS][DOMAIN_NAME] 5 [DATE] super fun would definitely …" at bounding box center [887, 161] width 363 height 145
click at [1051, 94] on use "button" at bounding box center [1054, 96] width 15 height 15
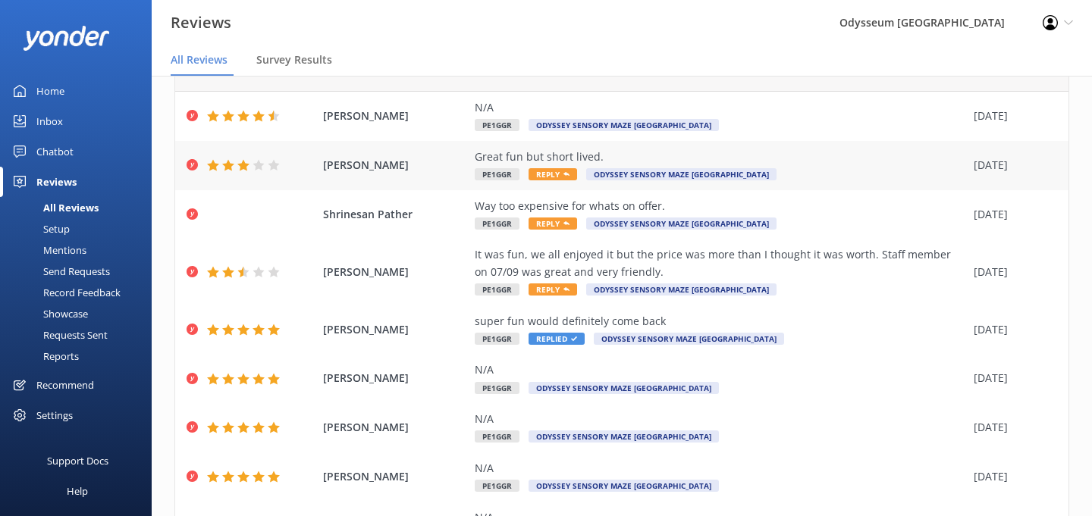
click at [556, 174] on span "Reply" at bounding box center [553, 174] width 49 height 12
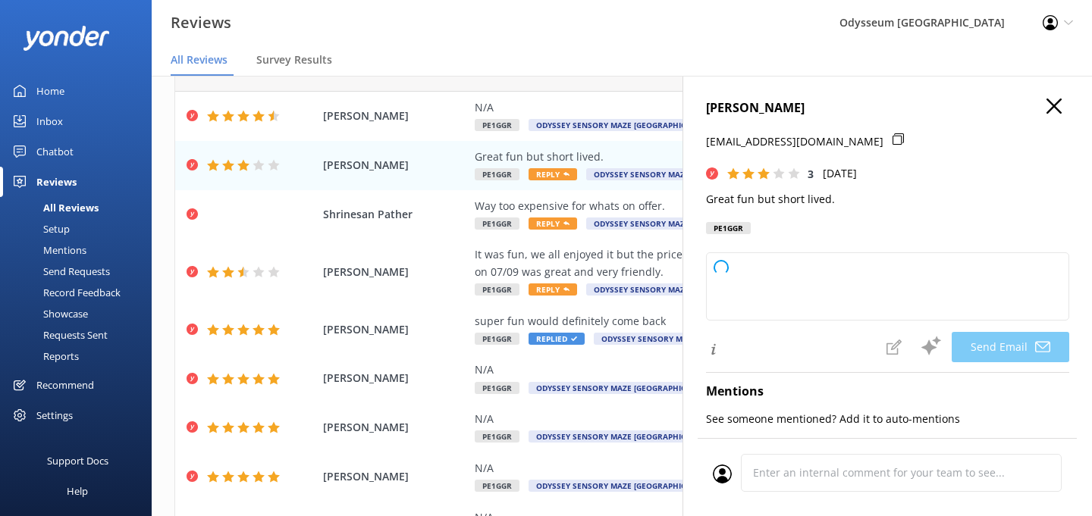
type textarea "Hi [PERSON_NAME], thank you for sharing your feedback! We're glad to hear you h…"
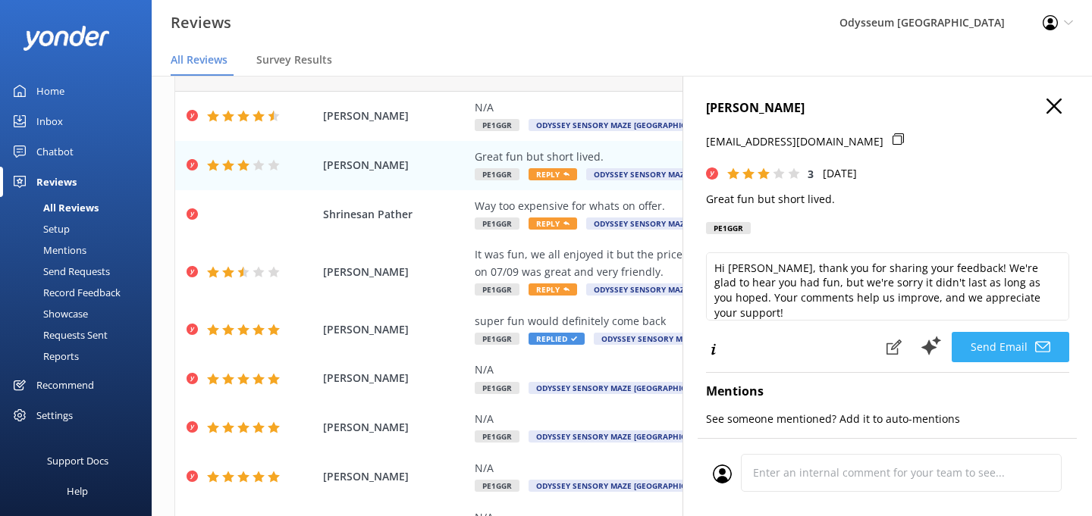
click at [997, 337] on button "Send Email" at bounding box center [1011, 347] width 118 height 30
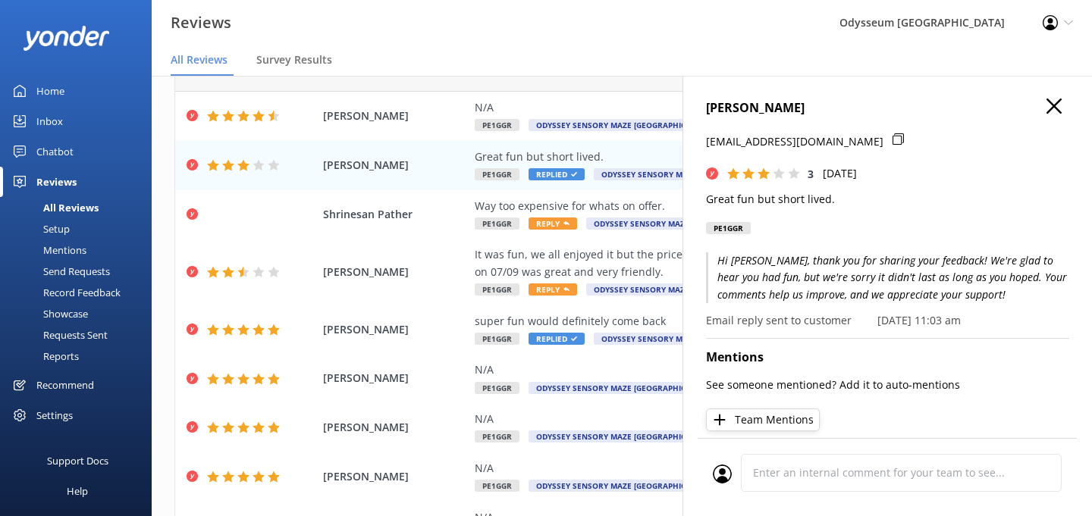
click at [1059, 108] on icon "button" at bounding box center [1054, 106] width 15 height 15
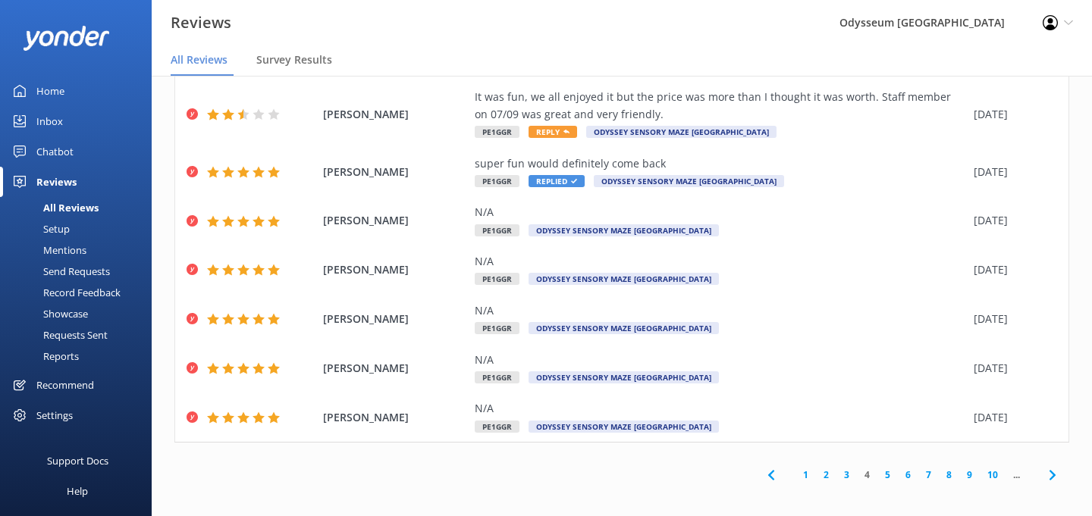
scroll to position [30, 0]
click at [886, 468] on link "5" at bounding box center [887, 475] width 20 height 14
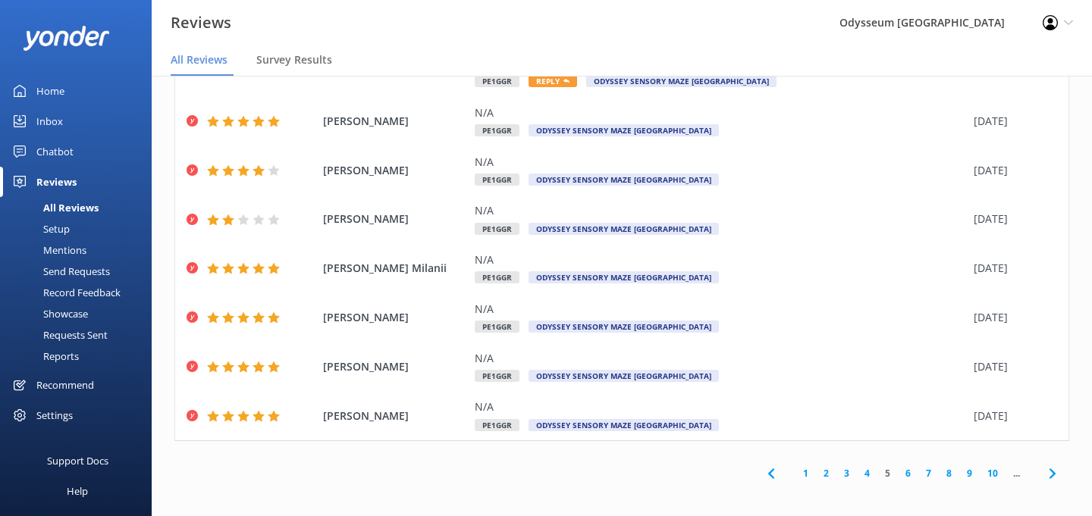
scroll to position [243, 0]
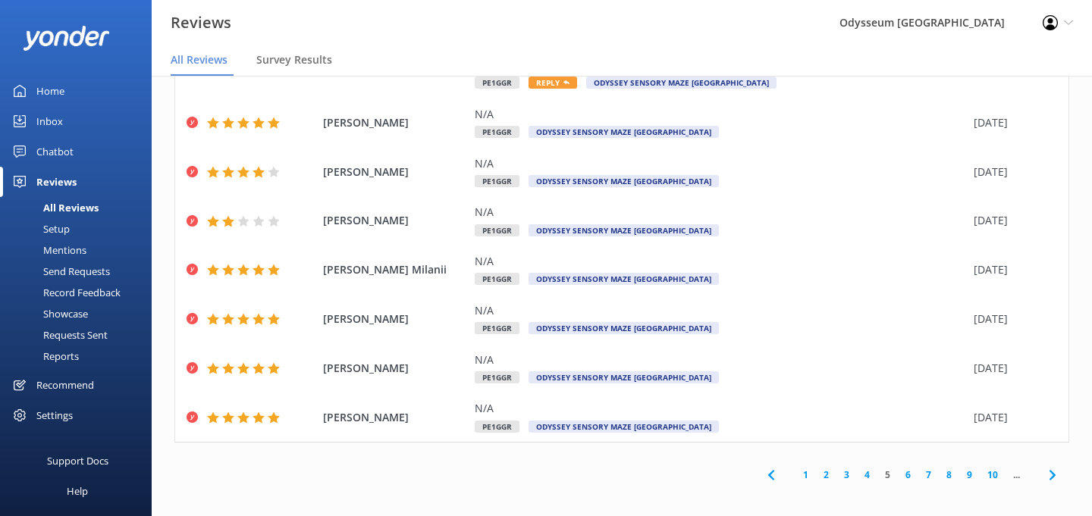
click at [908, 469] on link "6" at bounding box center [908, 475] width 20 height 14
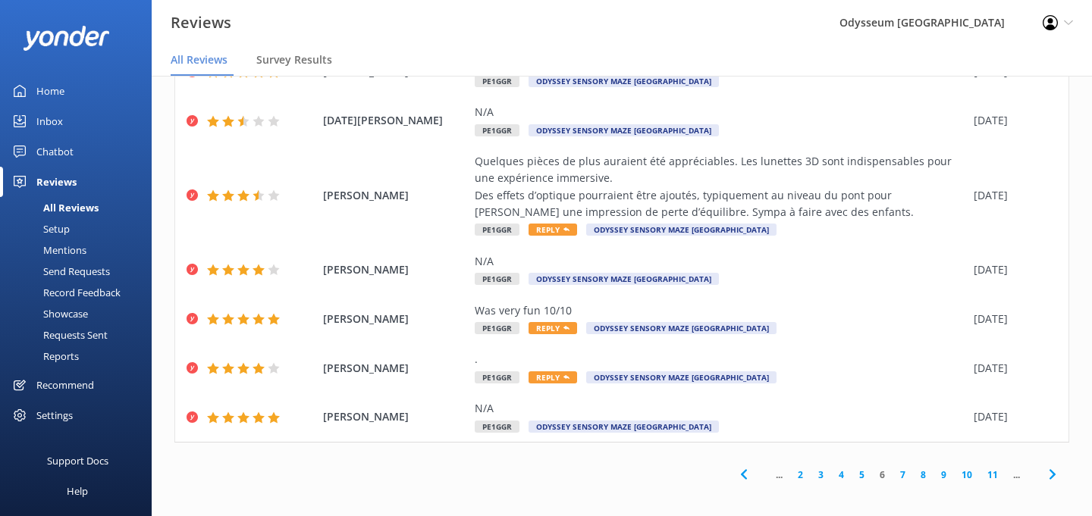
scroll to position [277, 0]
click at [565, 327] on use at bounding box center [566, 329] width 6 height 4
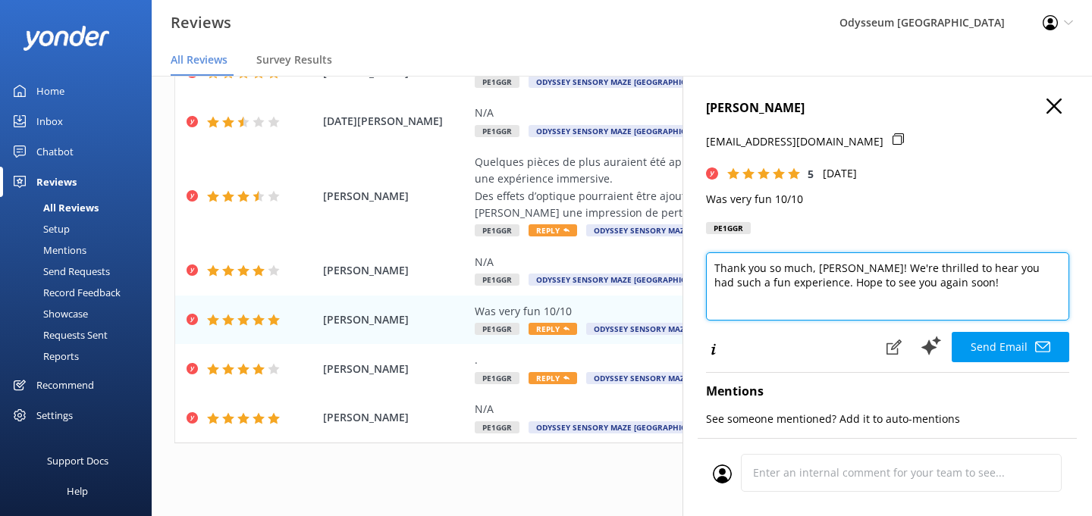
click at [939, 281] on textarea "Thank you so much, [PERSON_NAME]! We're thrilled to hear you had such a fun exp…" at bounding box center [887, 287] width 363 height 68
paste textarea "If you’d be happy to share your experience on Google, it would mean the world t…"
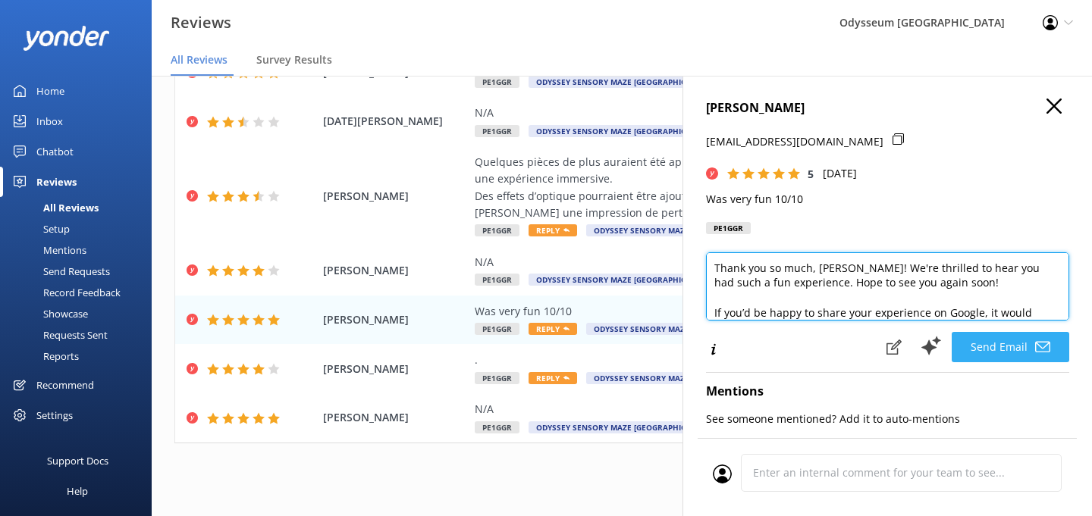
type textarea "Thank you so much, [PERSON_NAME]! We're thrilled to hear you had such a fun exp…"
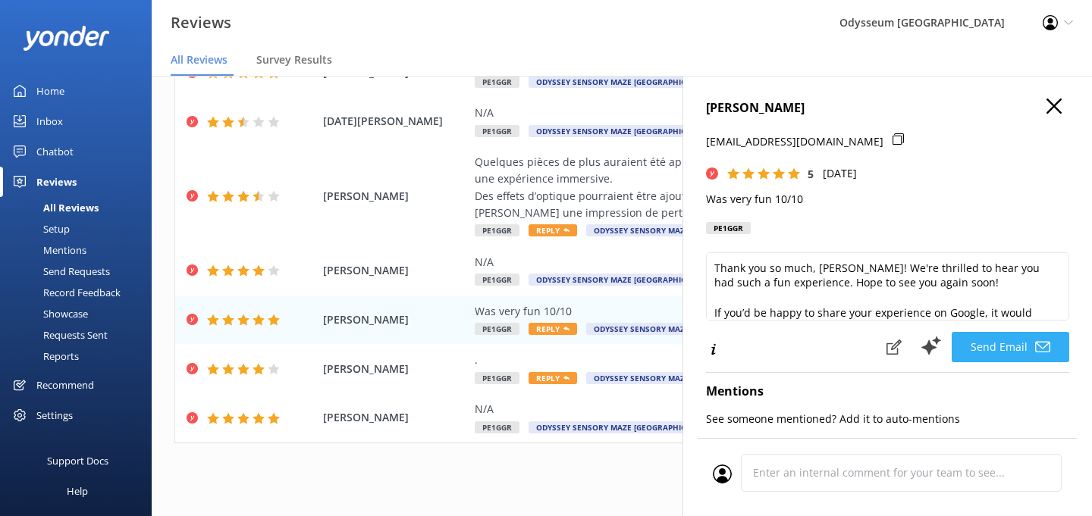
click at [984, 340] on button "Send Email" at bounding box center [1011, 347] width 118 height 30
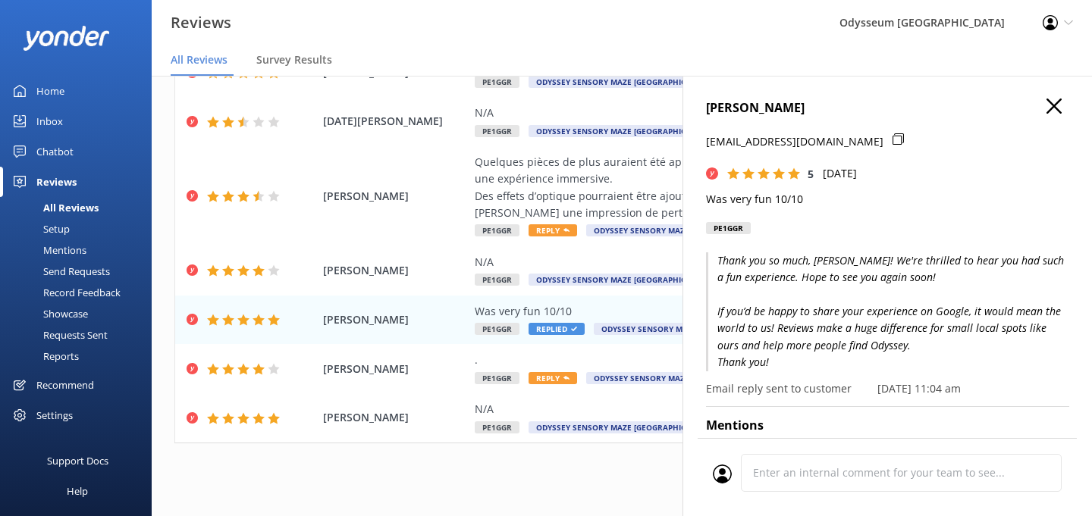
click at [1056, 109] on icon "button" at bounding box center [1054, 106] width 15 height 15
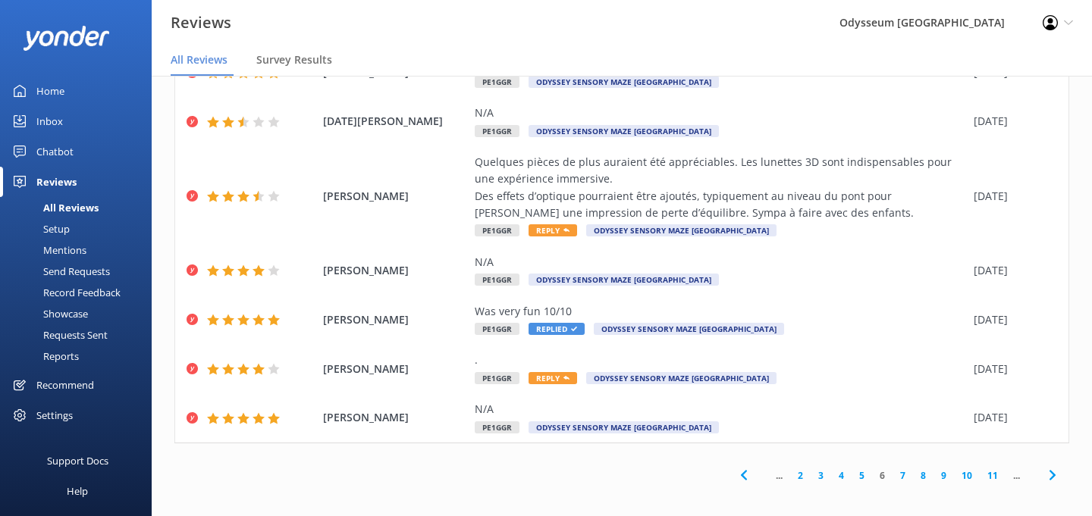
click at [905, 469] on link "7" at bounding box center [903, 476] width 20 height 14
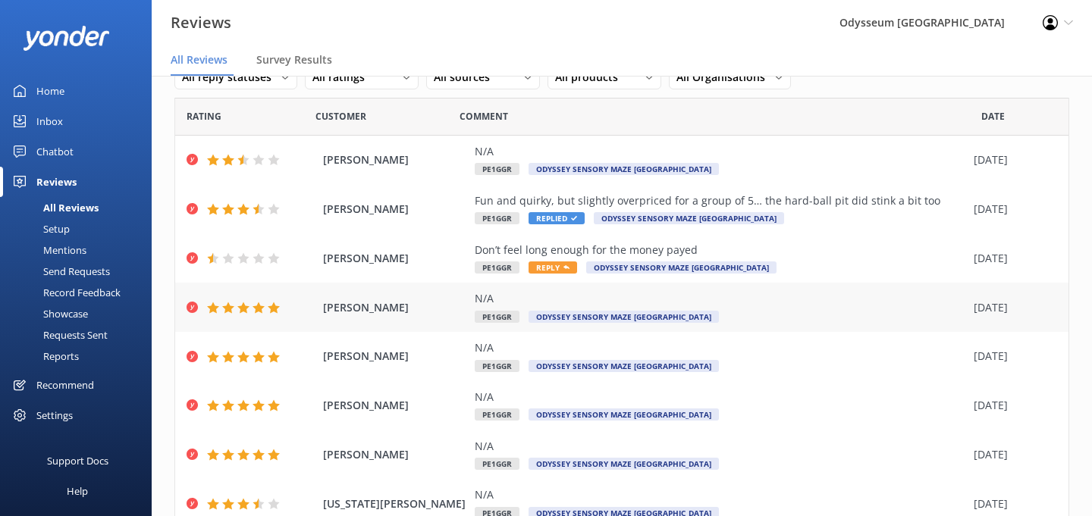
scroll to position [46, 0]
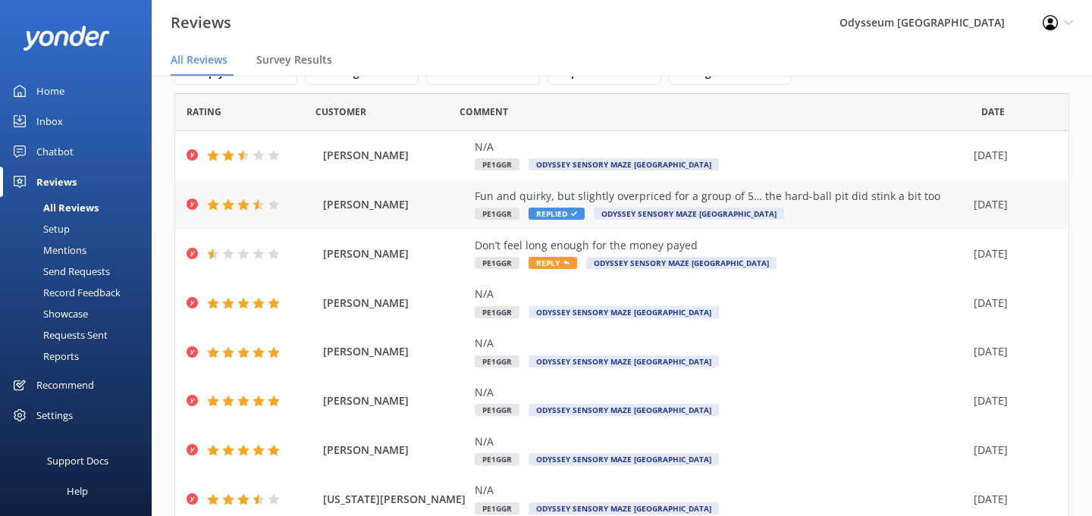
click at [568, 215] on span "Replied" at bounding box center [557, 214] width 56 height 12
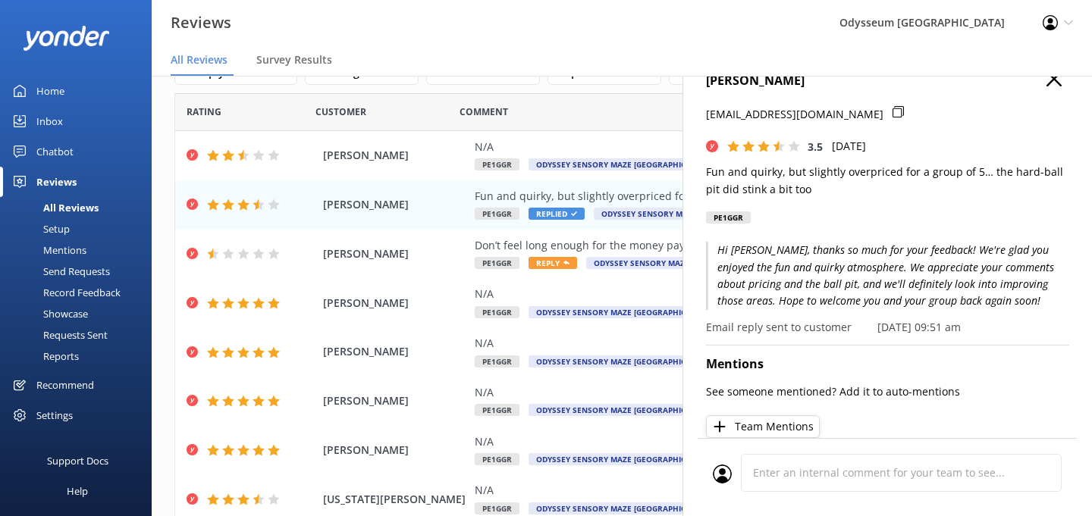
scroll to position [31, 0]
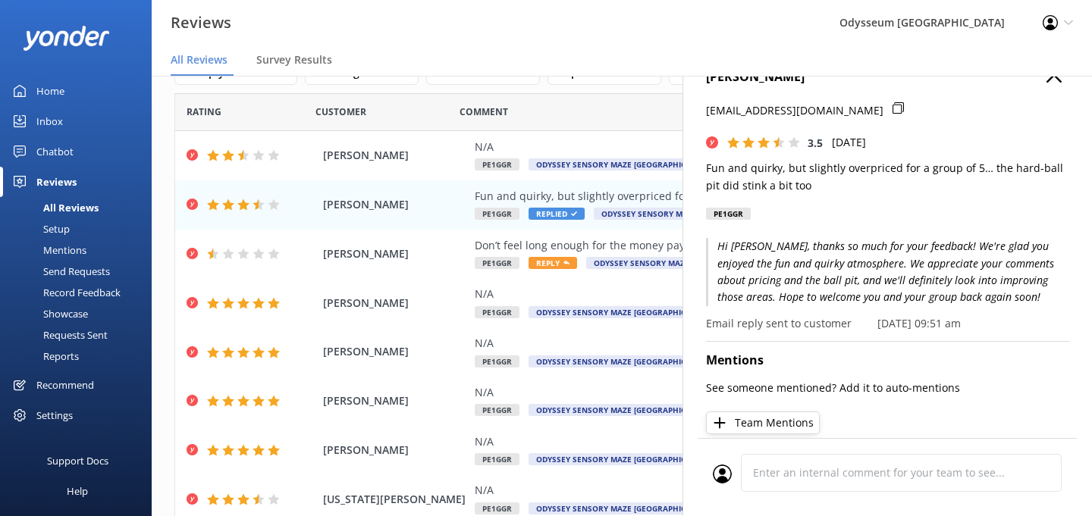
click at [1057, 80] on icon "button" at bounding box center [1054, 74] width 15 height 15
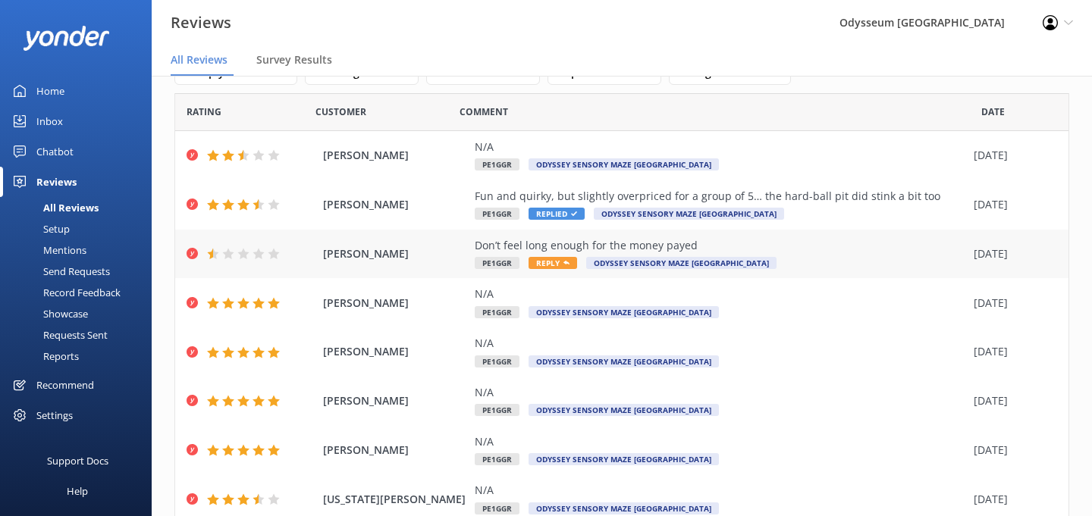
click at [552, 263] on span "Reply" at bounding box center [553, 263] width 49 height 12
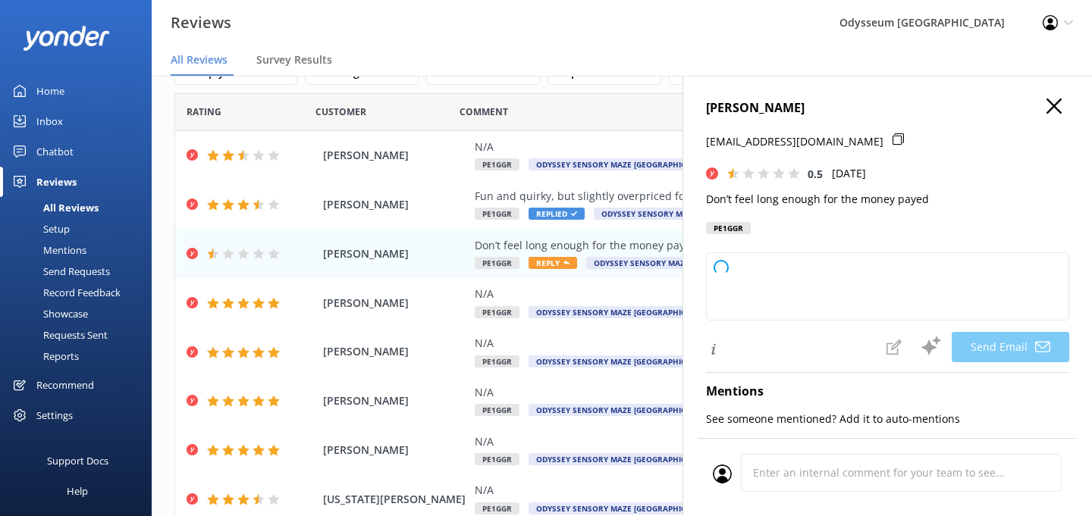
type textarea "Hi [PERSON_NAME], Thank you for your feedback. We’re sorry to hear you felt the…"
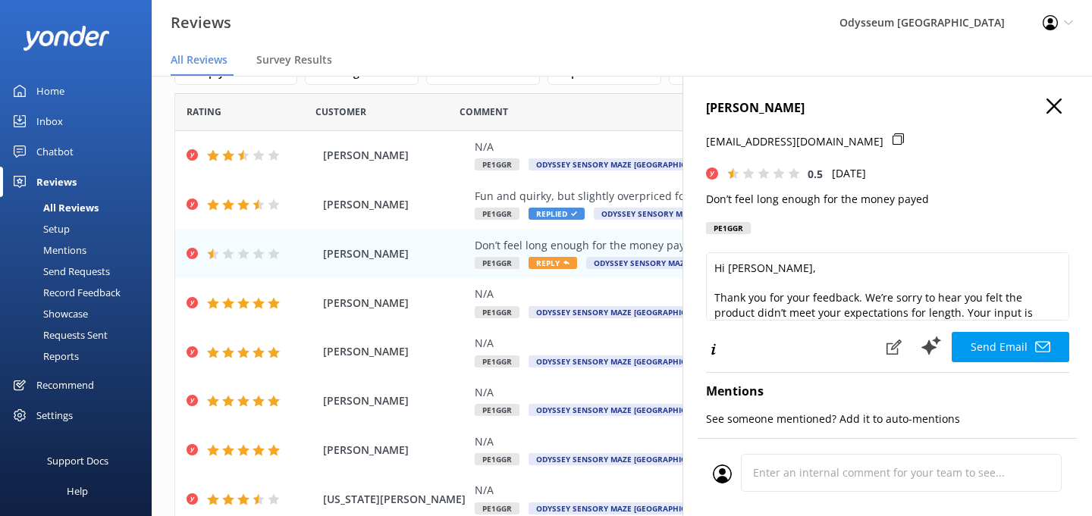
click at [1056, 102] on icon "button" at bounding box center [1054, 106] width 15 height 15
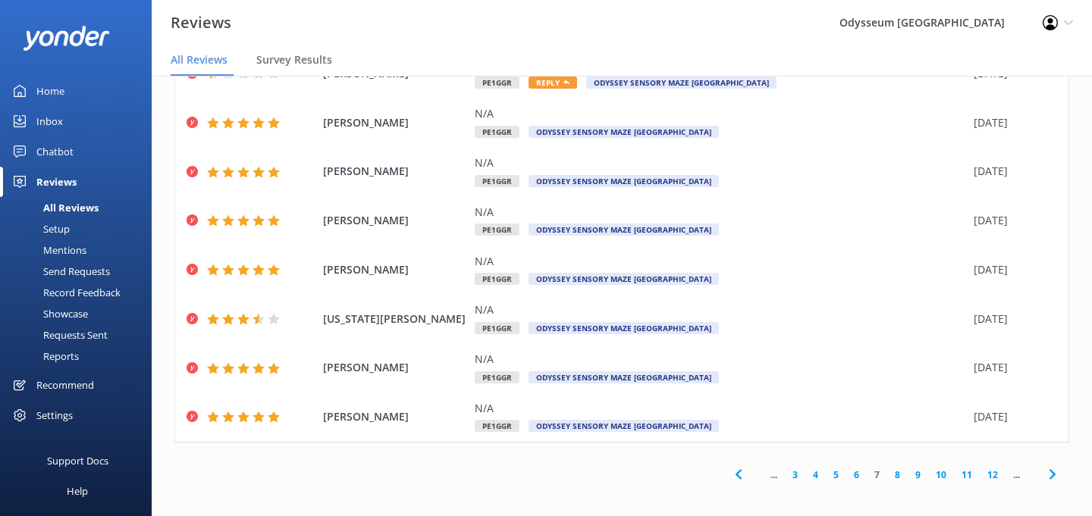
scroll to position [30, 0]
click at [734, 466] on icon at bounding box center [739, 475] width 18 height 18
click at [734, 466] on div "Out of 1241 reviews: 3.8 NPS 26 All reply statuses All reply statuses Needs a r…" at bounding box center [622, 281] width 940 height 471
